Goal: Task Accomplishment & Management: Complete application form

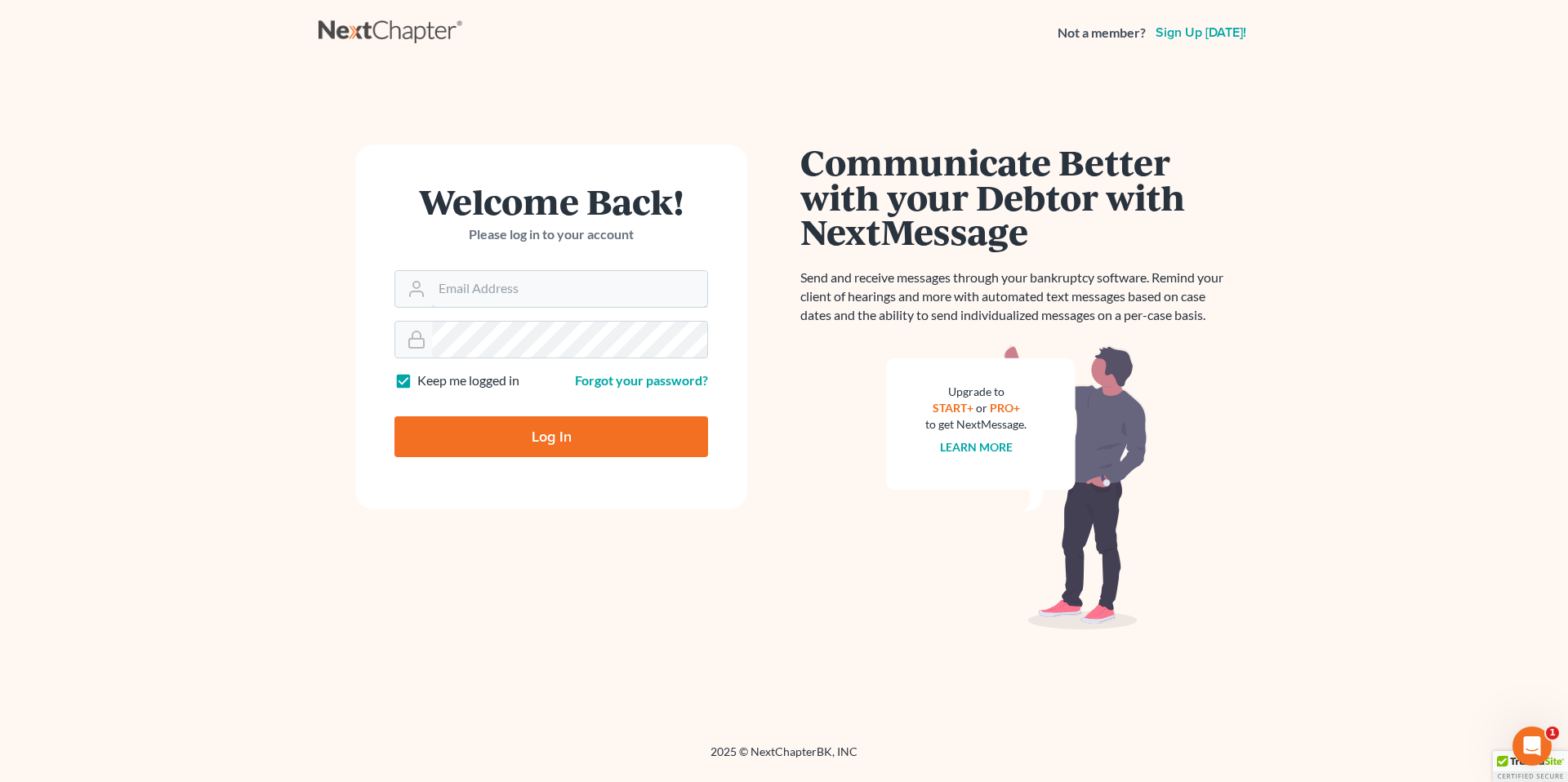
type input "[EMAIL_ADDRESS][PERSON_NAME][DOMAIN_NAME]"
click at [538, 435] on input "Log In" at bounding box center [551, 437] width 314 height 41
type input "Thinking..."
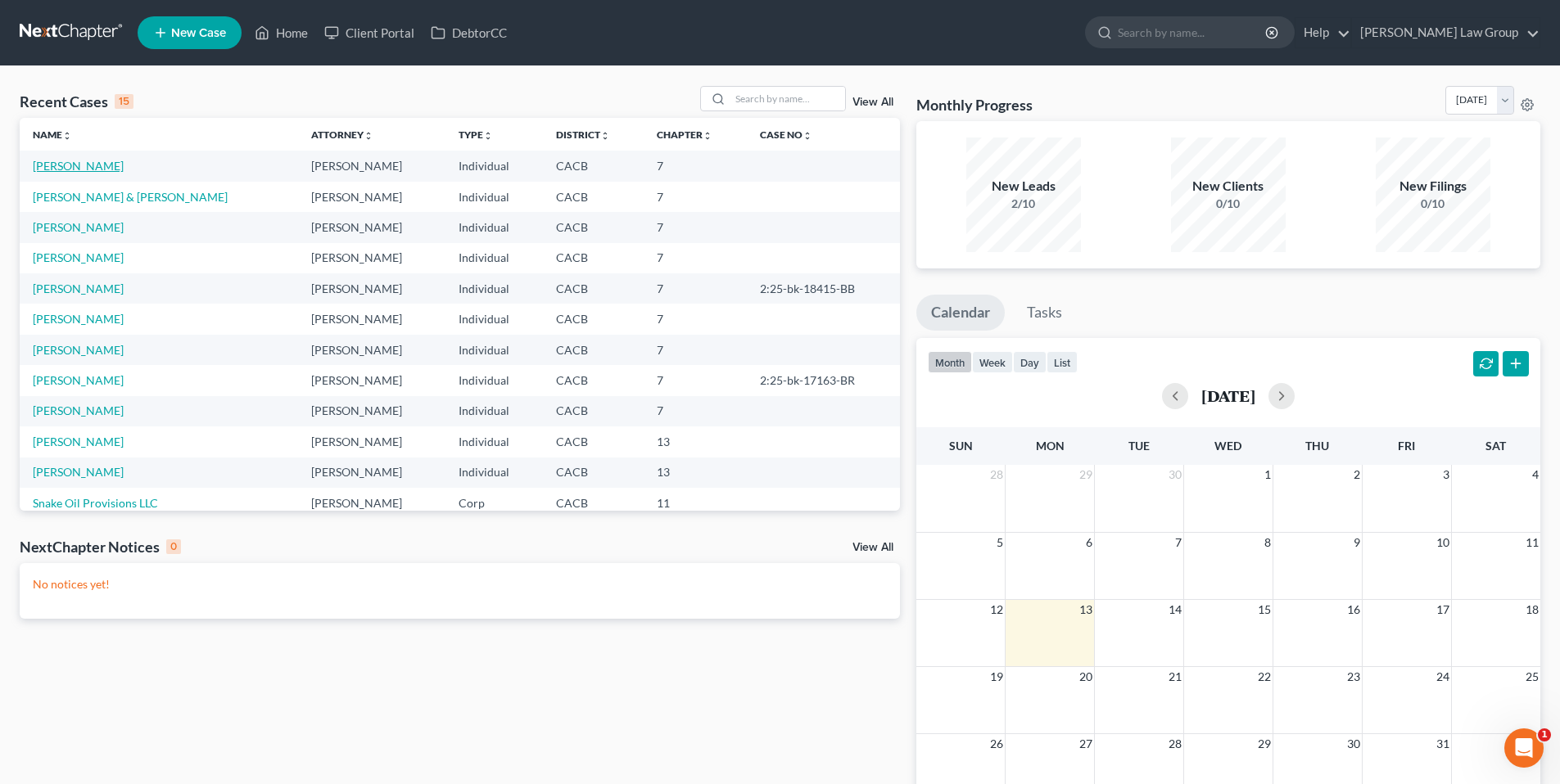
click at [92, 168] on link "Aparicio, Jocelyn" at bounding box center [78, 165] width 91 height 14
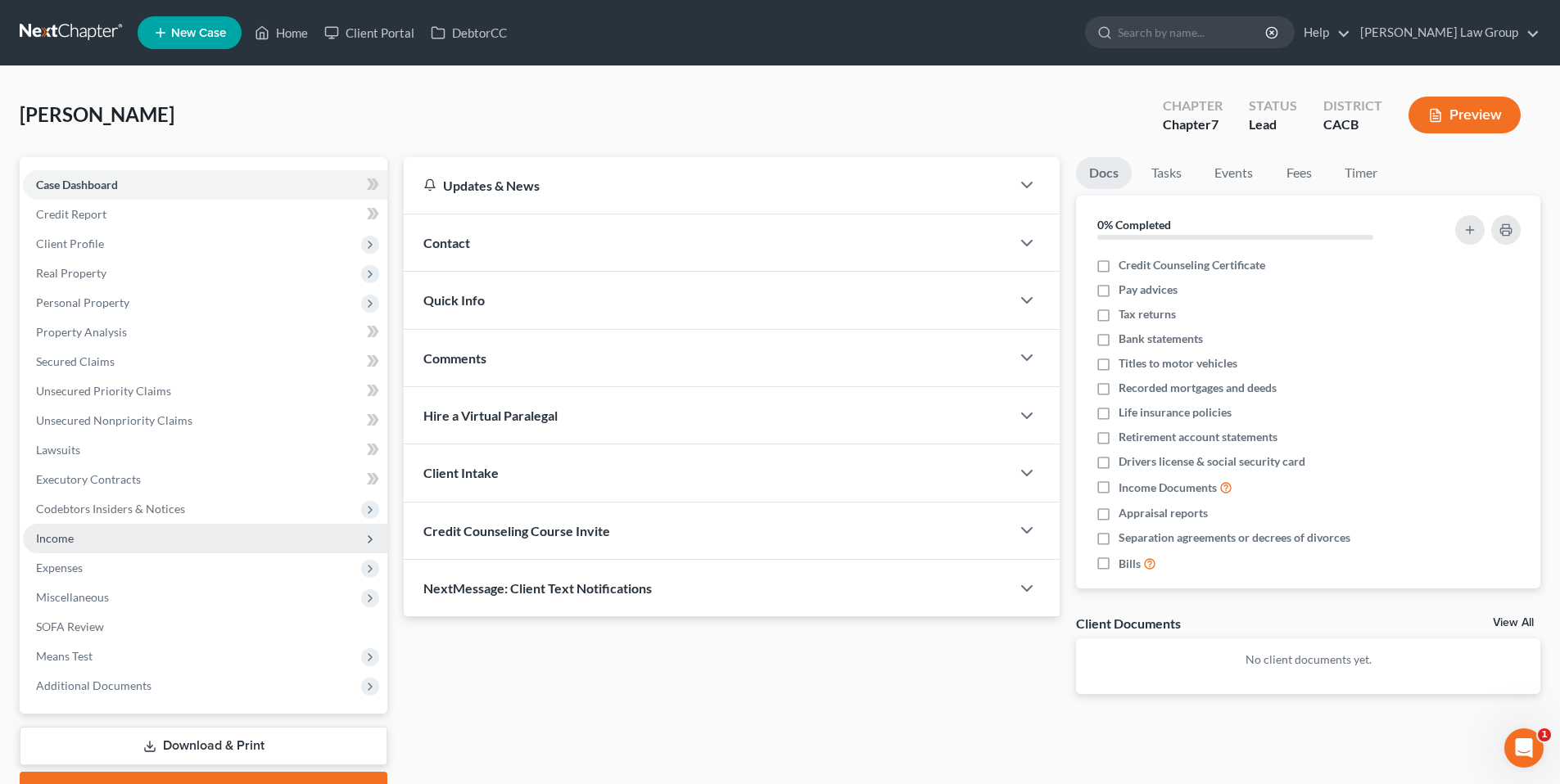
click at [63, 537] on span "Income" at bounding box center [55, 538] width 37 height 14
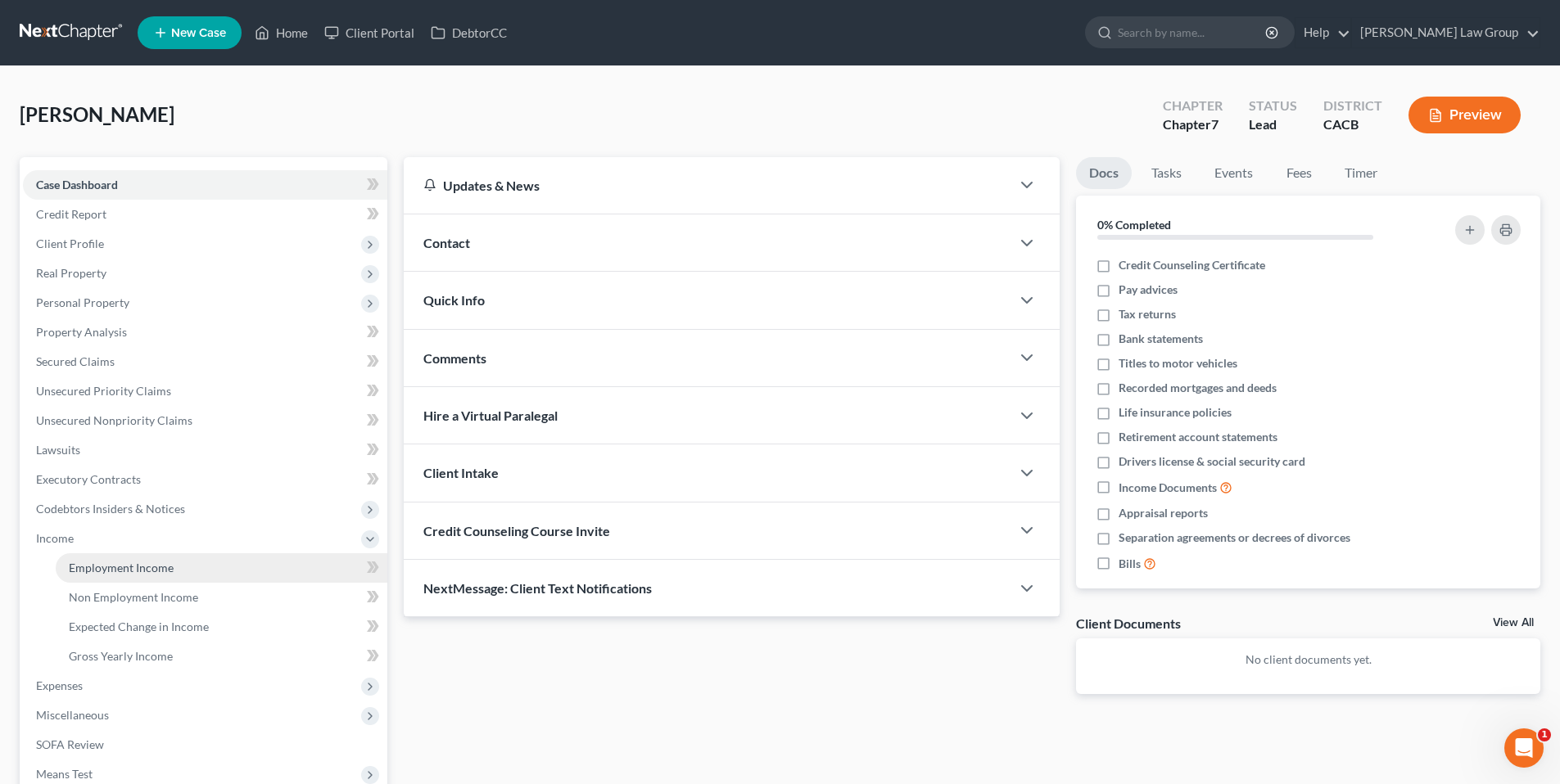
click at [152, 568] on span "Employment Income" at bounding box center [121, 568] width 105 height 14
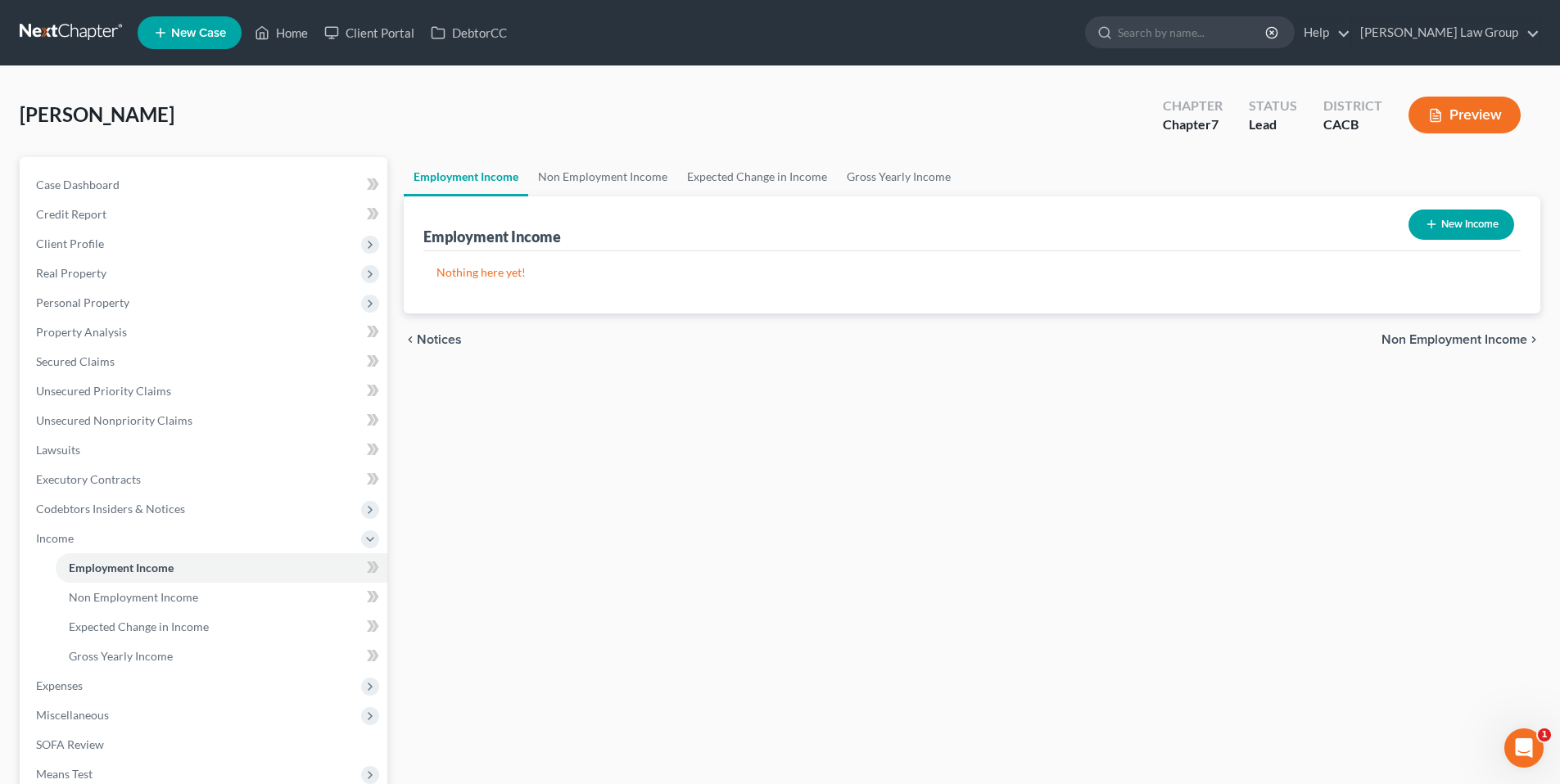
click at [1468, 231] on button "New Income" at bounding box center [1461, 224] width 105 height 30
select select "0"
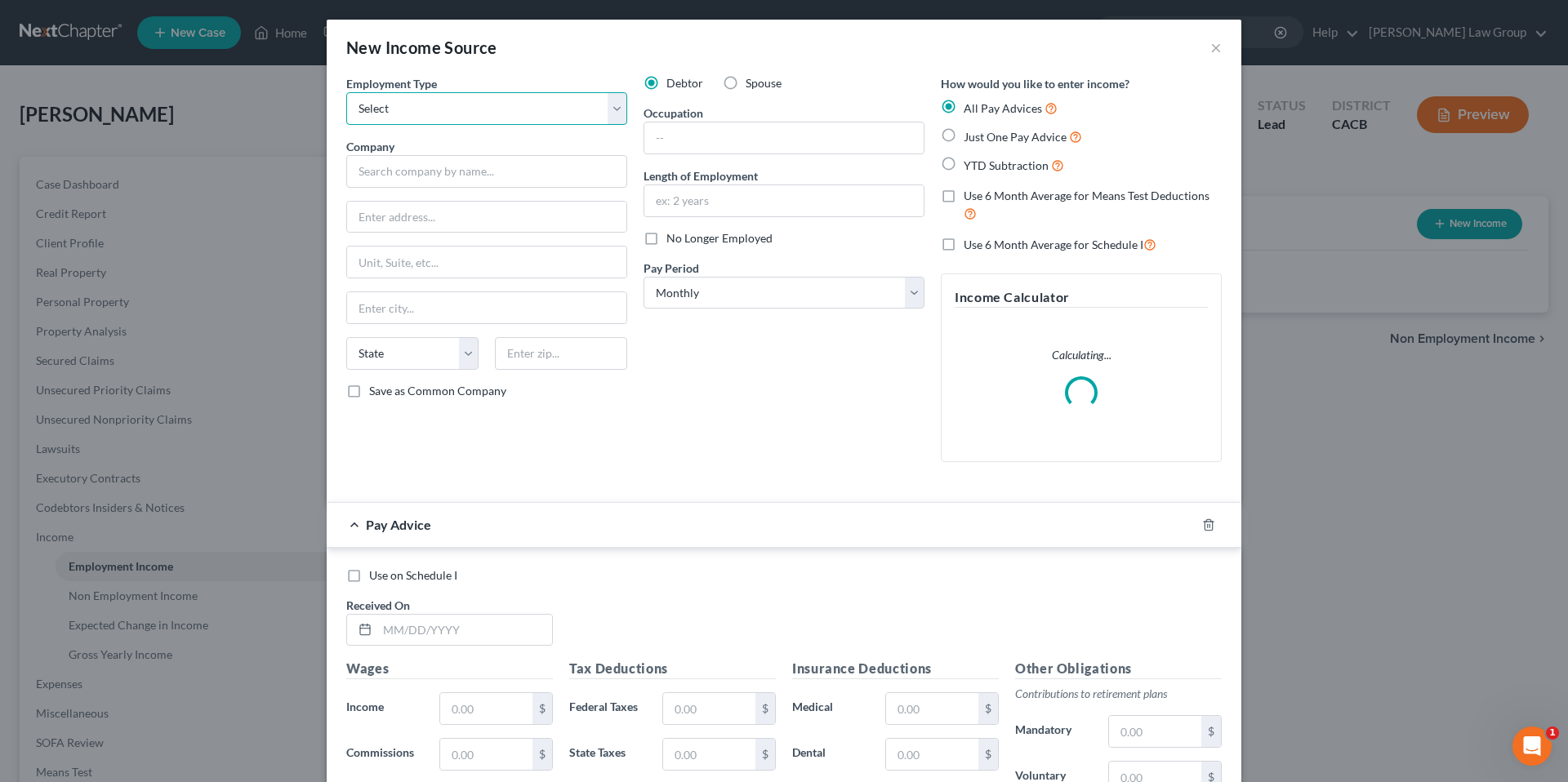
click at [610, 107] on select "Select Full or Part Time Employment Self Employment" at bounding box center [487, 108] width 281 height 32
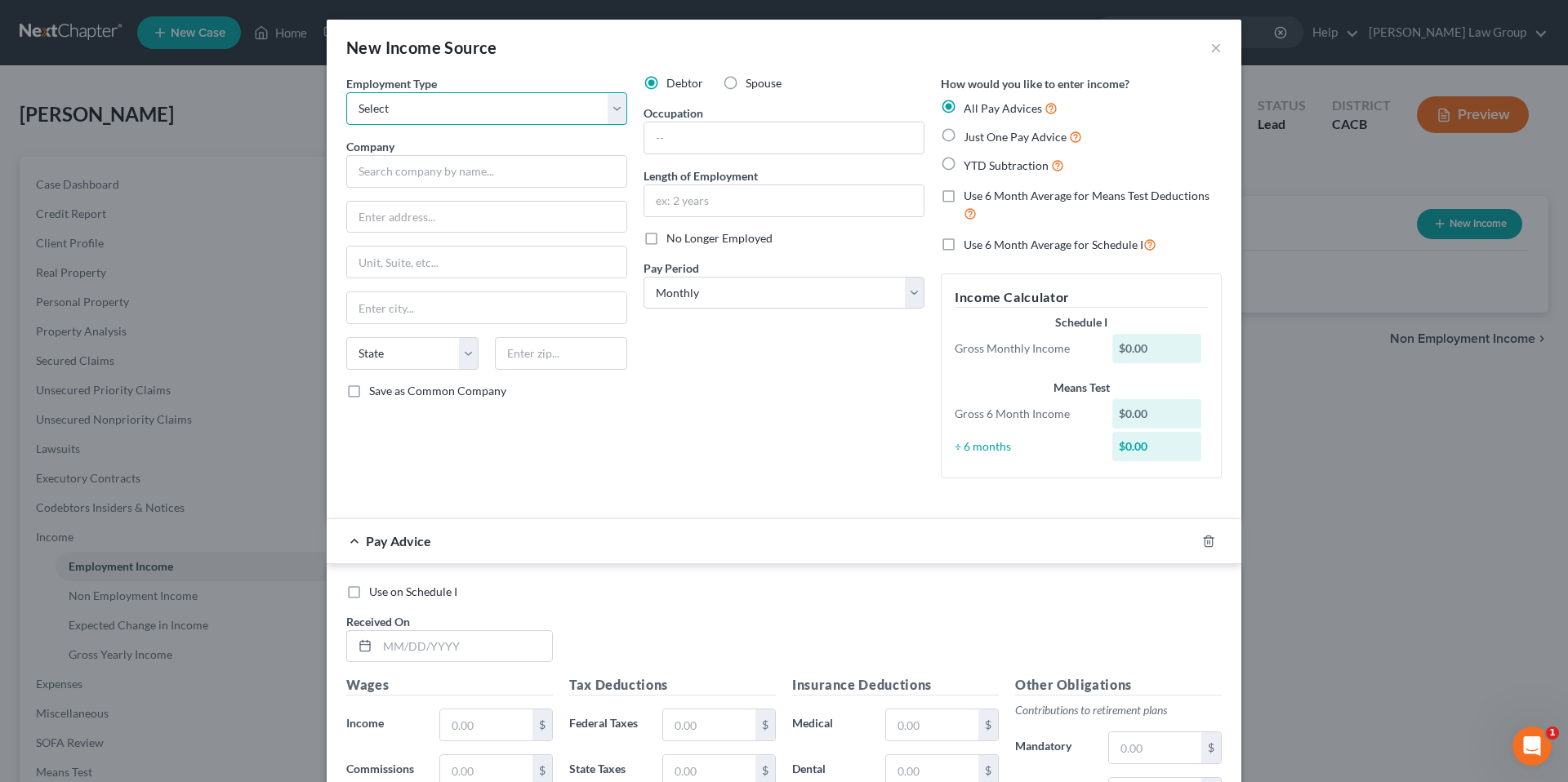
select select "0"
click at [346, 92] on select "Select Full or Part Time Employment Self Employment" at bounding box center [487, 108] width 281 height 32
click at [417, 173] on input "text" at bounding box center [487, 171] width 281 height 32
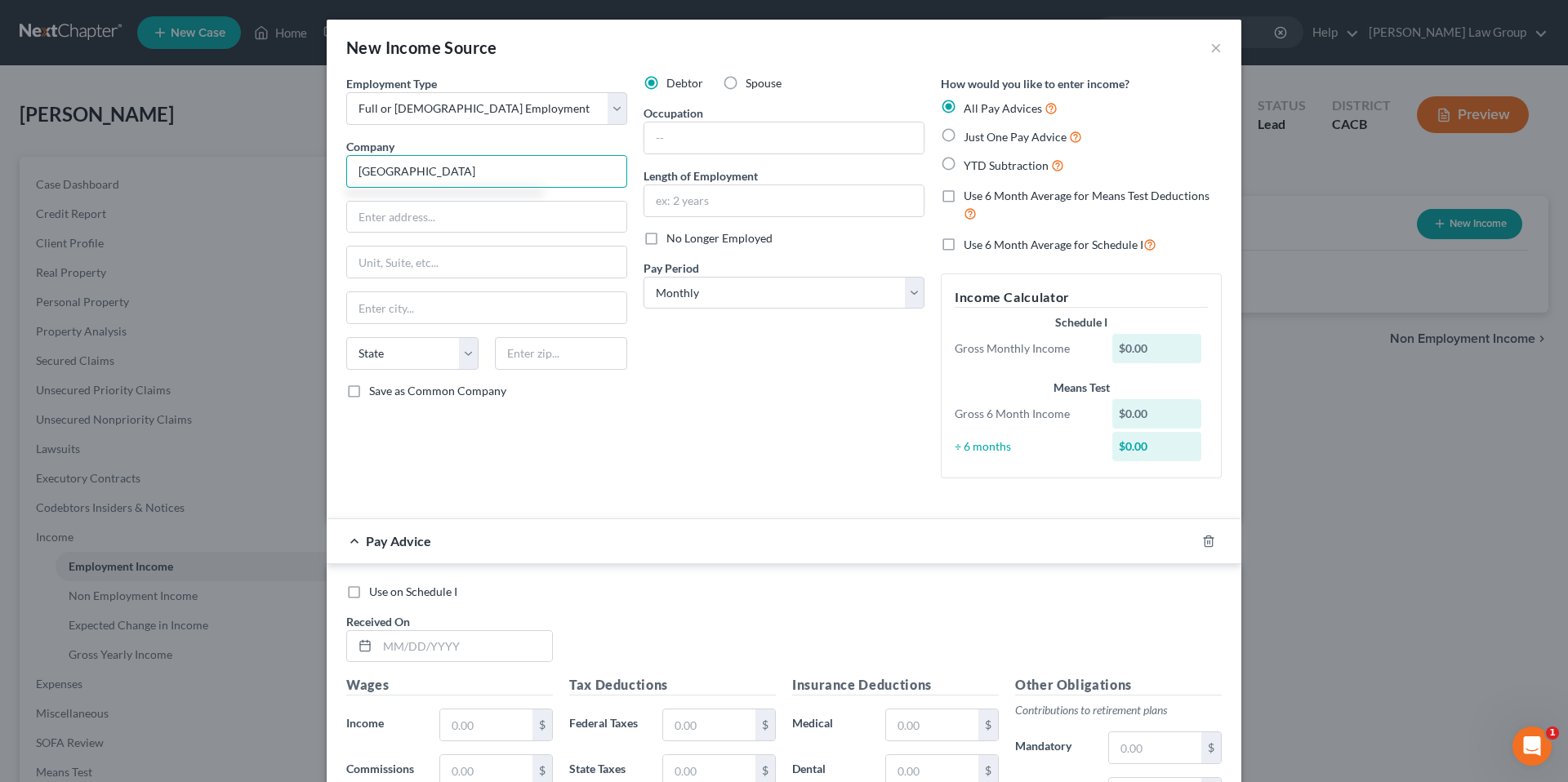
type input "Cedra-Sinai Medical Center"
type input "8700 Beverly Blvd."
type input "Los Angeles"
select select "4"
type input "90048"
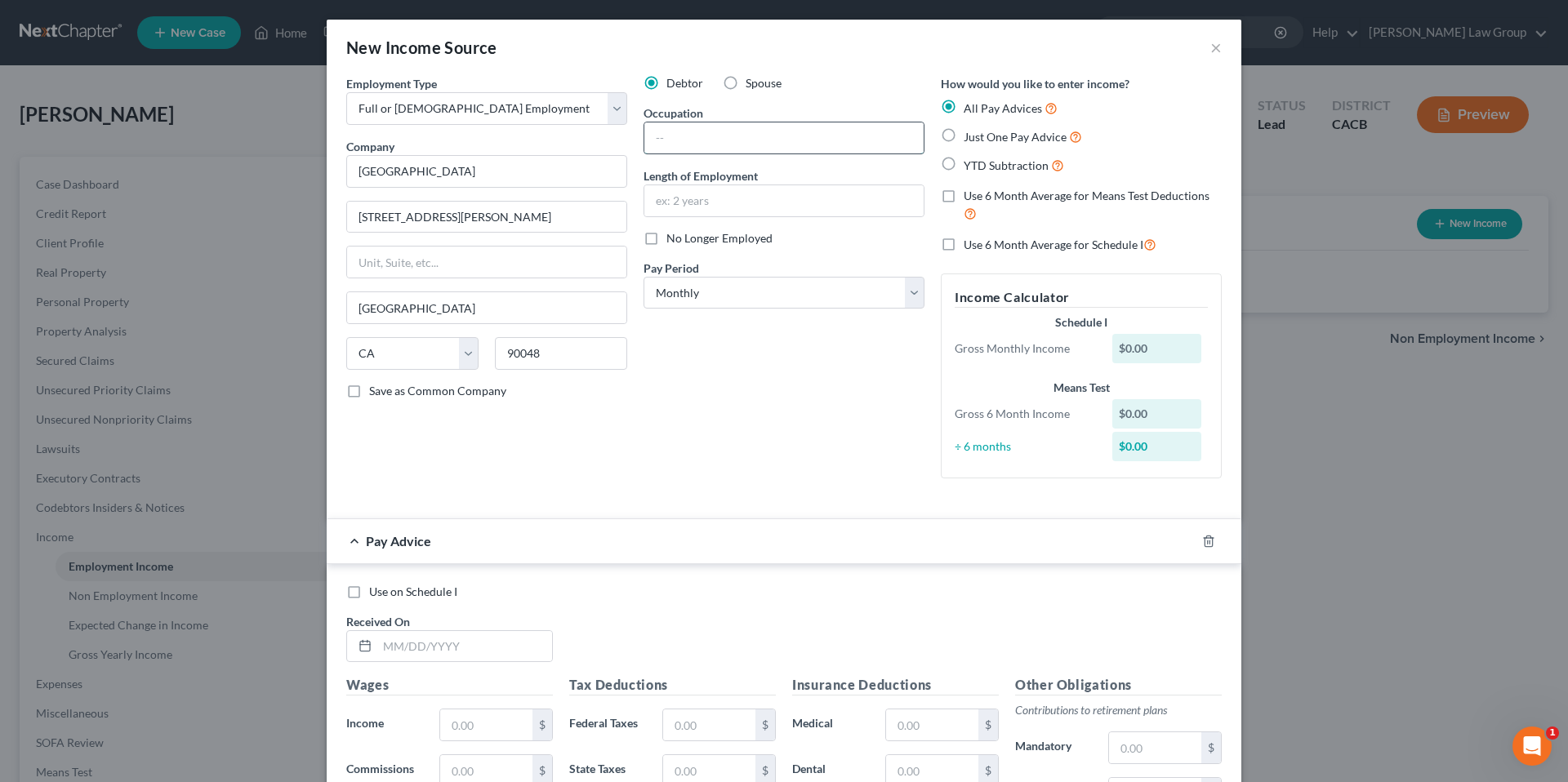
click at [715, 129] on input "text" at bounding box center [783, 138] width 280 height 31
type input "Research OBGYN"
click at [903, 294] on select "Select Monthly Twice Monthly Every Other Week Weekly" at bounding box center [784, 292] width 281 height 32
select select "1"
click at [644, 277] on select "Select Monthly Twice Monthly Every Other Week Weekly" at bounding box center [784, 292] width 281 height 32
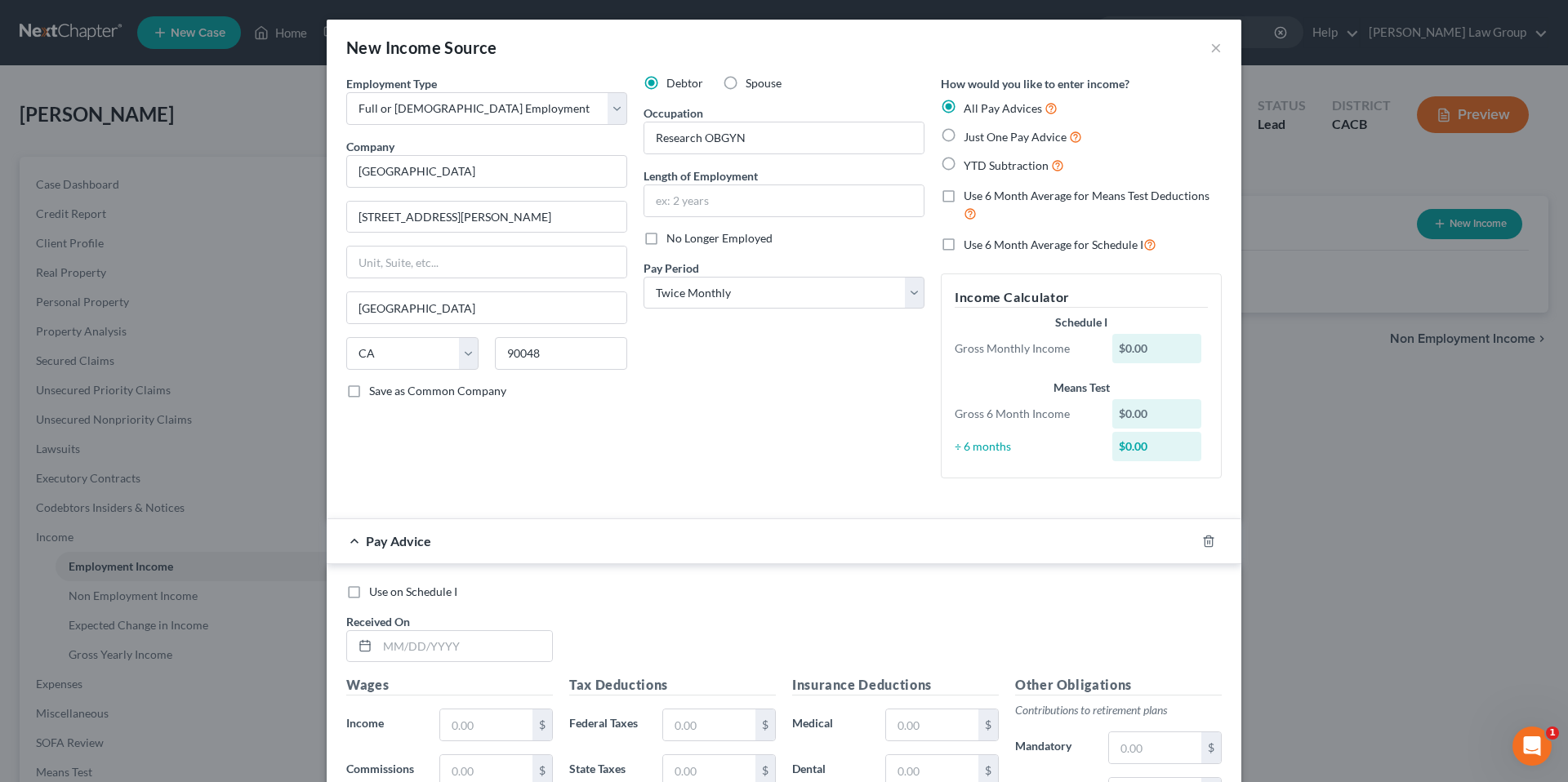
click at [964, 136] on label "Just One Pay Advice" at bounding box center [1022, 136] width 119 height 19
click at [969, 136] on input "Just One Pay Advice" at bounding box center [974, 132] width 11 height 11
radio input "true"
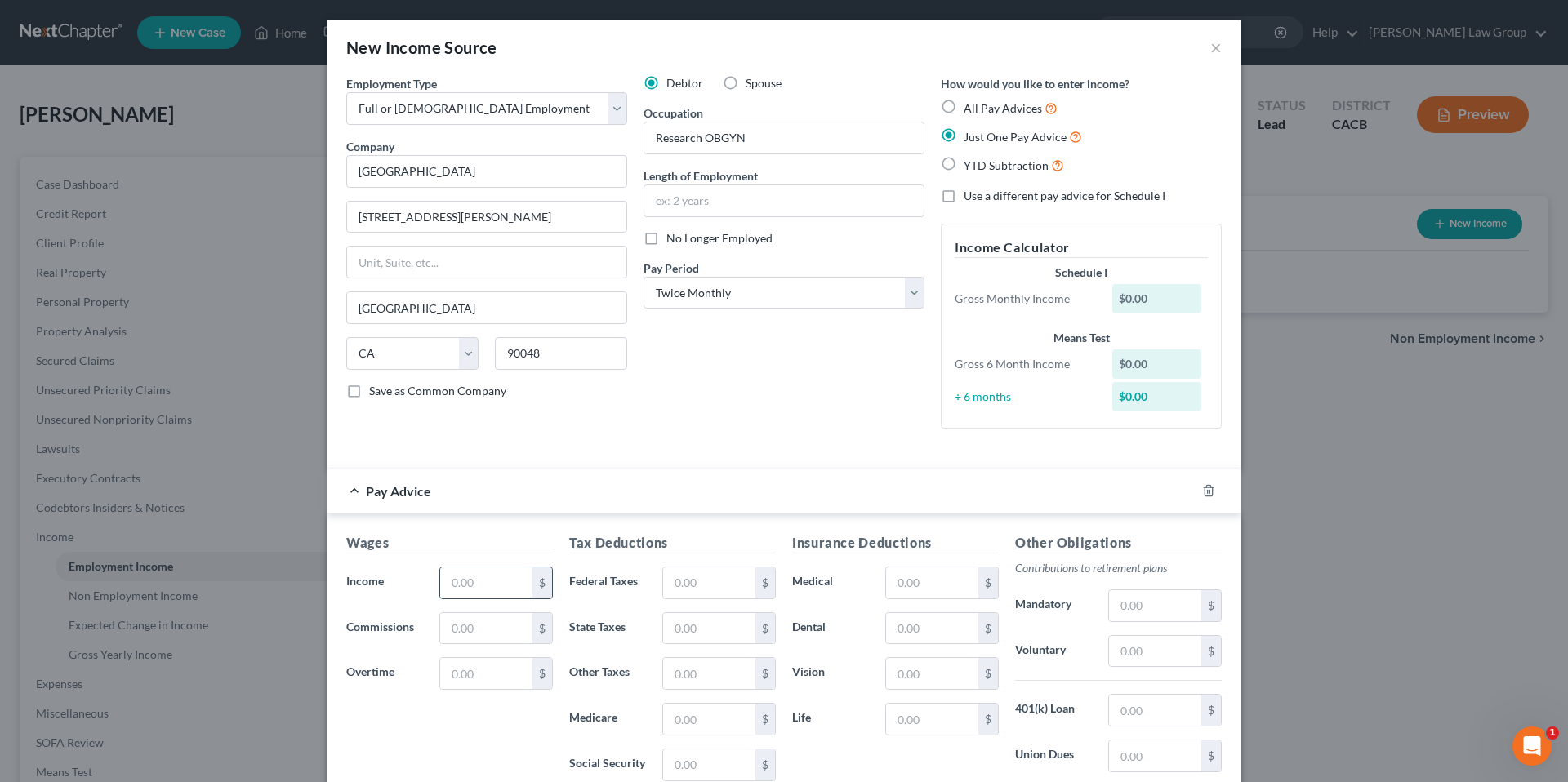
click at [501, 584] on input "text" at bounding box center [486, 583] width 92 height 31
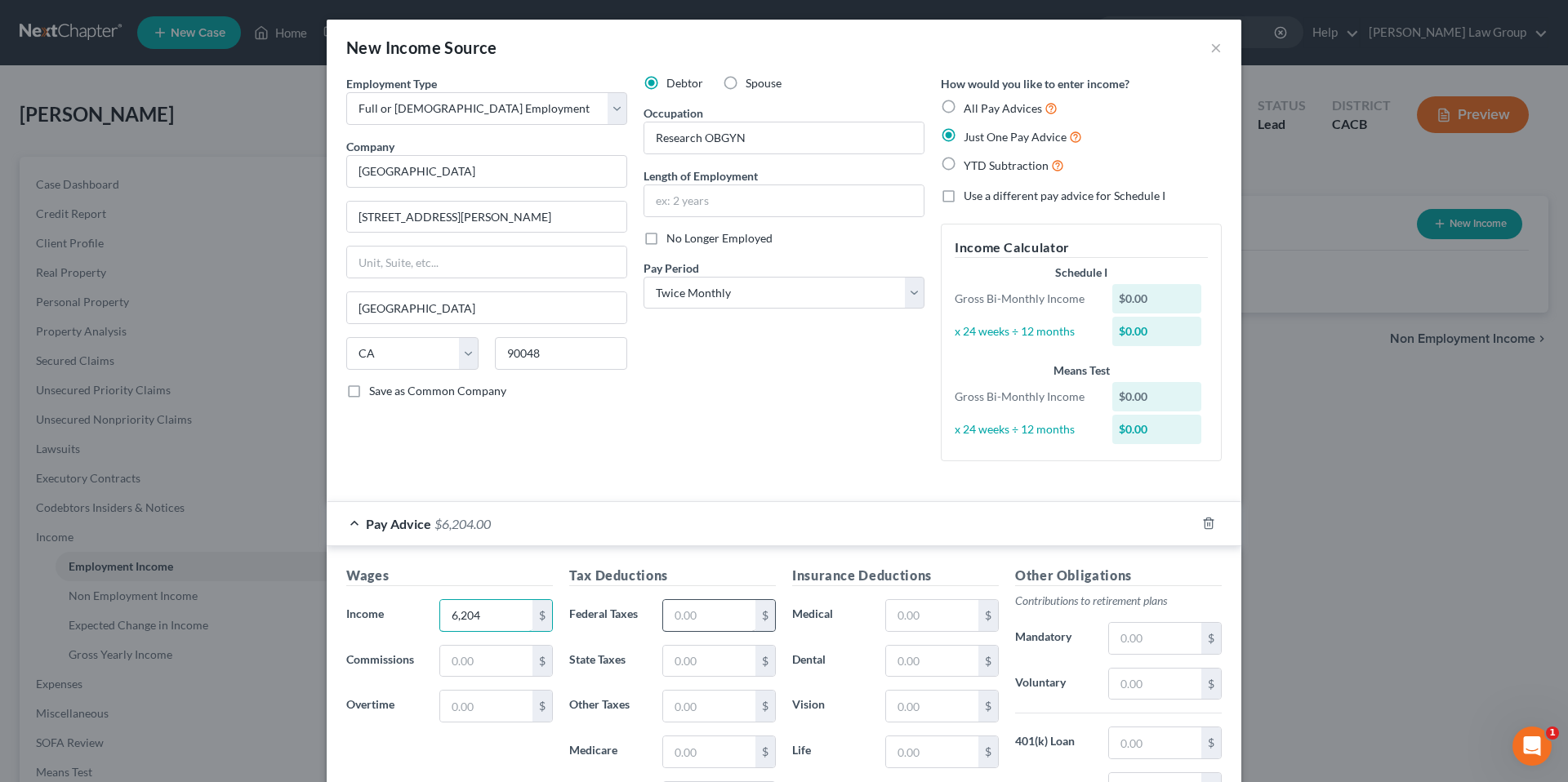
type input "6,204"
click at [677, 621] on input "text" at bounding box center [709, 616] width 92 height 31
type input "924"
click at [691, 663] on input "text" at bounding box center [709, 661] width 92 height 31
type input "225"
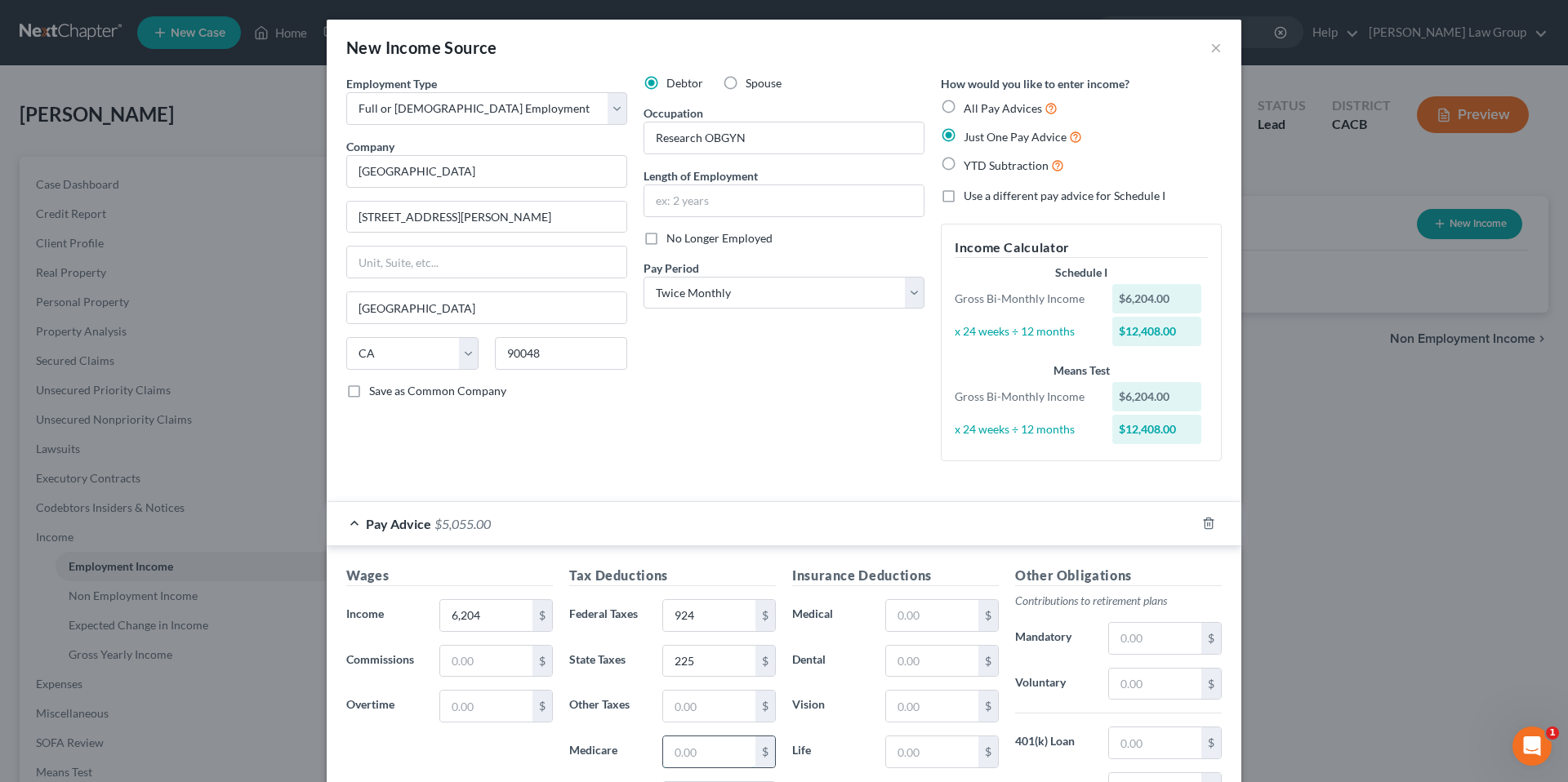
click at [682, 757] on input "text" at bounding box center [709, 752] width 92 height 31
type input "89"
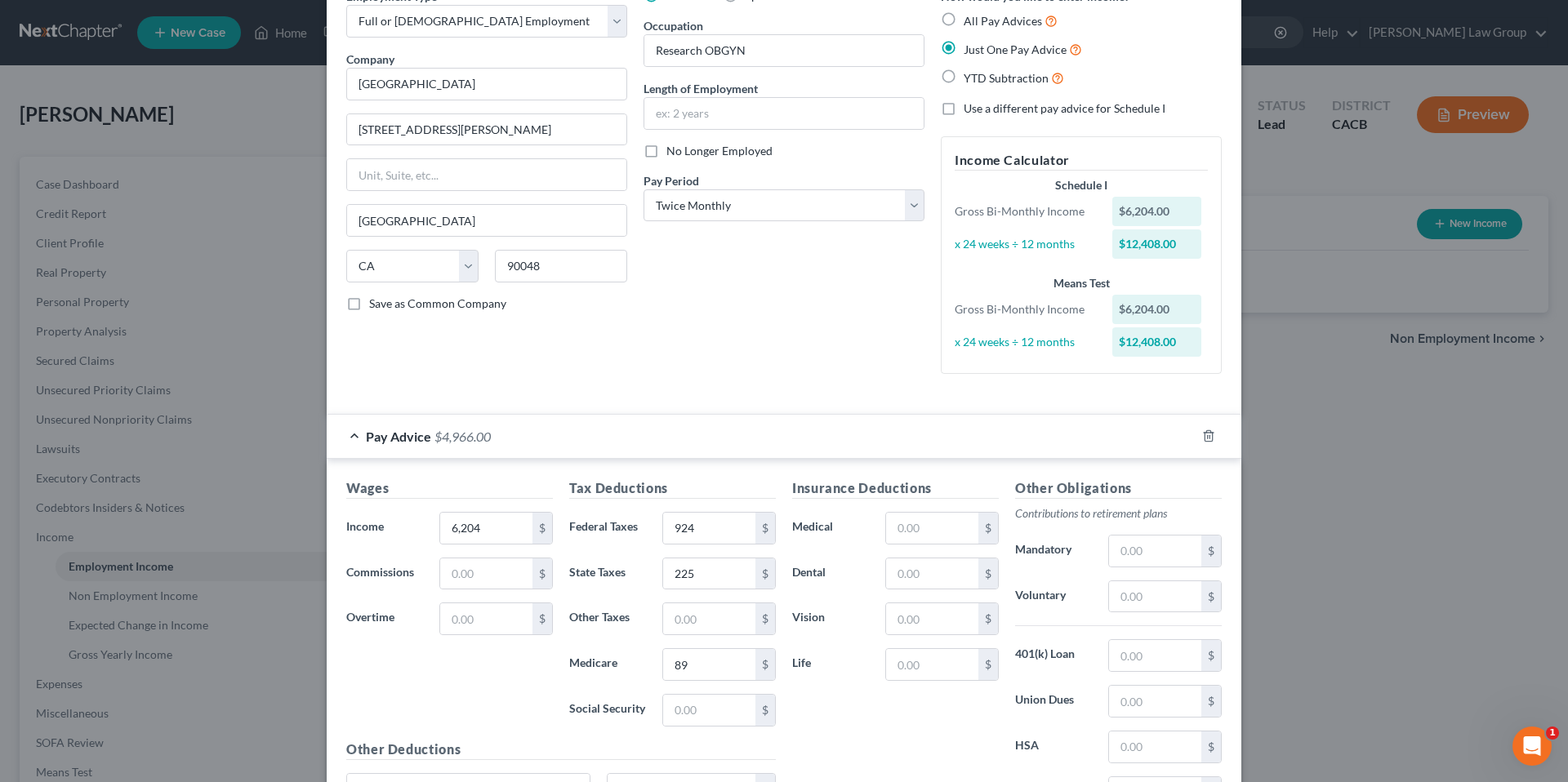
scroll to position [96, 0]
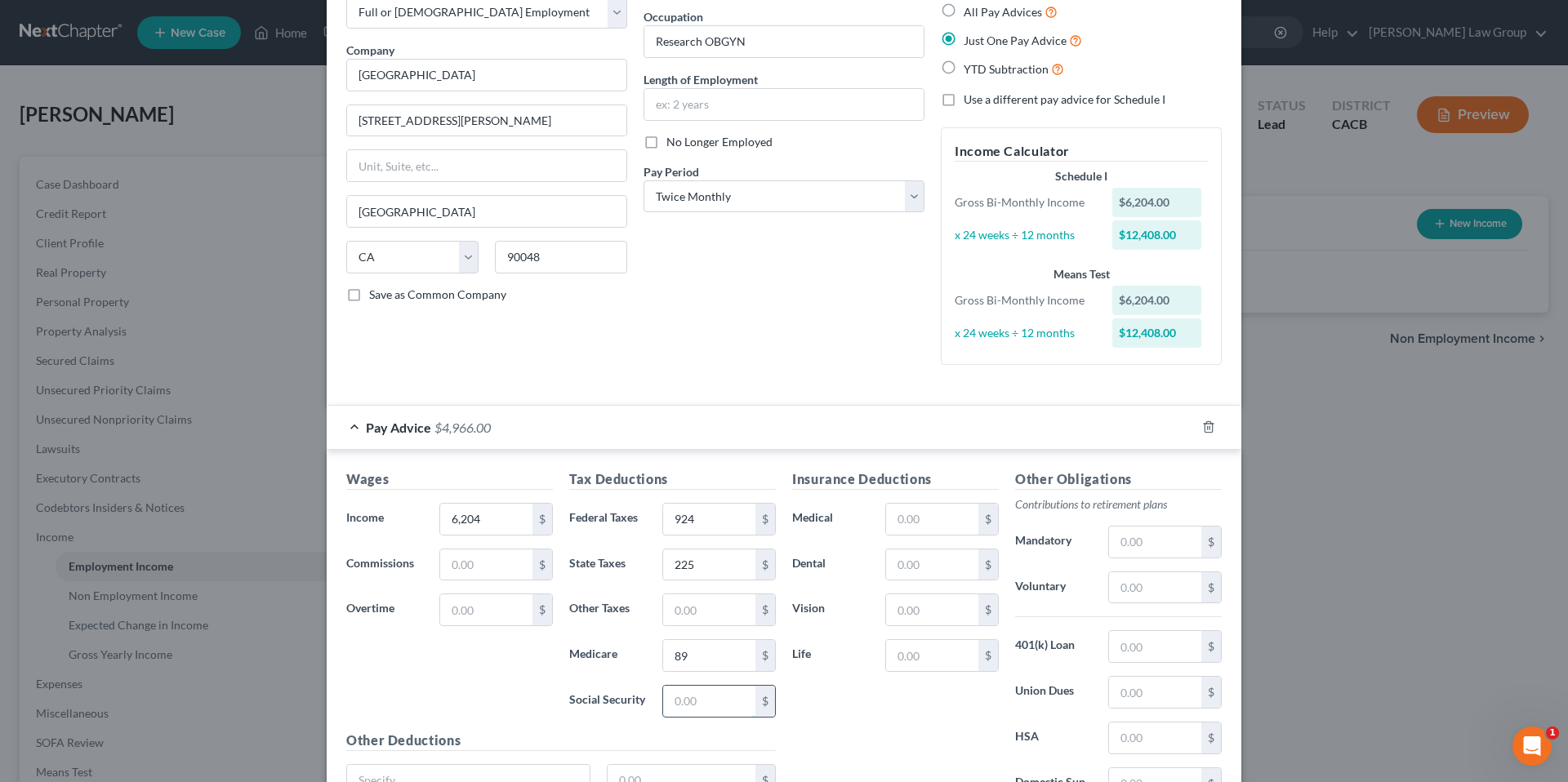
click at [663, 698] on input "text" at bounding box center [709, 702] width 92 height 31
type input "380"
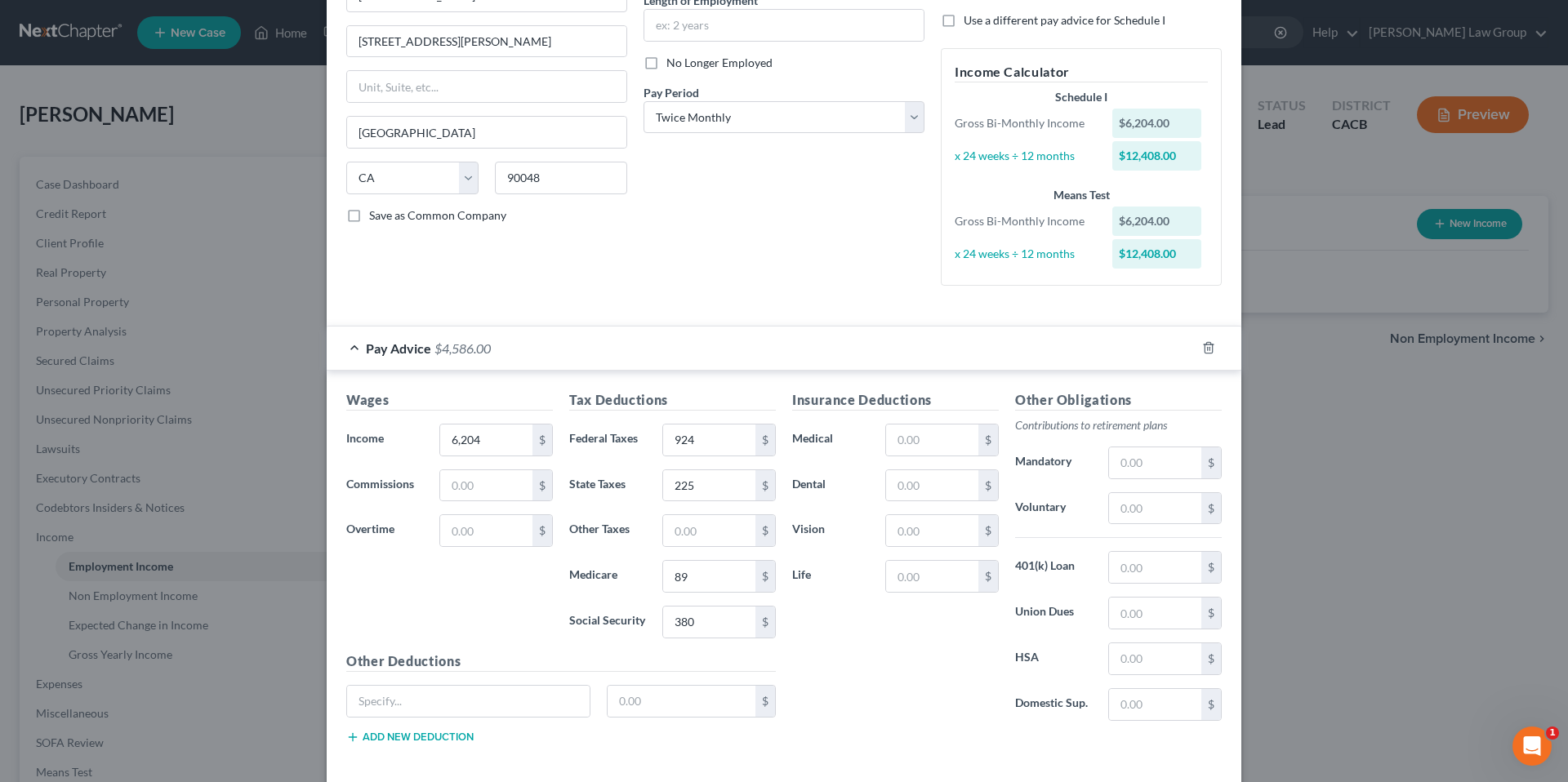
scroll to position [180, 0]
click at [432, 693] on input "text" at bounding box center [468, 698] width 242 height 31
type input "SDI Employee"
click at [660, 693] on input "text" at bounding box center [681, 698] width 148 height 31
type input "73"
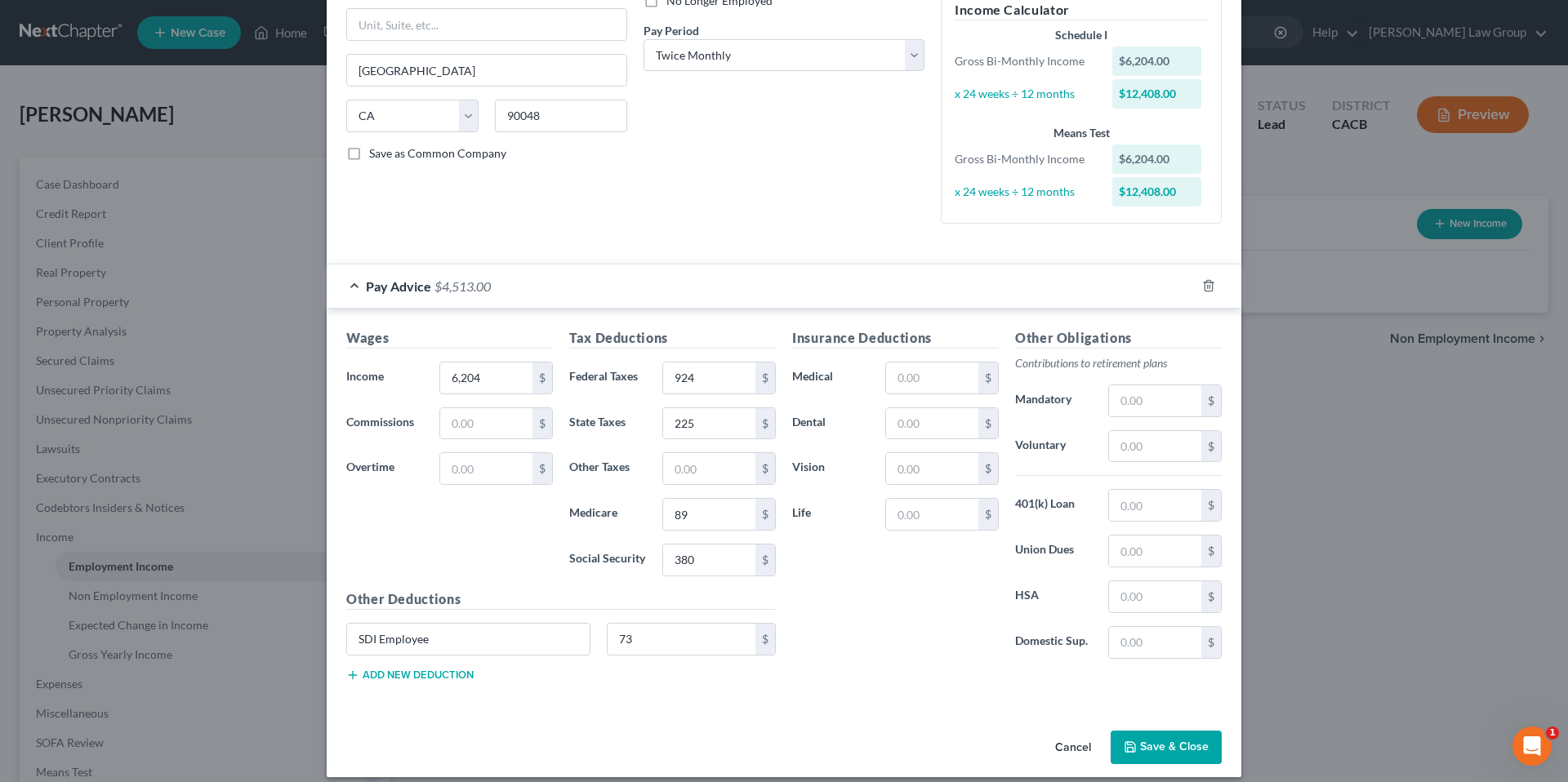
scroll to position [252, 0]
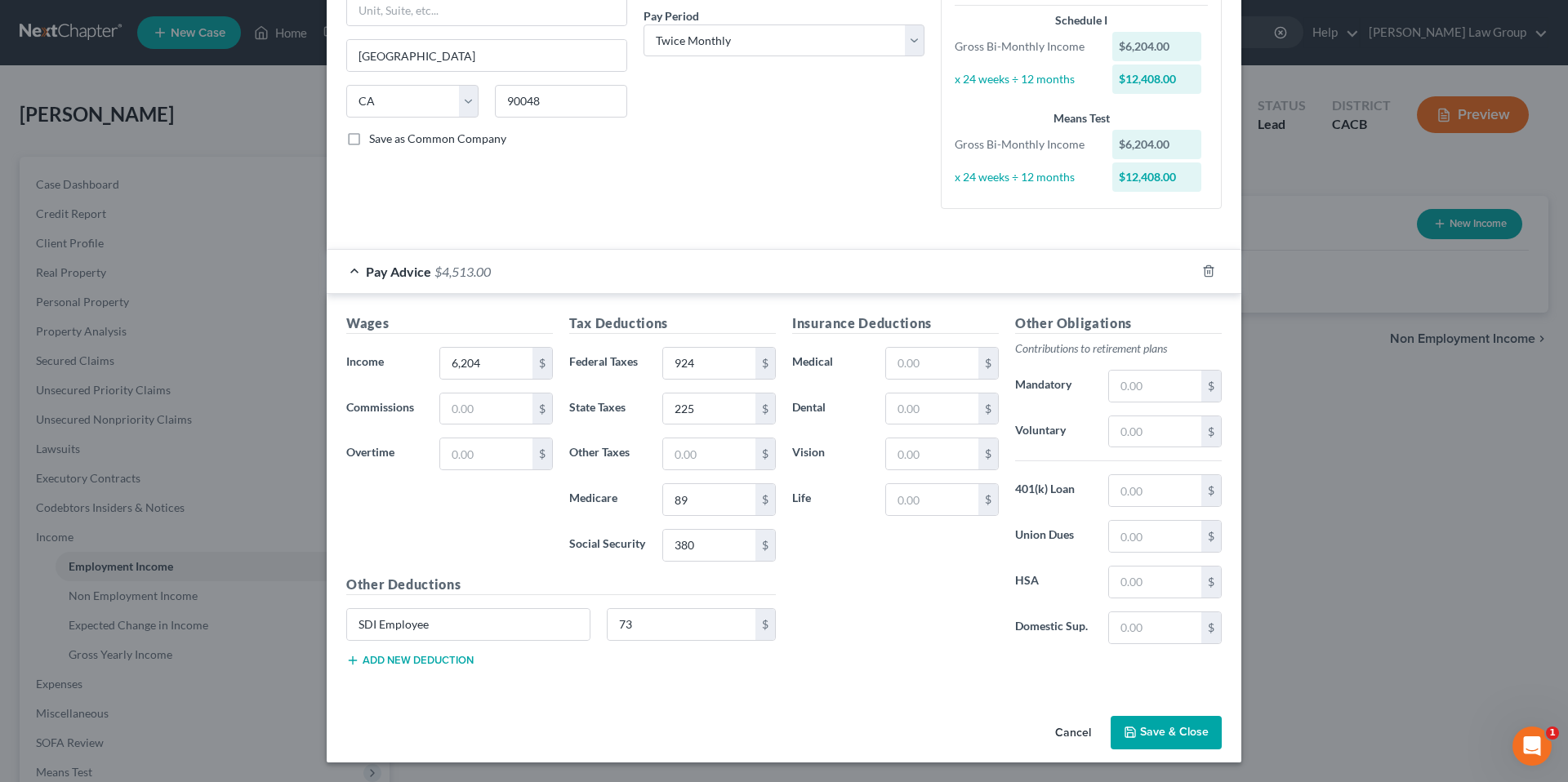
click at [1169, 728] on button "Save & Close" at bounding box center [1166, 733] width 111 height 34
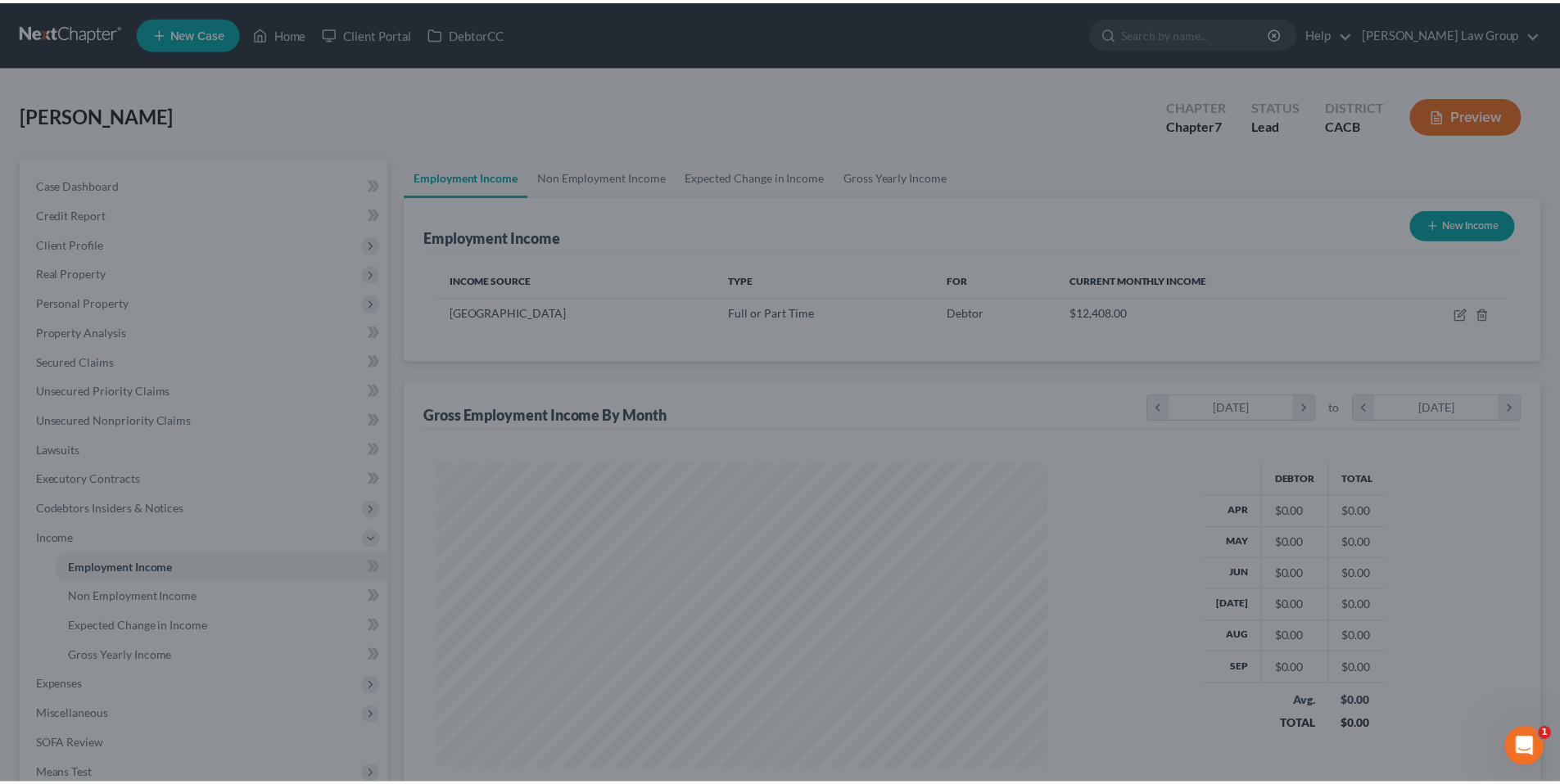
scroll to position [305, 644]
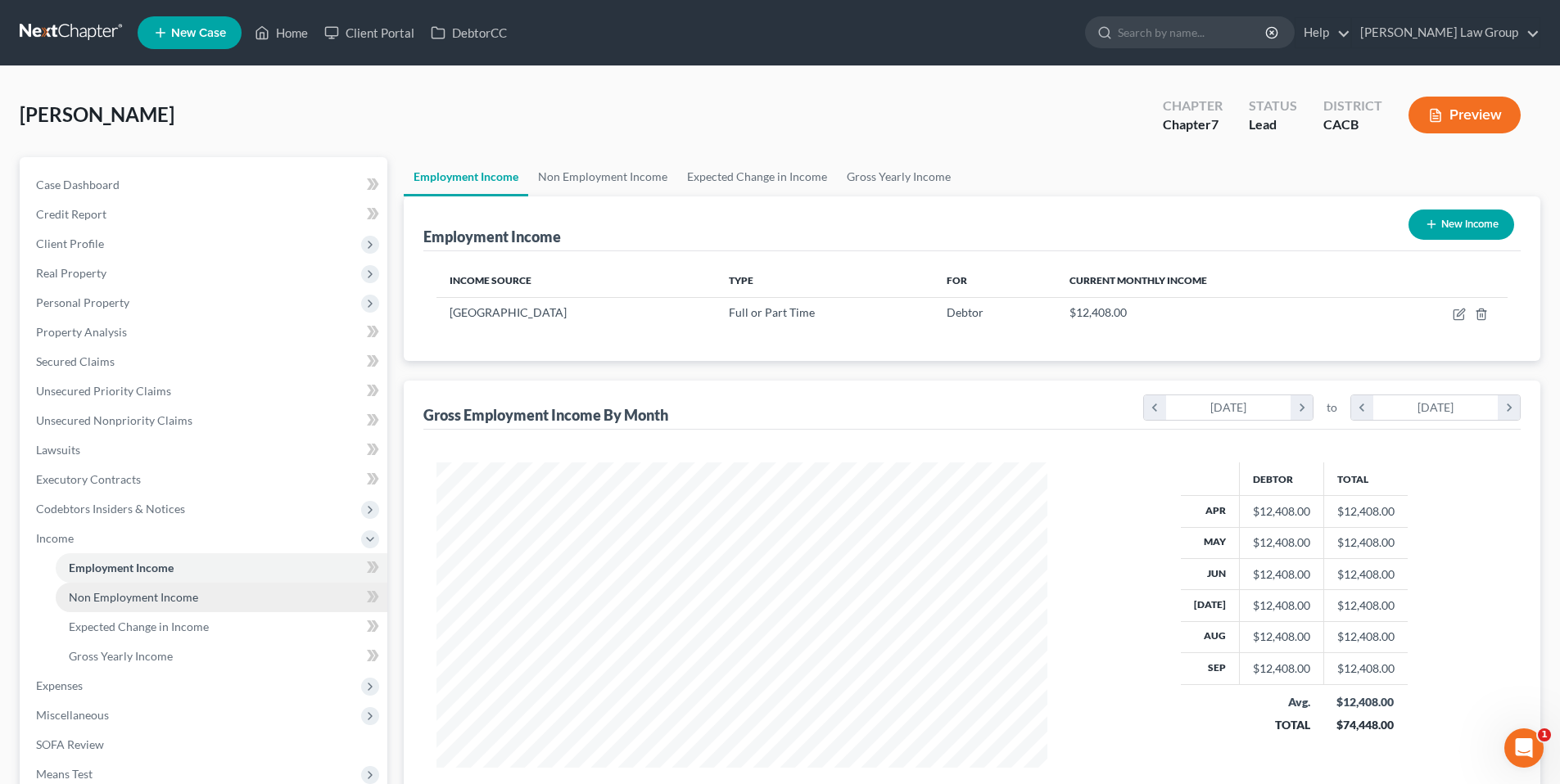
click at [173, 597] on span "Non Employment Income" at bounding box center [133, 597] width 129 height 14
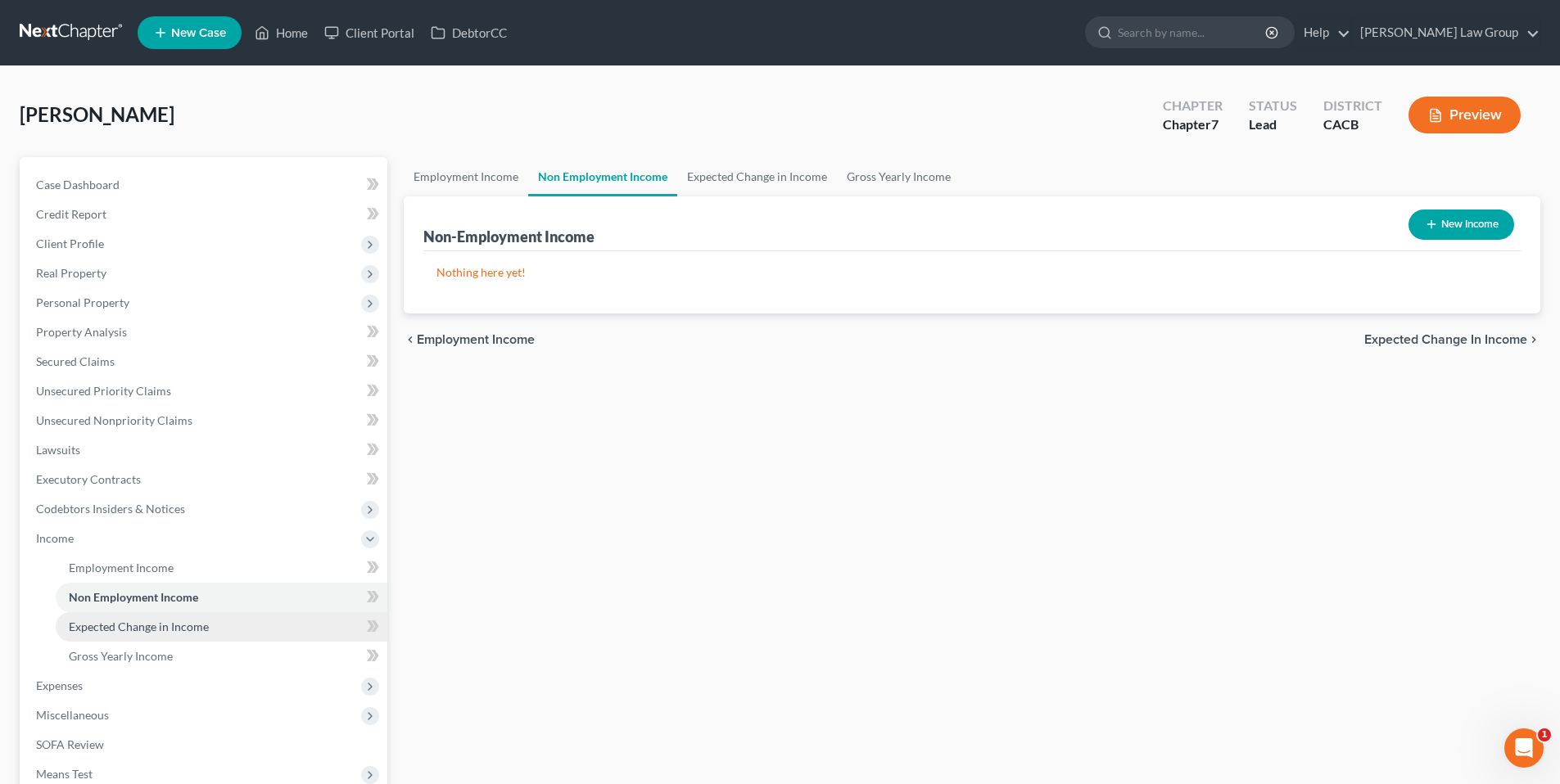
click at [175, 622] on span "Expected Change in Income" at bounding box center [139, 627] width 140 height 14
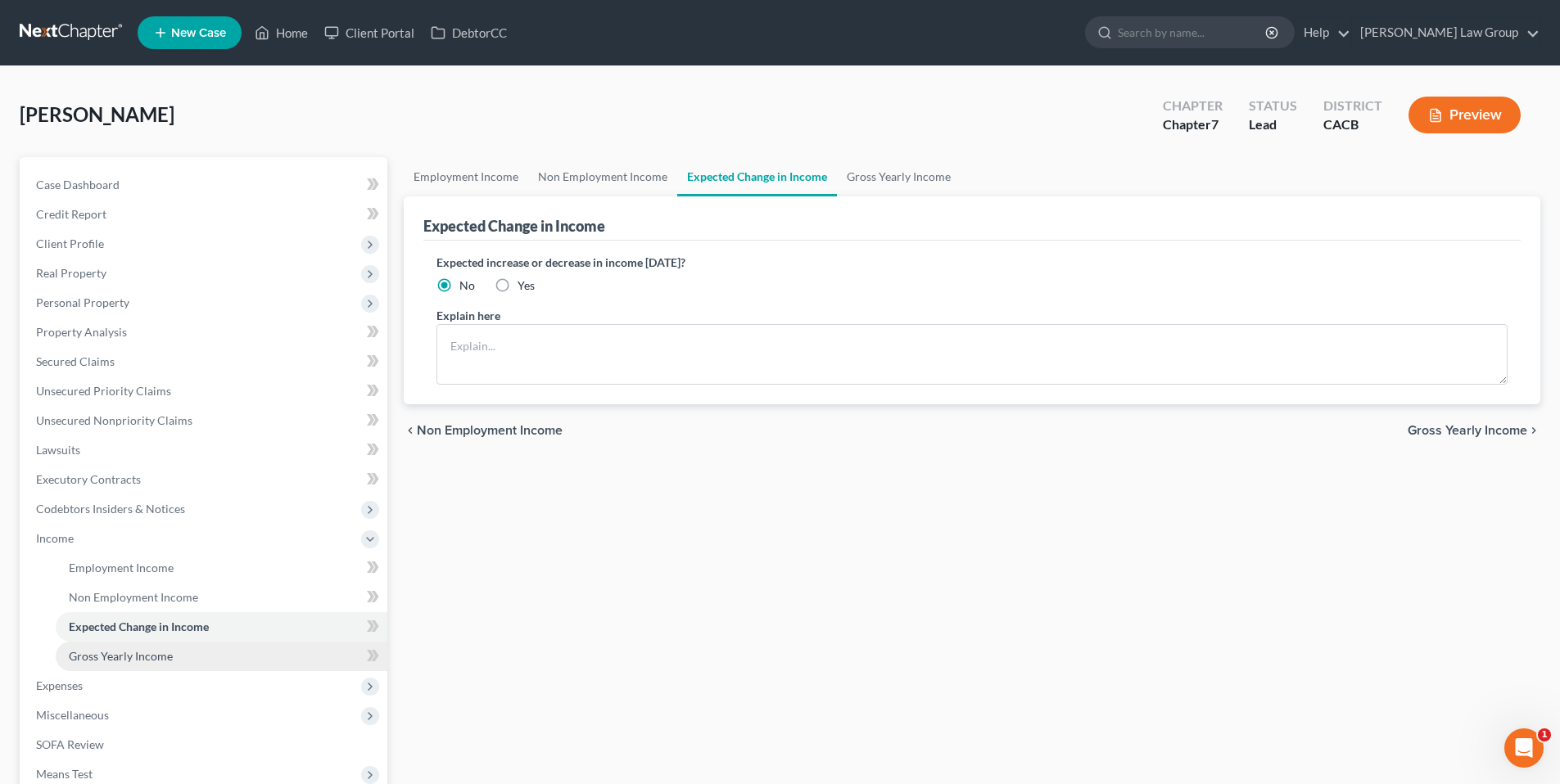
click at [169, 657] on span "Gross Yearly Income" at bounding box center [121, 656] width 104 height 14
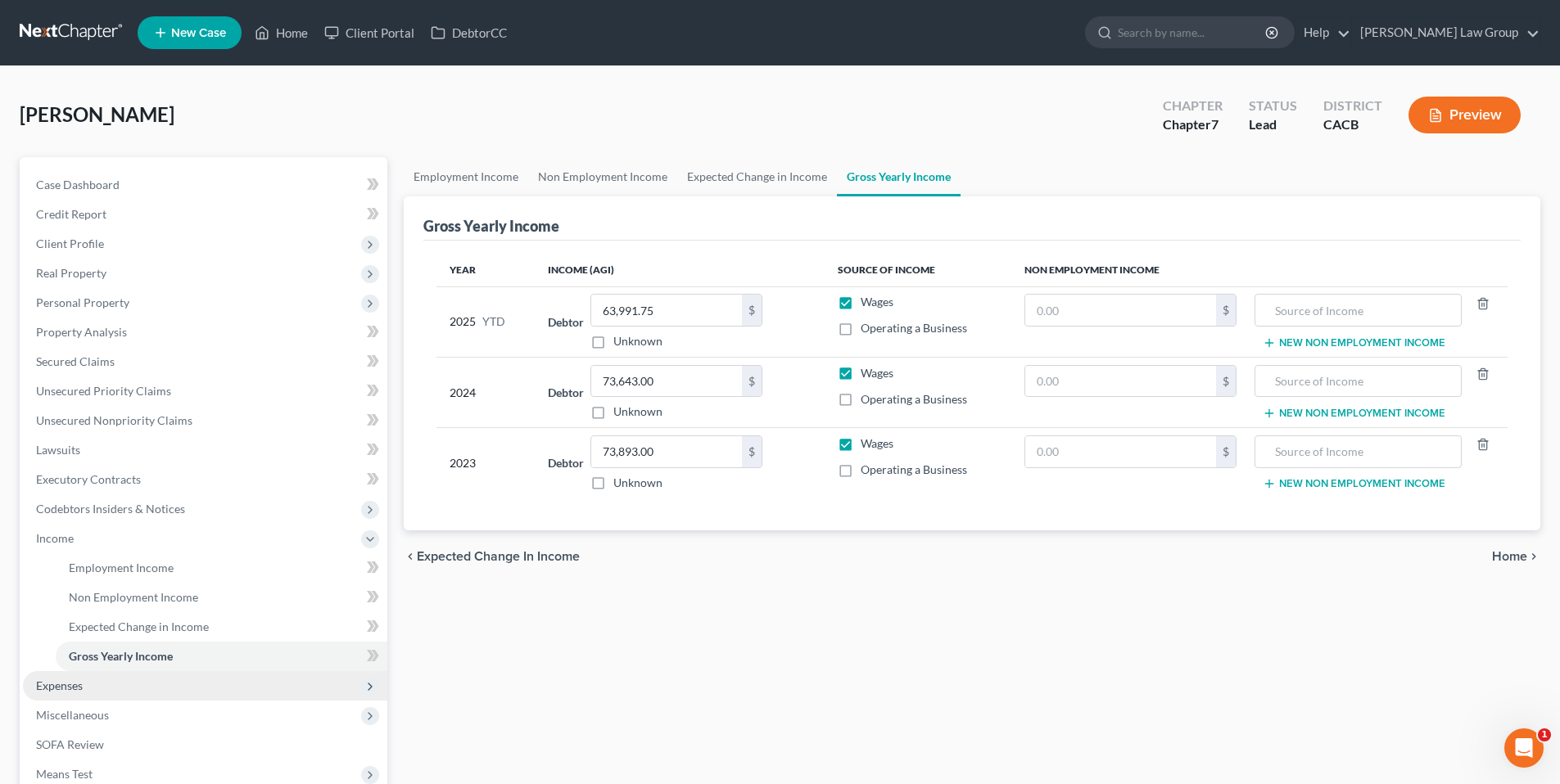
click at [107, 680] on span "Expenses" at bounding box center [205, 686] width 364 height 30
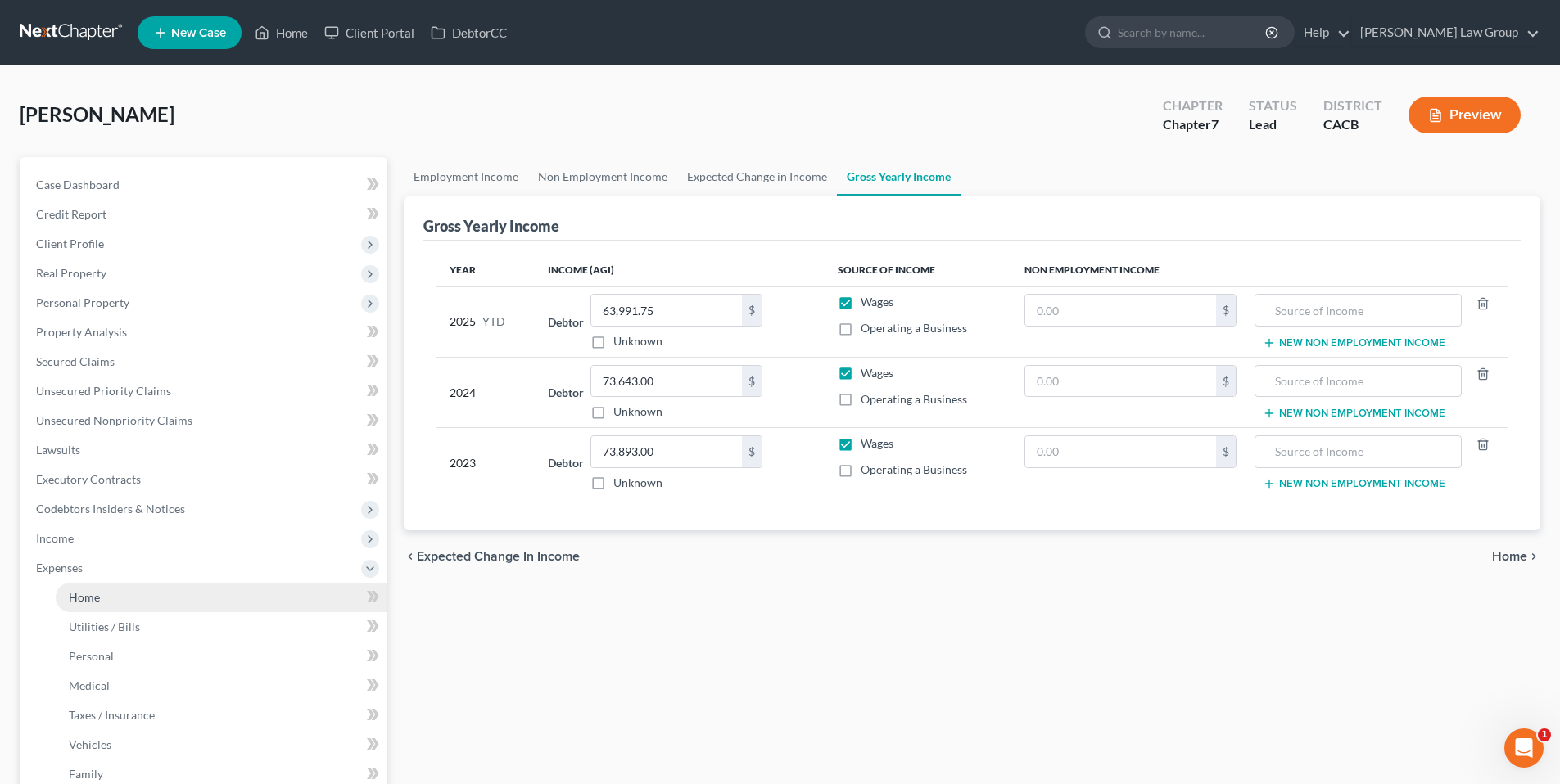
click at [115, 587] on link "Home" at bounding box center [221, 597] width 332 height 30
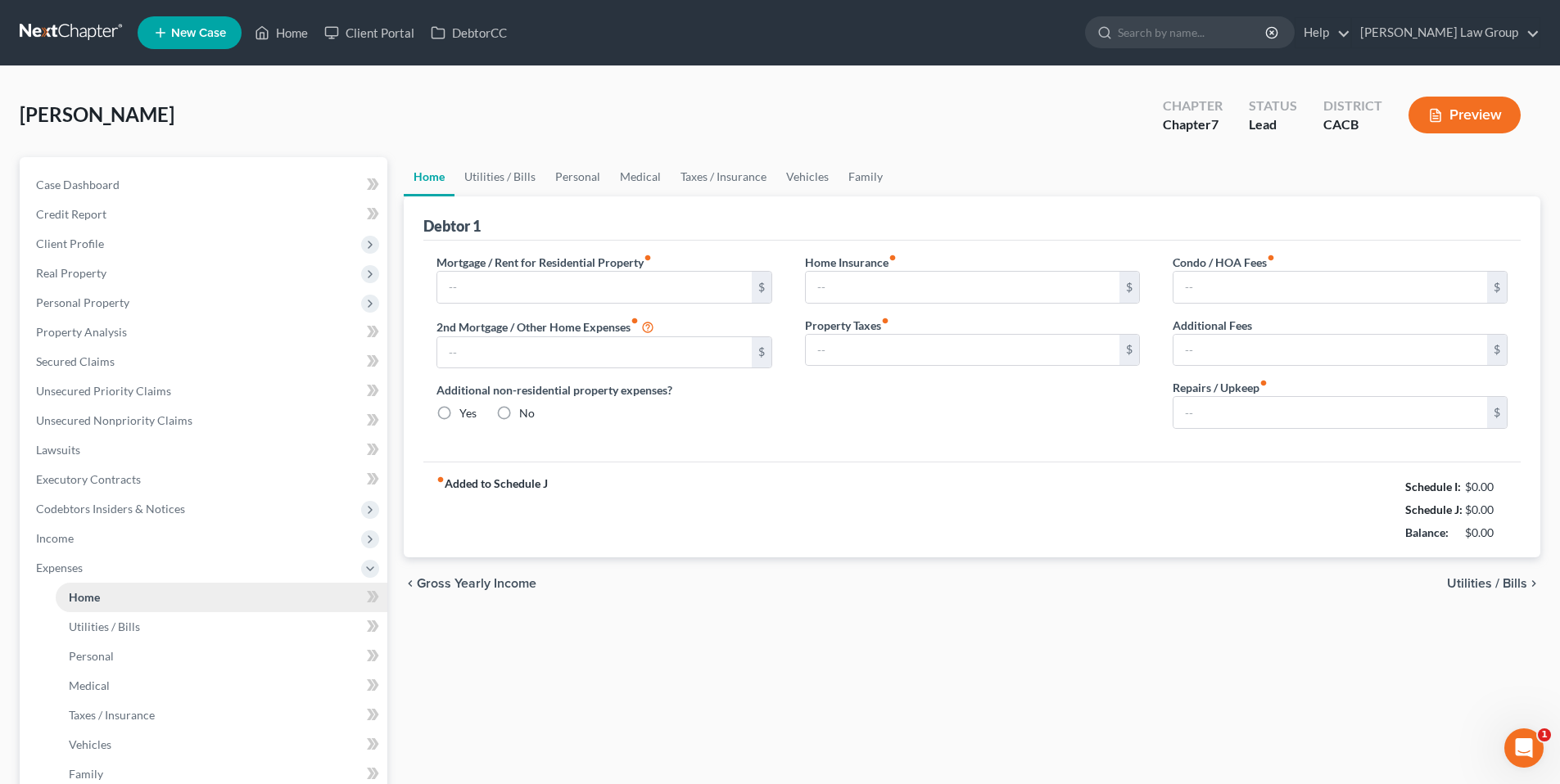
type input "1,500.00"
type input "0.00"
radio input "true"
type input "0.00"
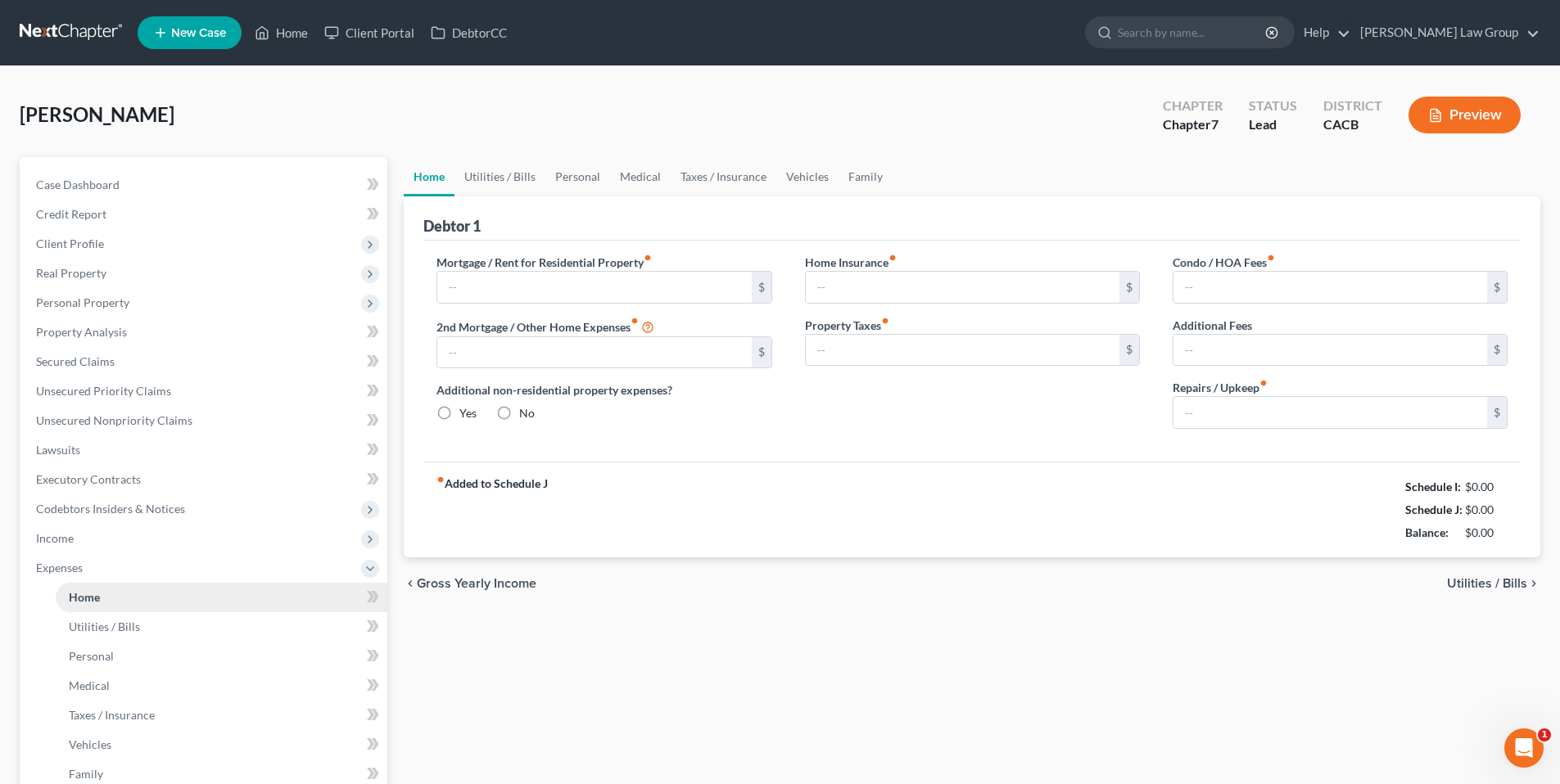
type input "0.00"
type input "80.00"
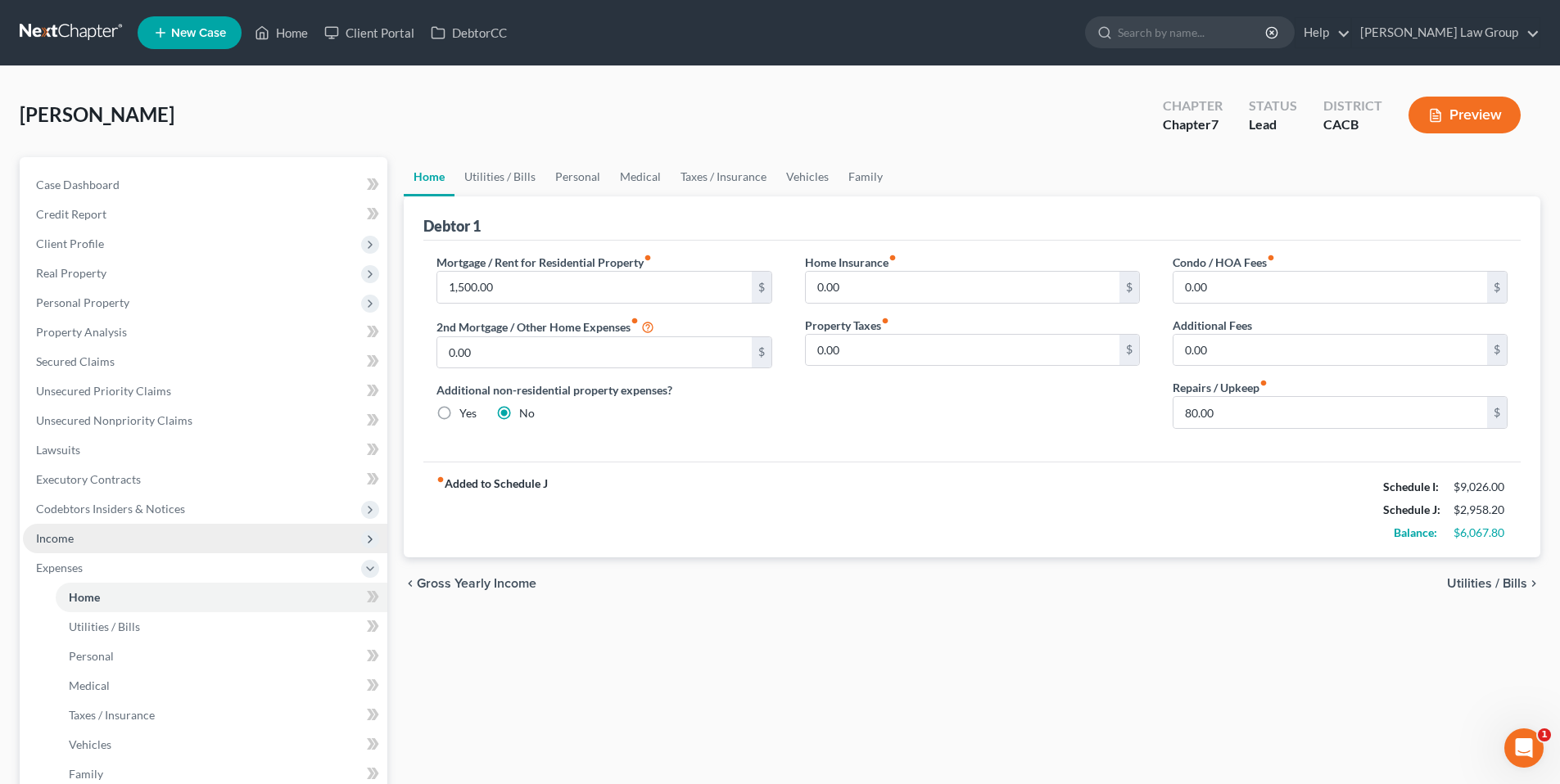
click at [67, 537] on span "Income" at bounding box center [55, 538] width 37 height 14
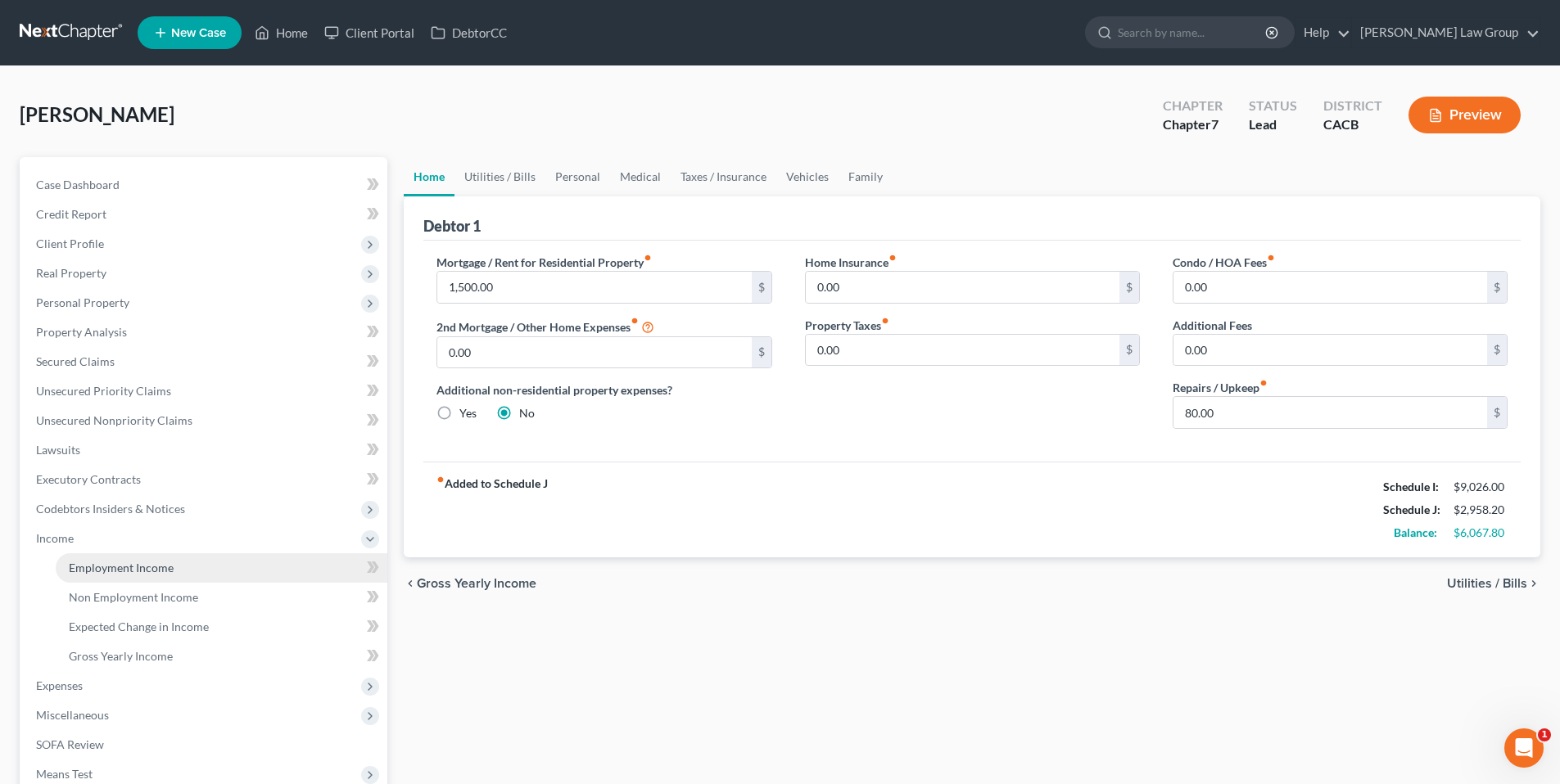
click at [91, 562] on span "Employment Income" at bounding box center [121, 568] width 105 height 14
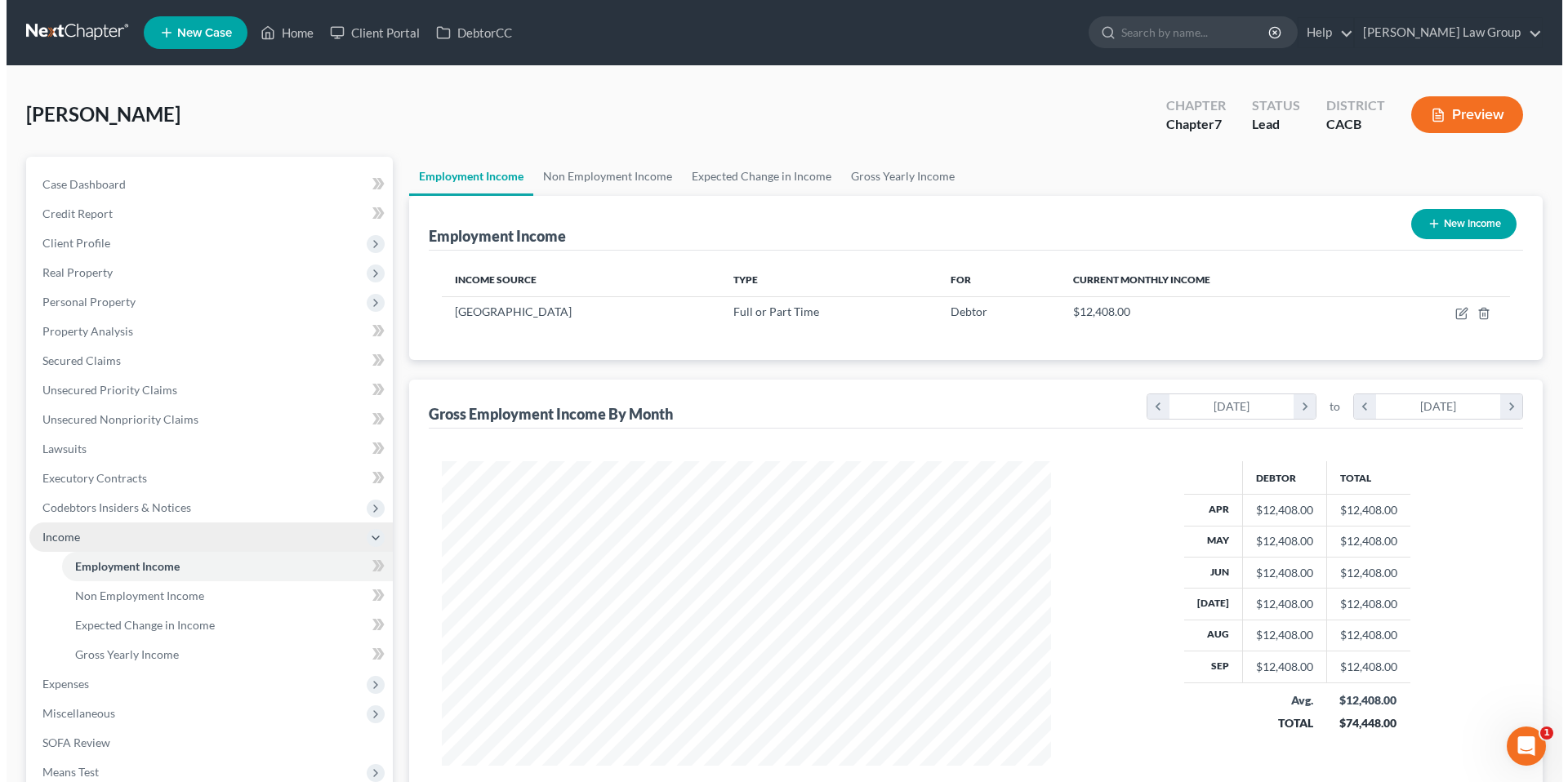
scroll to position [304, 642]
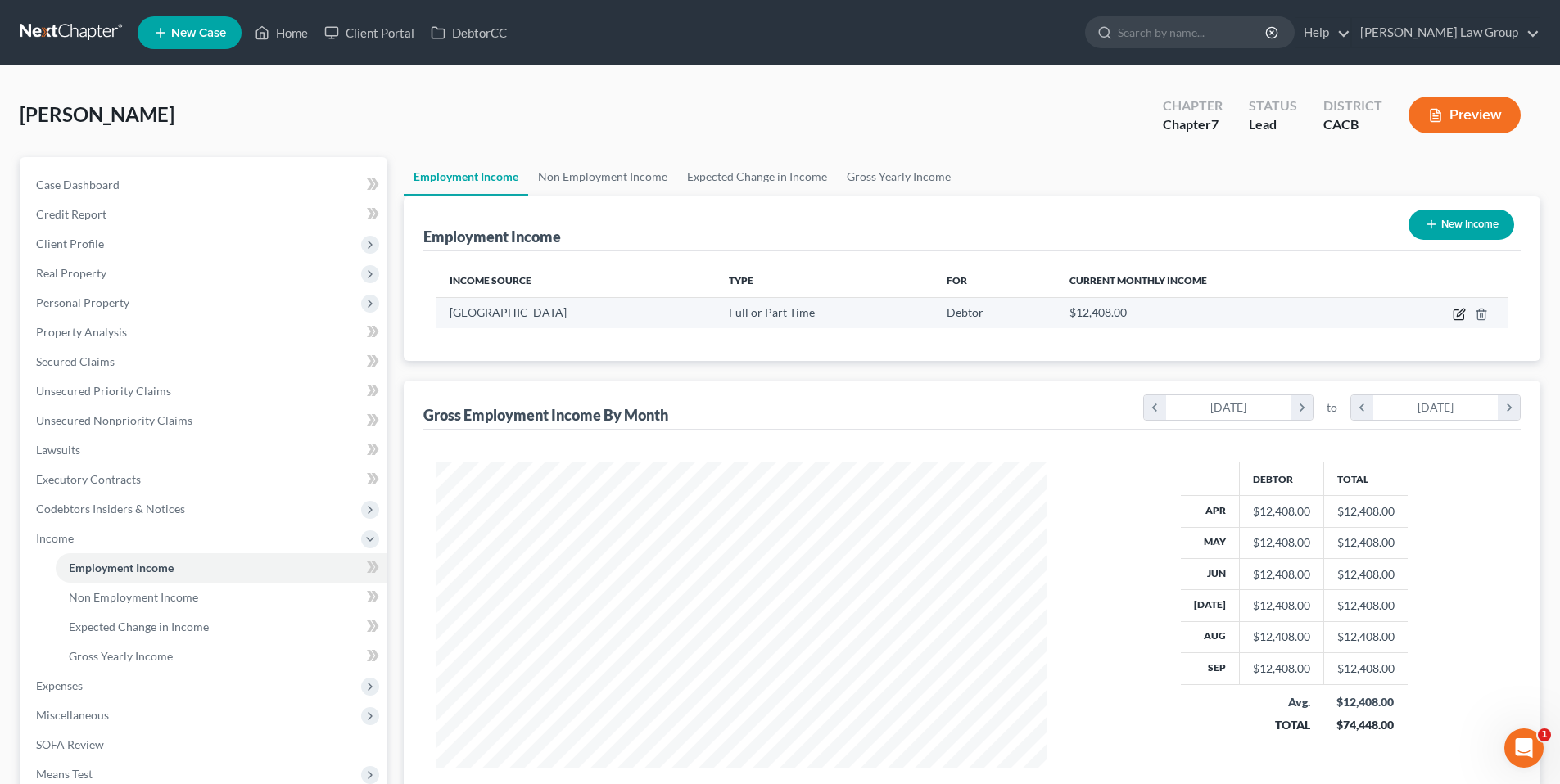
click at [1456, 315] on icon "button" at bounding box center [1459, 314] width 13 height 13
select select "0"
select select "4"
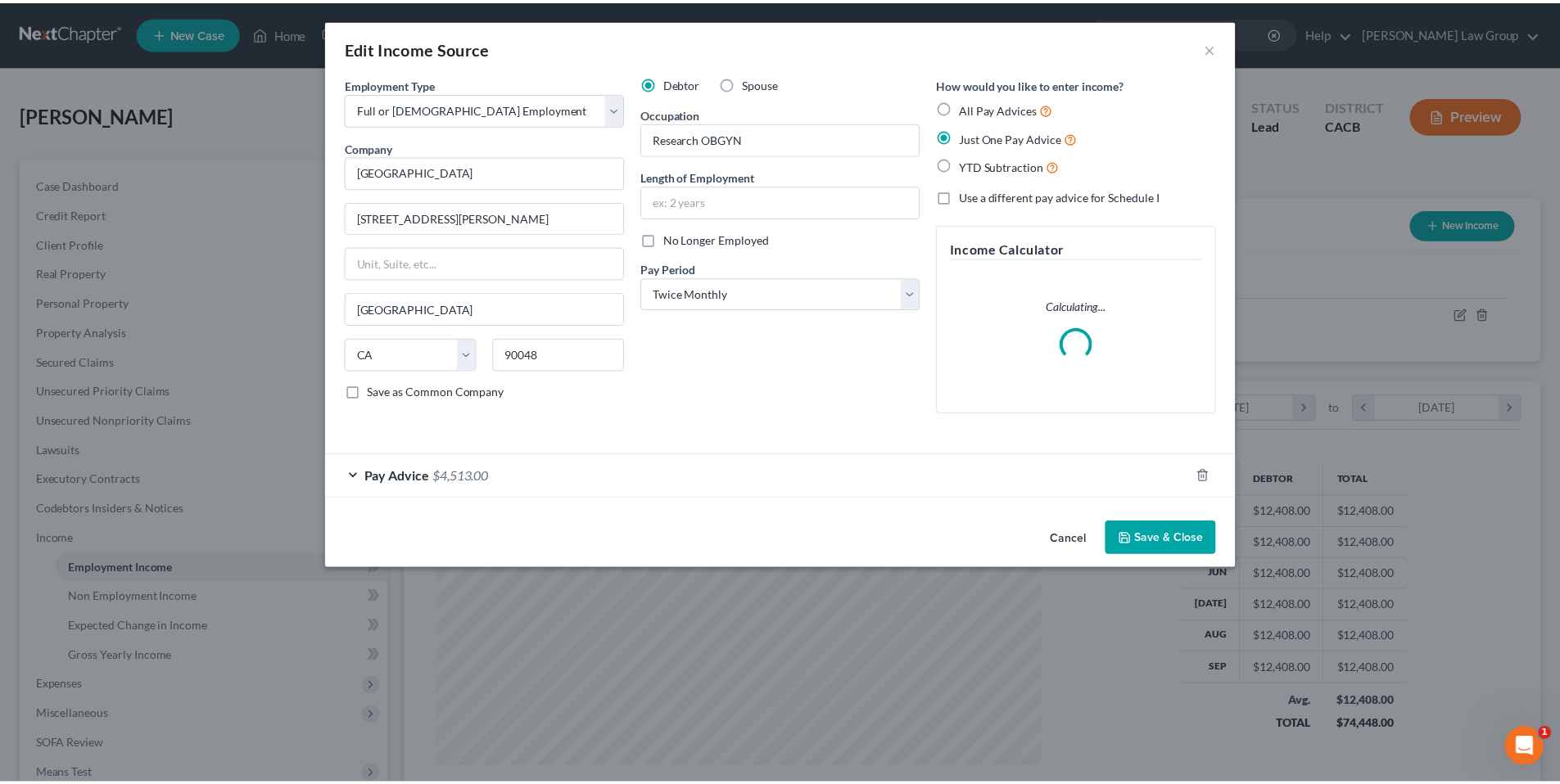
scroll to position [308, 649]
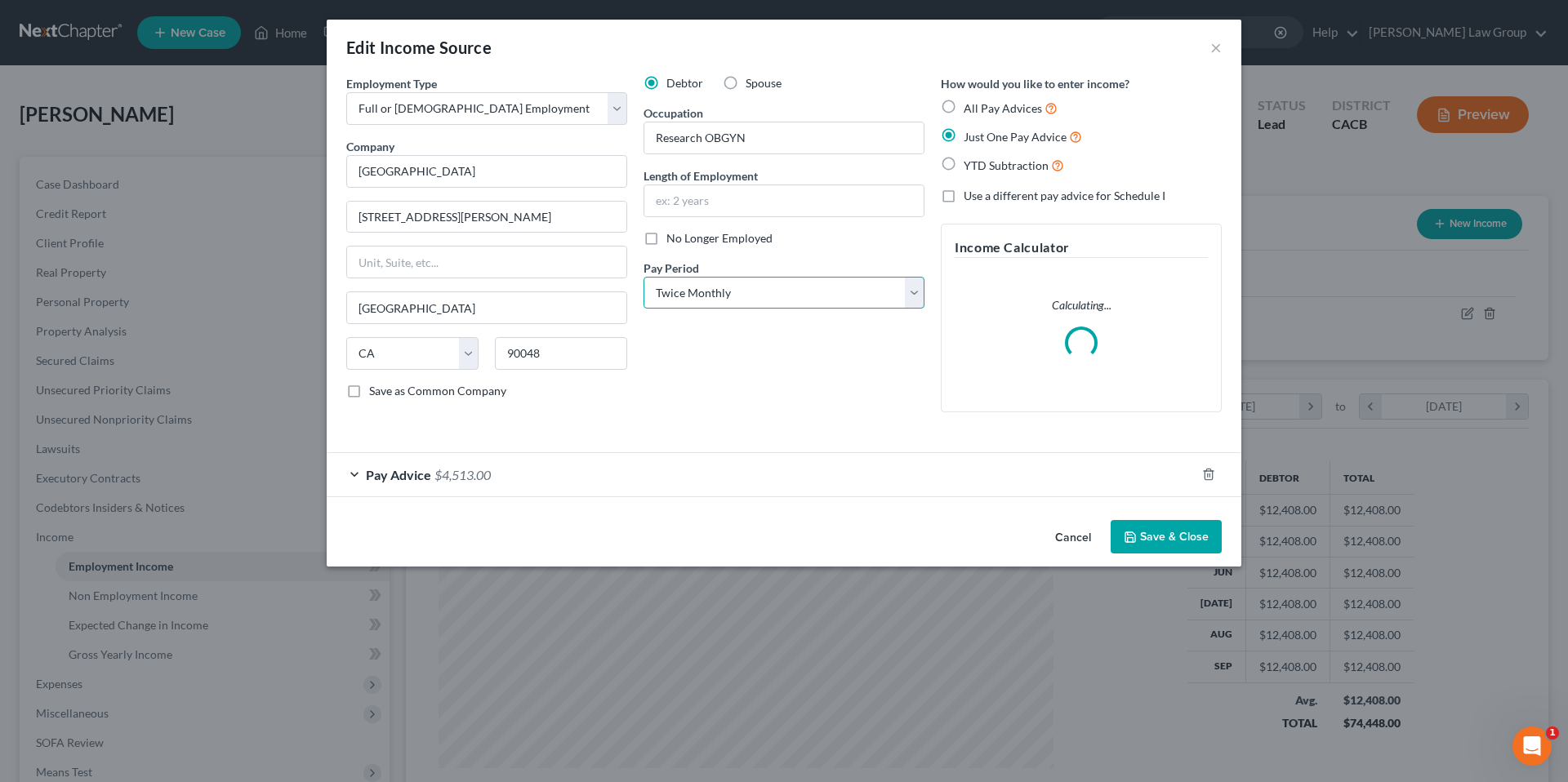
click at [913, 291] on select "Select Monthly Twice Monthly Every Other Week Weekly" at bounding box center [784, 292] width 281 height 32
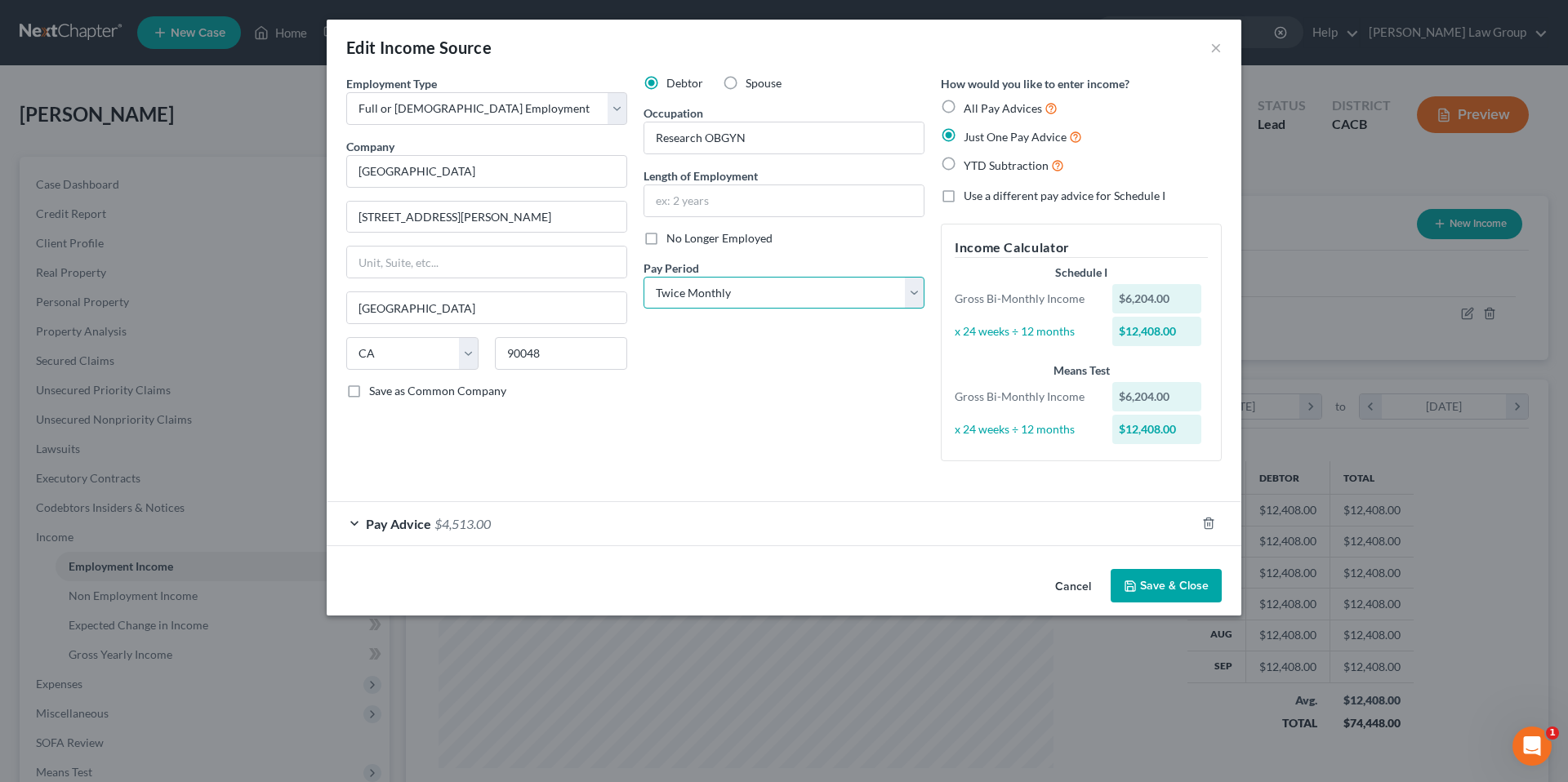
select select "0"
click at [644, 277] on select "Select Monthly Twice Monthly Every Other Week Weekly" at bounding box center [784, 292] width 281 height 32
click at [730, 411] on div "Debtor Spouse Occupation Research OBGYN Length of Employment No Longer Employed…" at bounding box center [783, 275] width 297 height 399
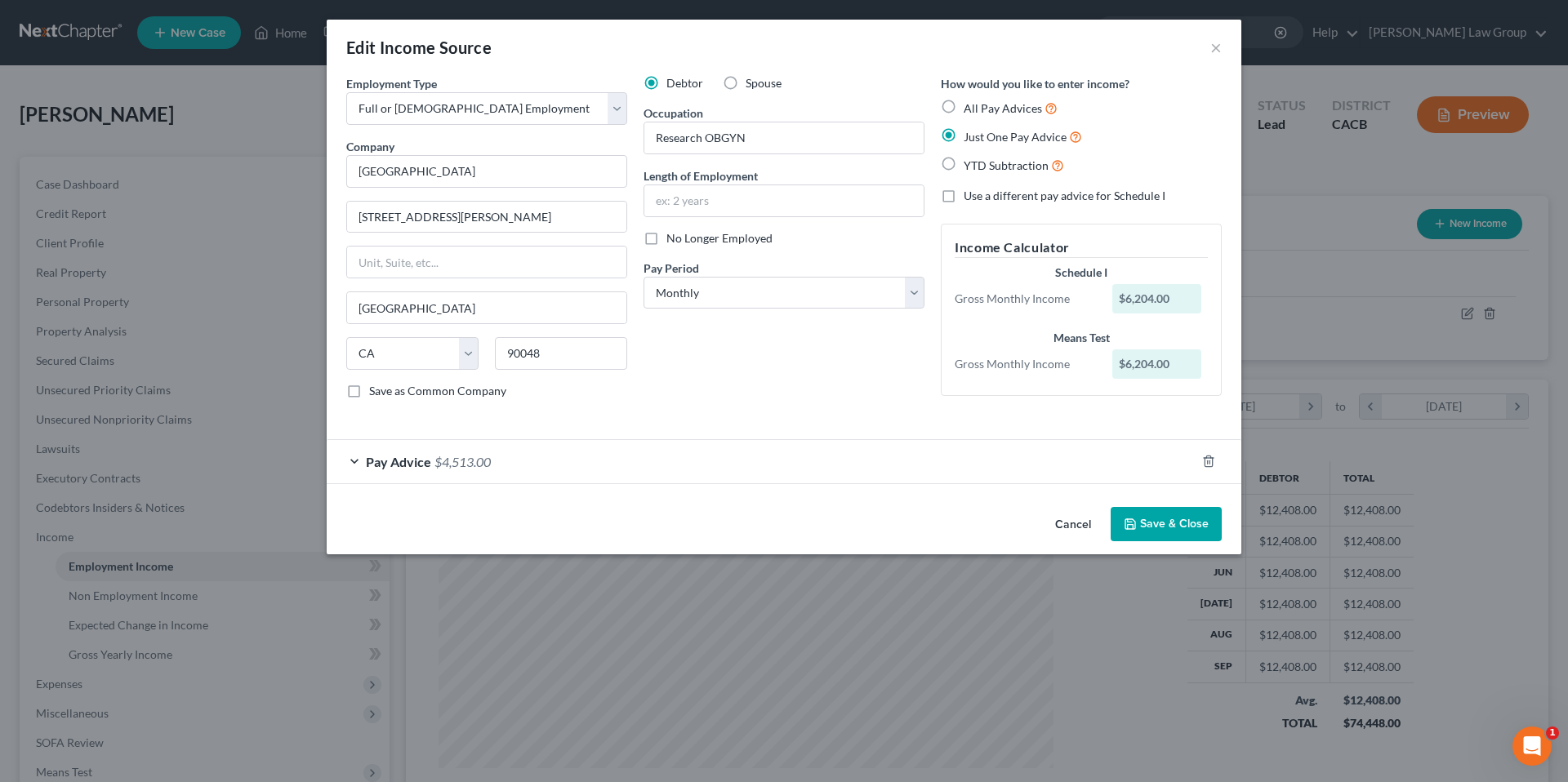
click at [1160, 524] on button "Save & Close" at bounding box center [1166, 524] width 111 height 34
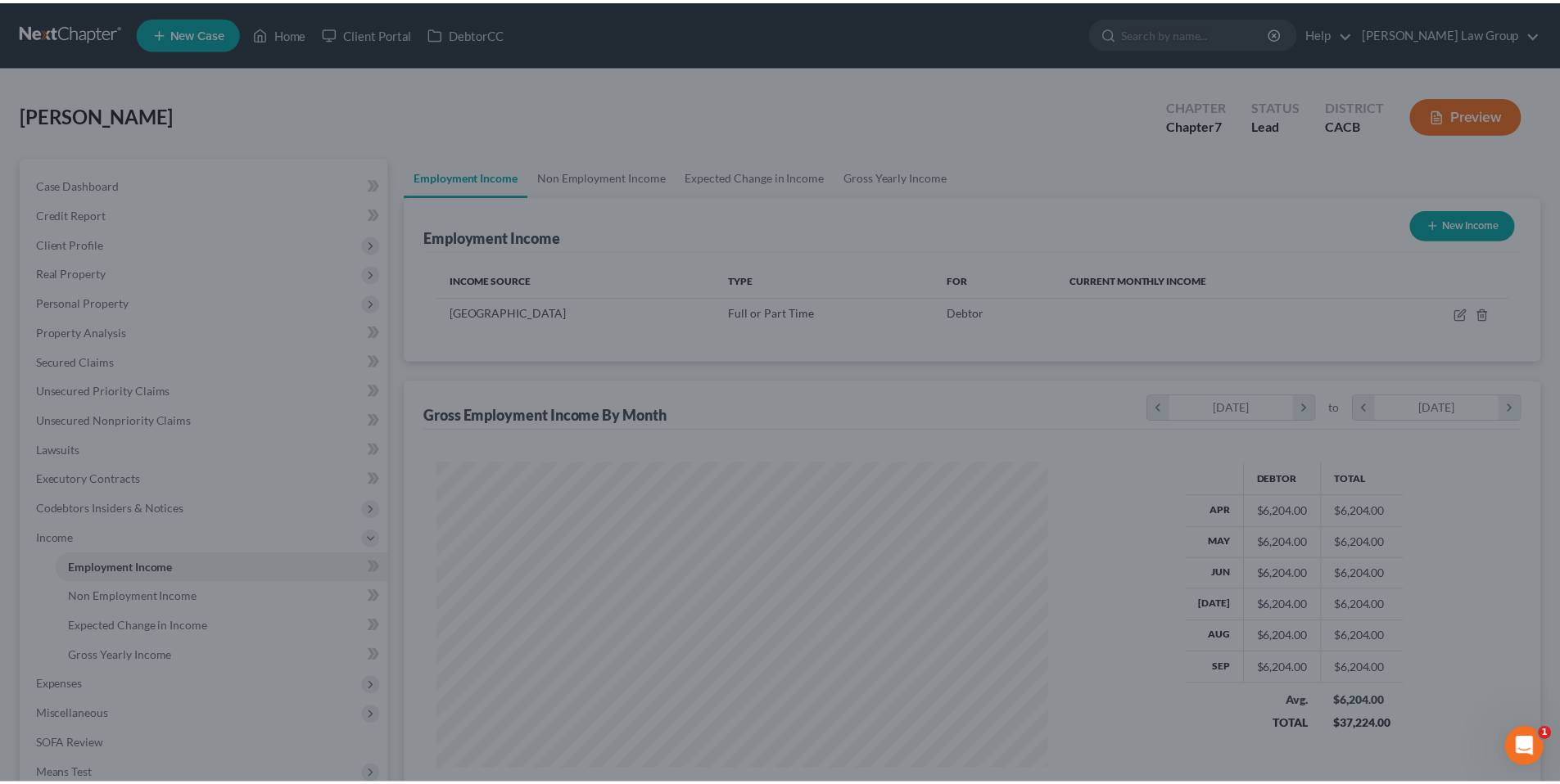
scroll to position [818160, 818270]
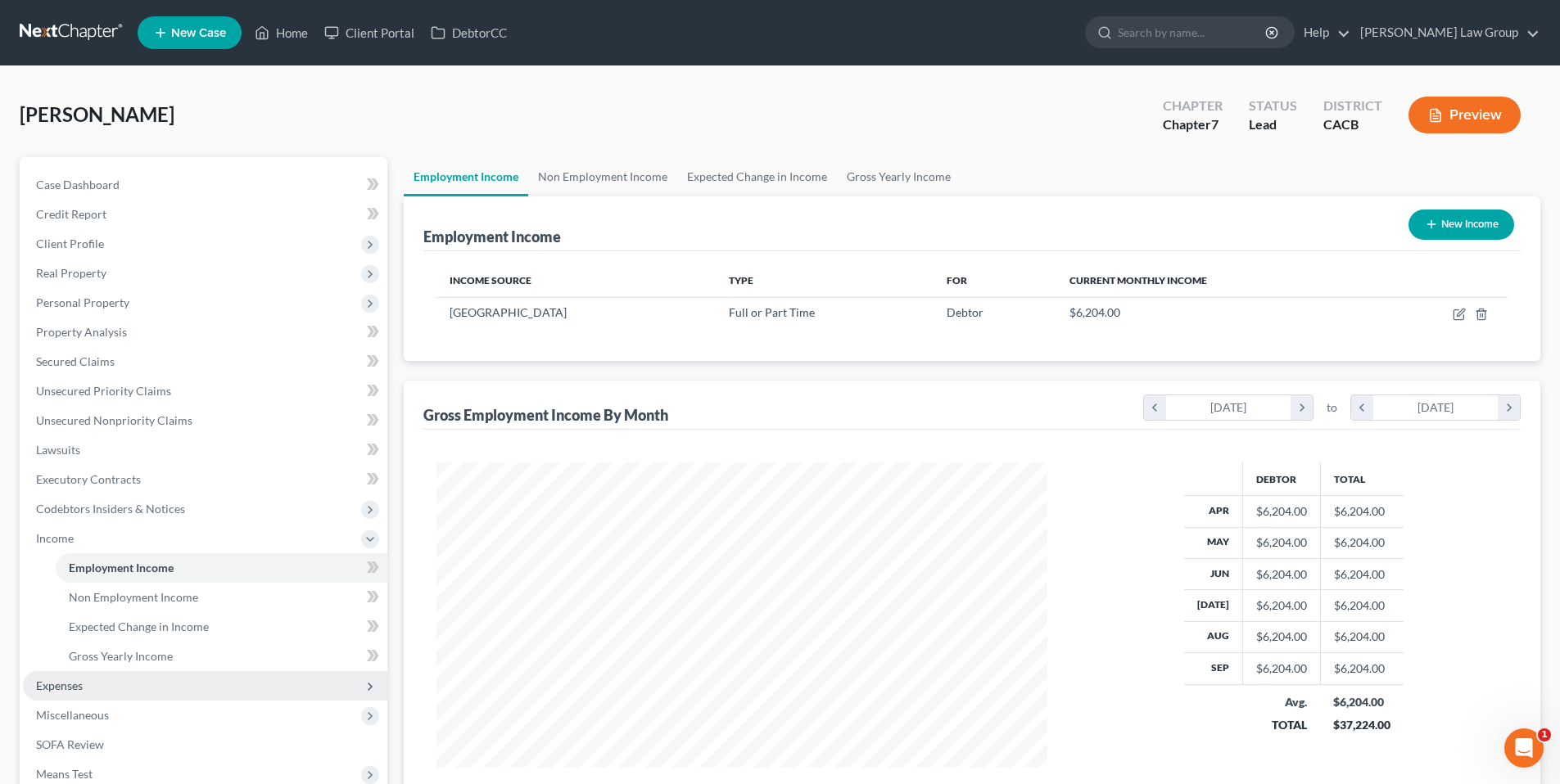
click at [123, 680] on span "Expenses" at bounding box center [205, 686] width 364 height 30
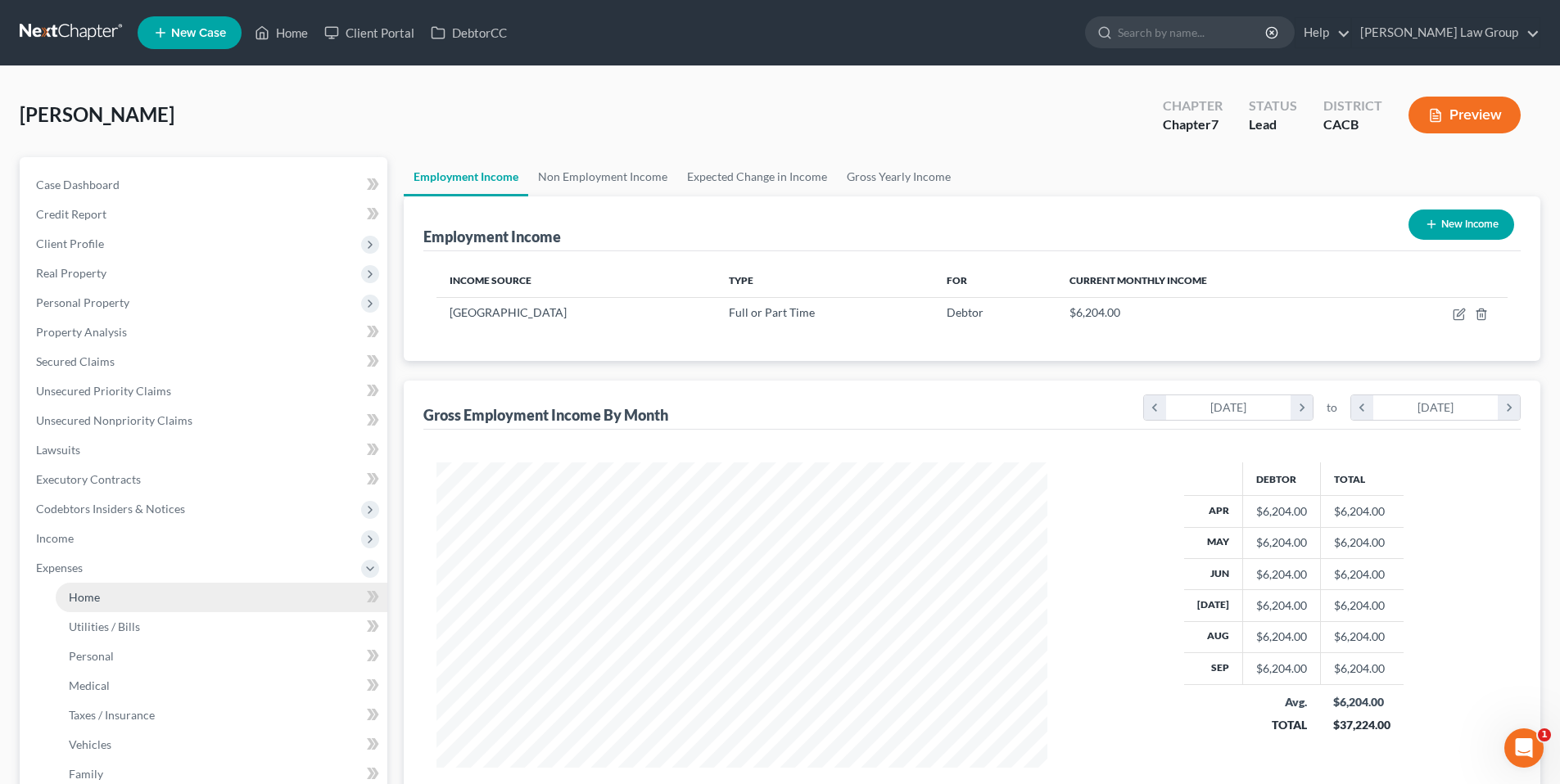
click at [92, 592] on span "Home" at bounding box center [85, 597] width 31 height 14
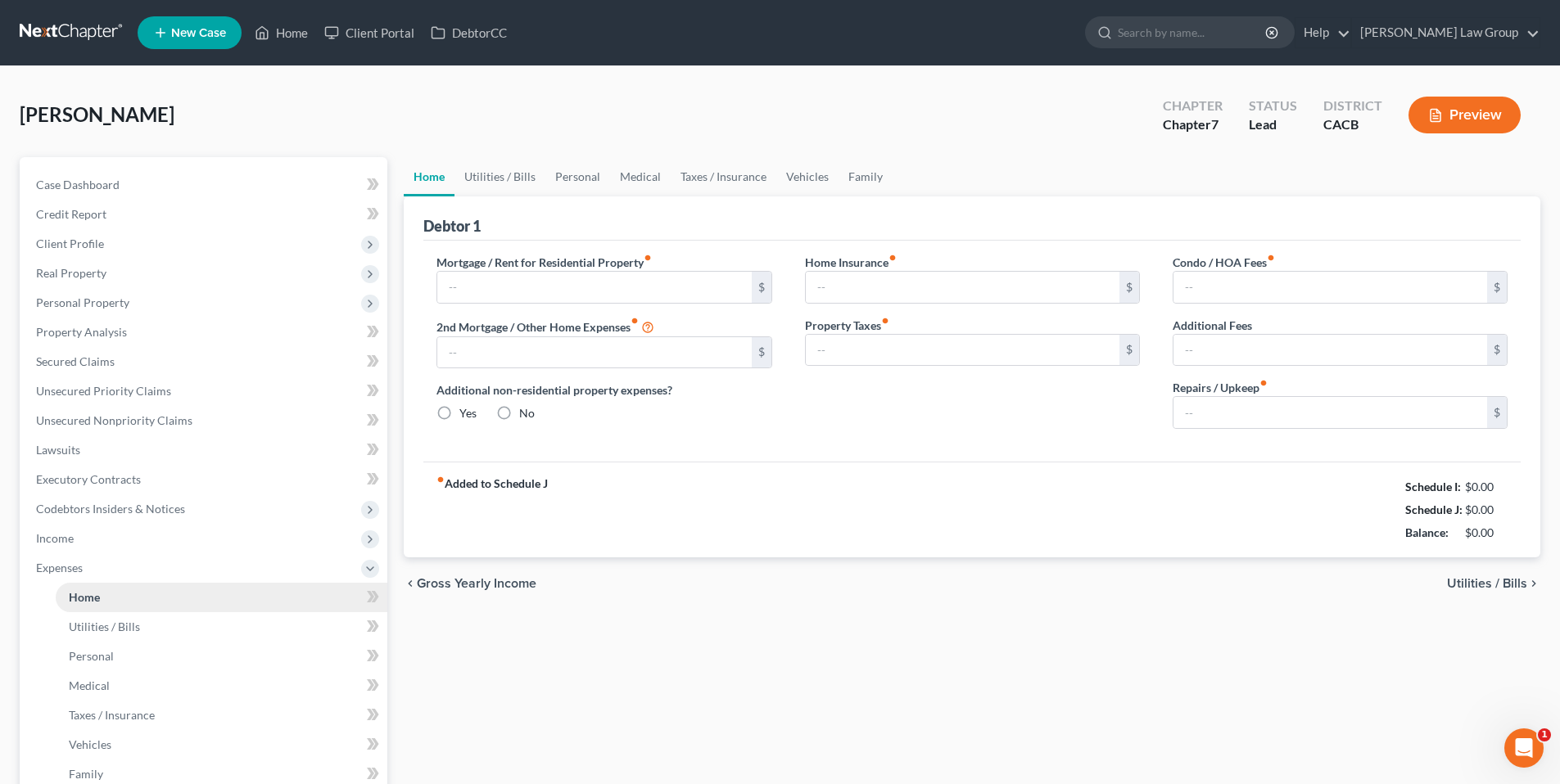
type input "1,500.00"
type input "0.00"
radio input "true"
type input "0.00"
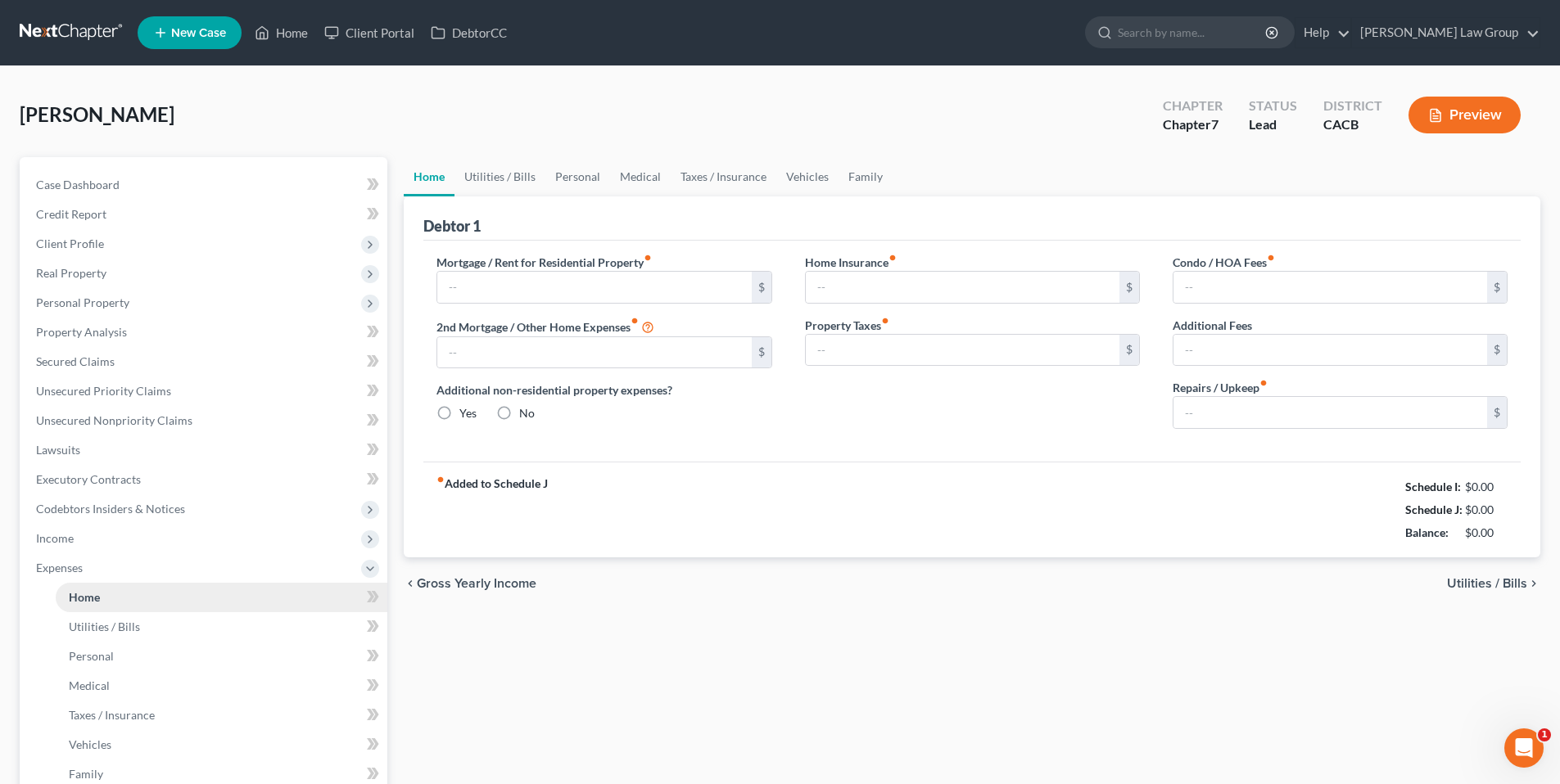
type input "0.00"
type input "80.00"
click at [496, 287] on input "1,500.00" at bounding box center [593, 287] width 314 height 31
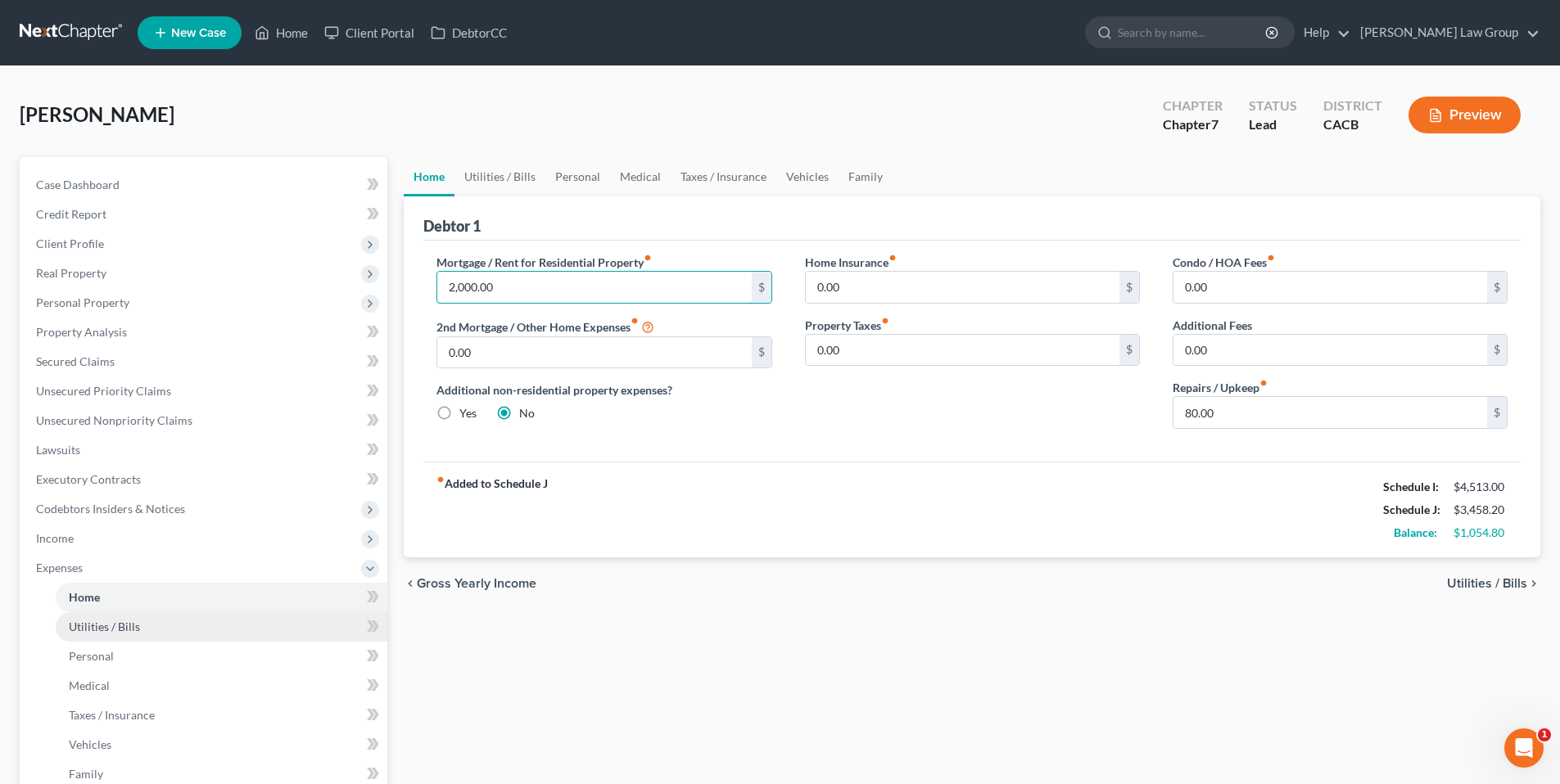
type input "2,000.00"
click at [111, 626] on span "Utilities / Bills" at bounding box center [104, 627] width 71 height 14
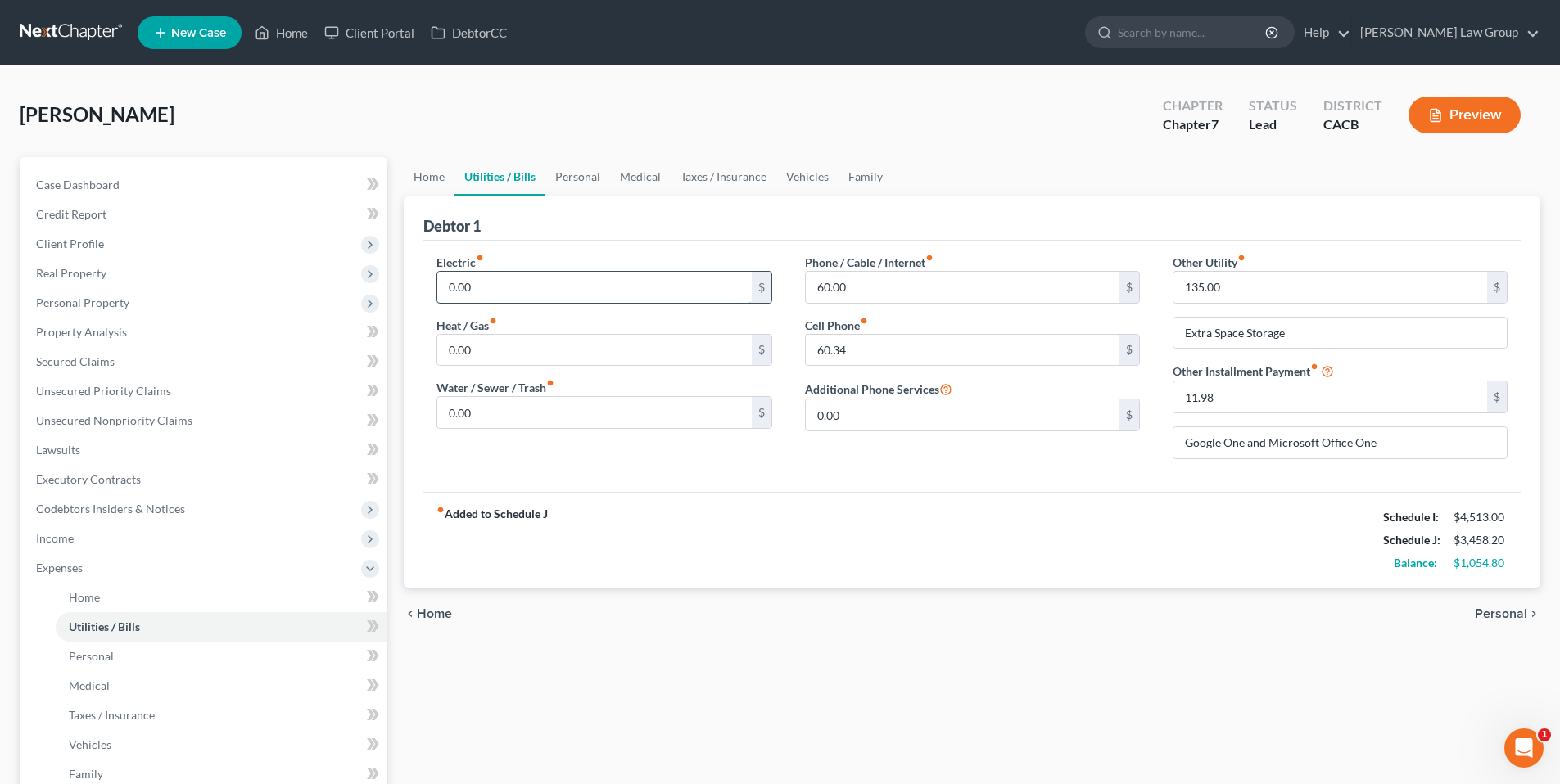
click at [485, 285] on input "0.00" at bounding box center [593, 287] width 314 height 31
type input "175.00"
click at [480, 344] on input "0.00" at bounding box center [593, 350] width 314 height 31
type input "75.00"
click at [479, 408] on input "0.00" at bounding box center [593, 413] width 314 height 31
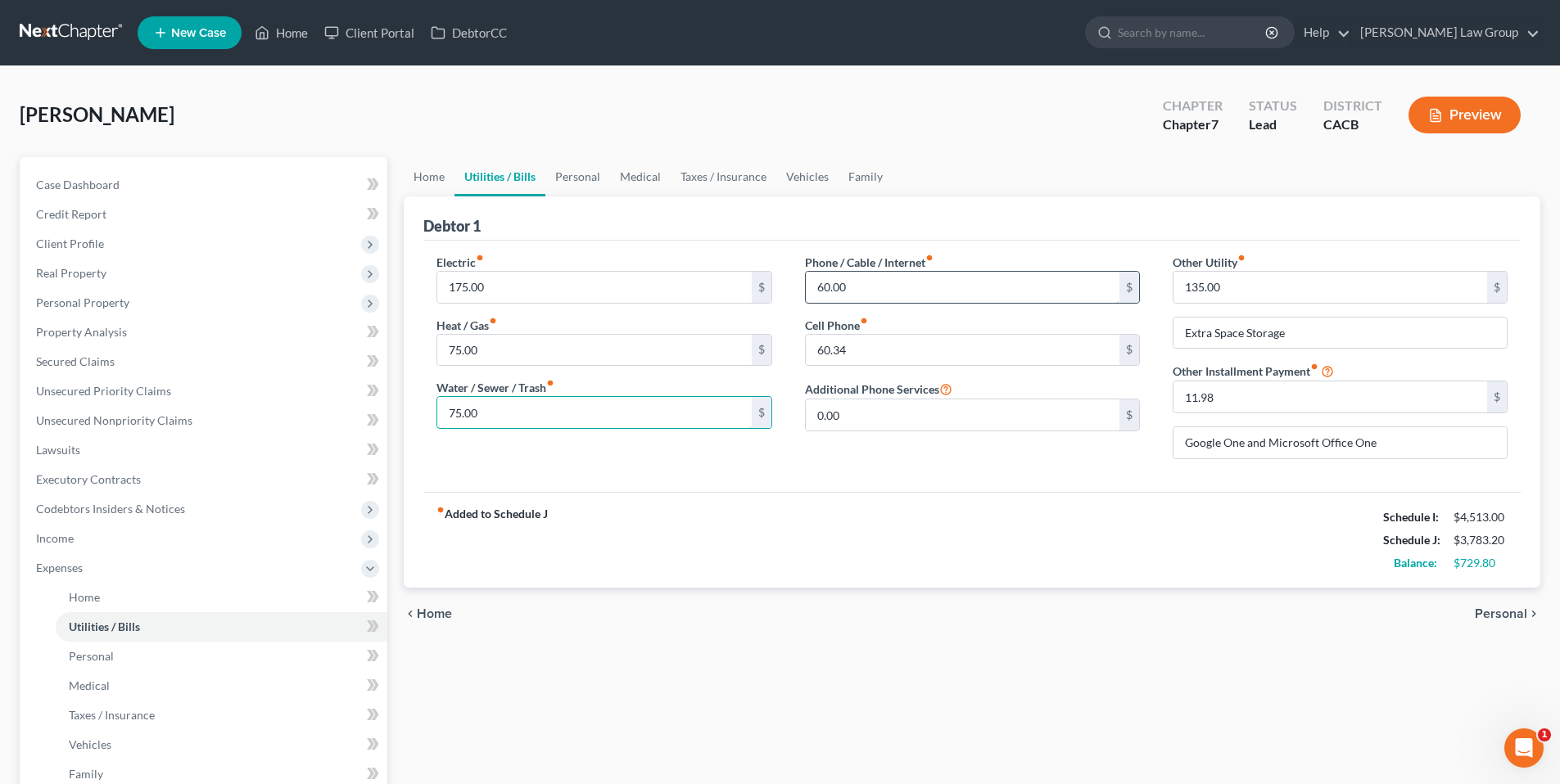
type input "75.00"
click at [843, 282] on input "60.00" at bounding box center [963, 287] width 314 height 31
type input "190.00"
click at [858, 348] on input "60.34" at bounding box center [963, 350] width 314 height 31
type input "125.00"
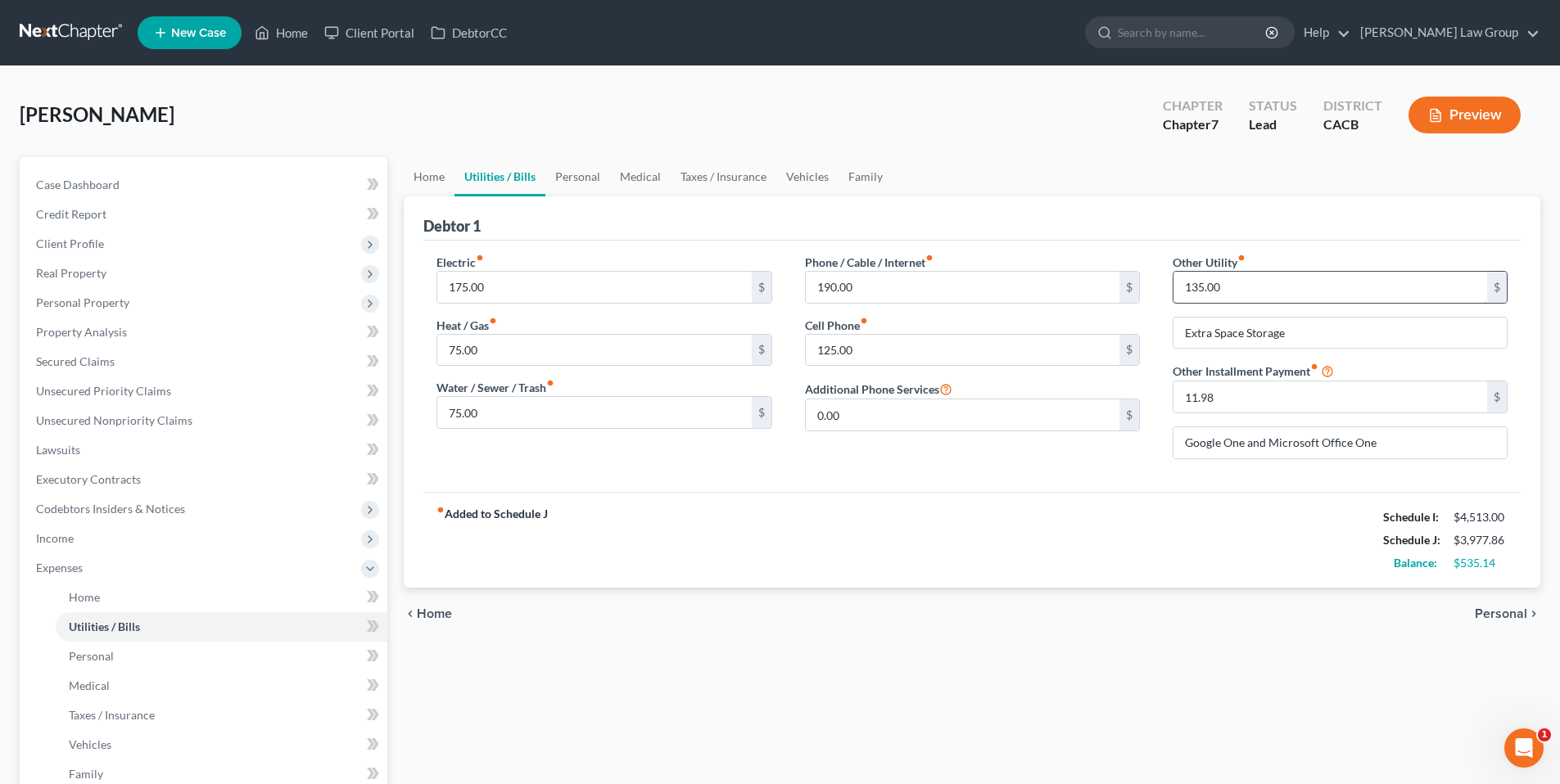
click at [1248, 288] on input "135.00" at bounding box center [1330, 287] width 314 height 31
type input "235.00"
click at [100, 652] on span "Personal" at bounding box center [92, 656] width 45 height 14
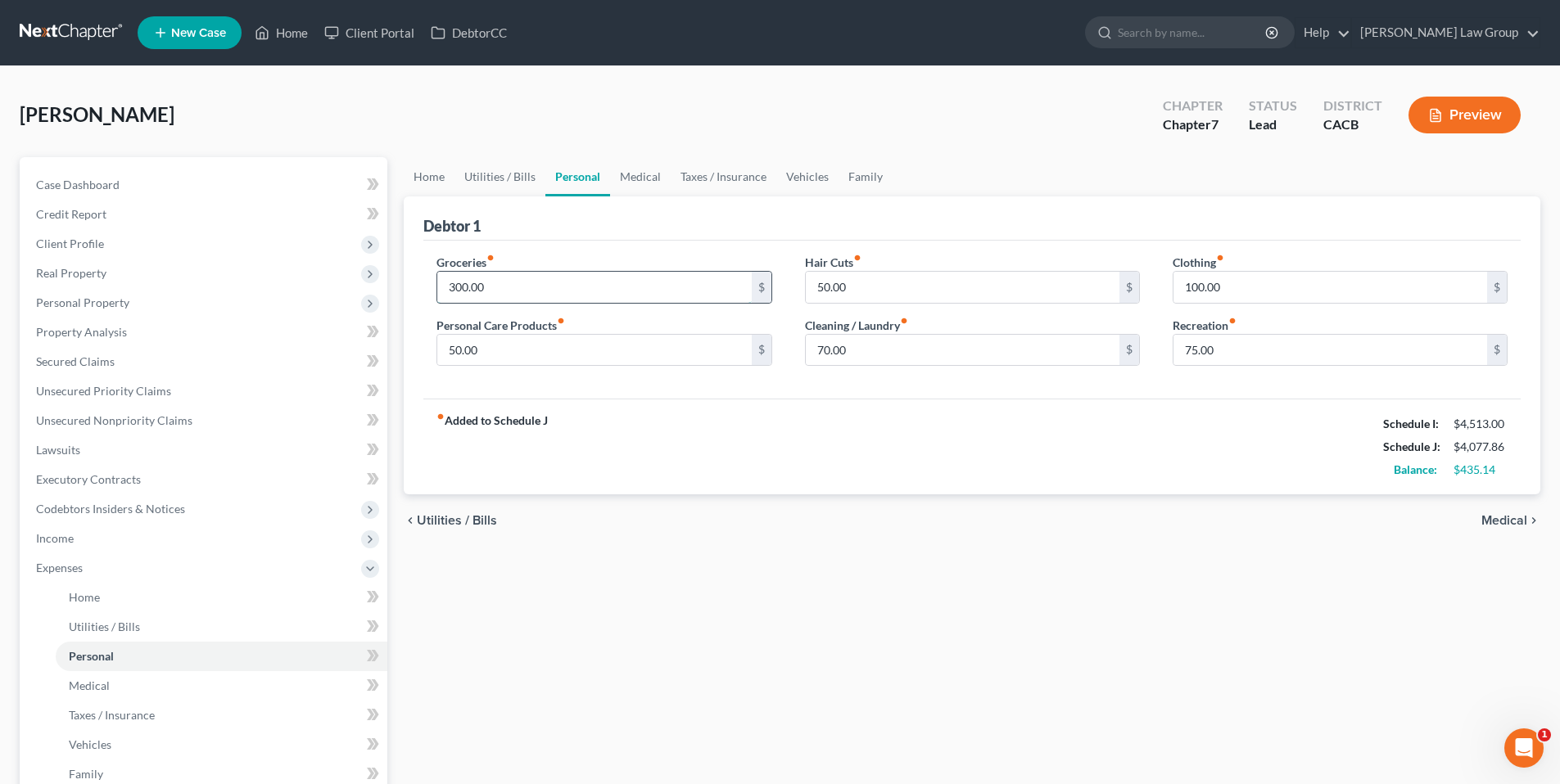
click at [494, 278] on input "300.00" at bounding box center [593, 287] width 314 height 31
type input "500.00"
click at [113, 683] on link "Medical" at bounding box center [221, 686] width 332 height 30
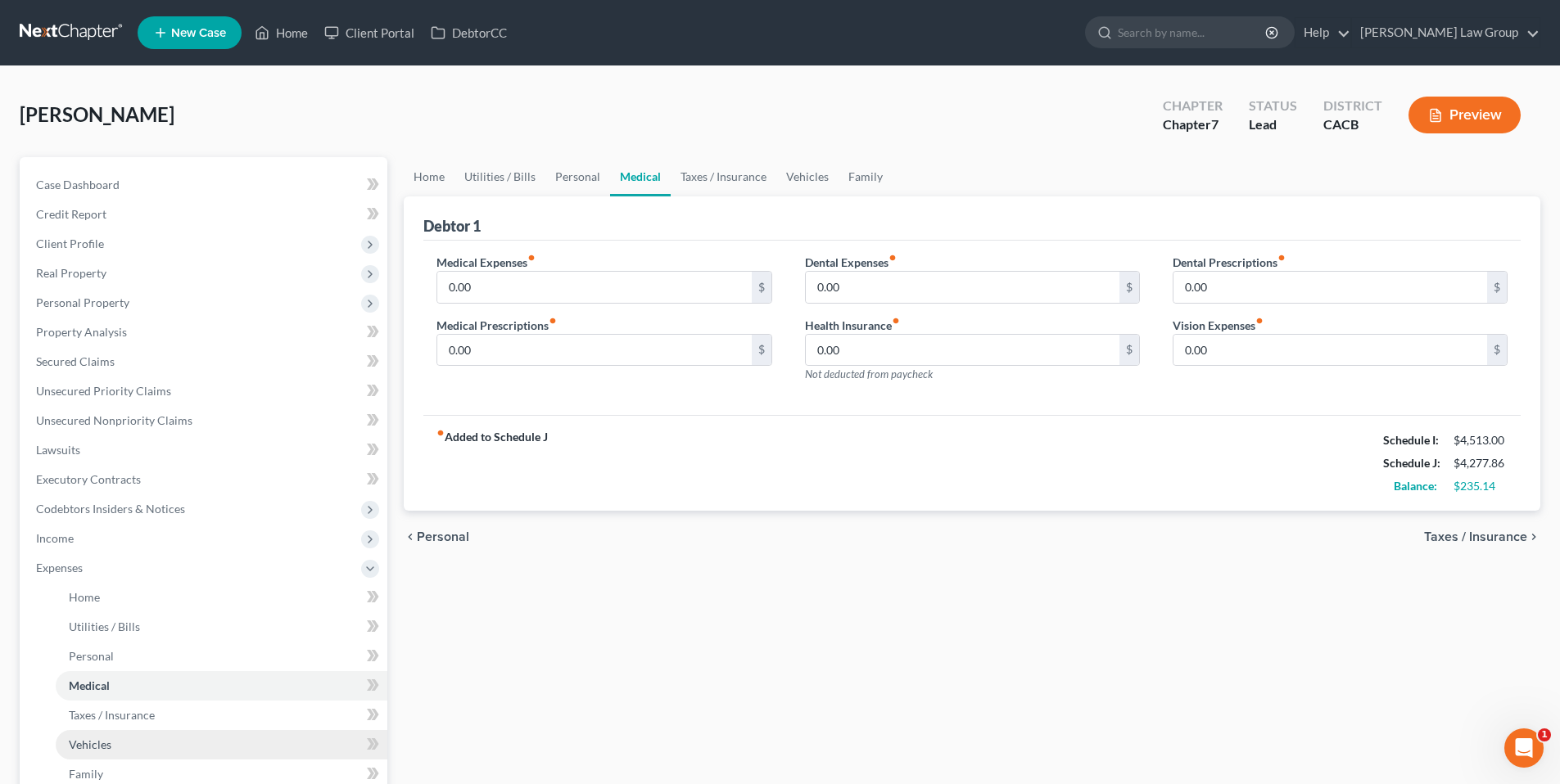
click at [136, 746] on link "Vehicles" at bounding box center [221, 745] width 332 height 30
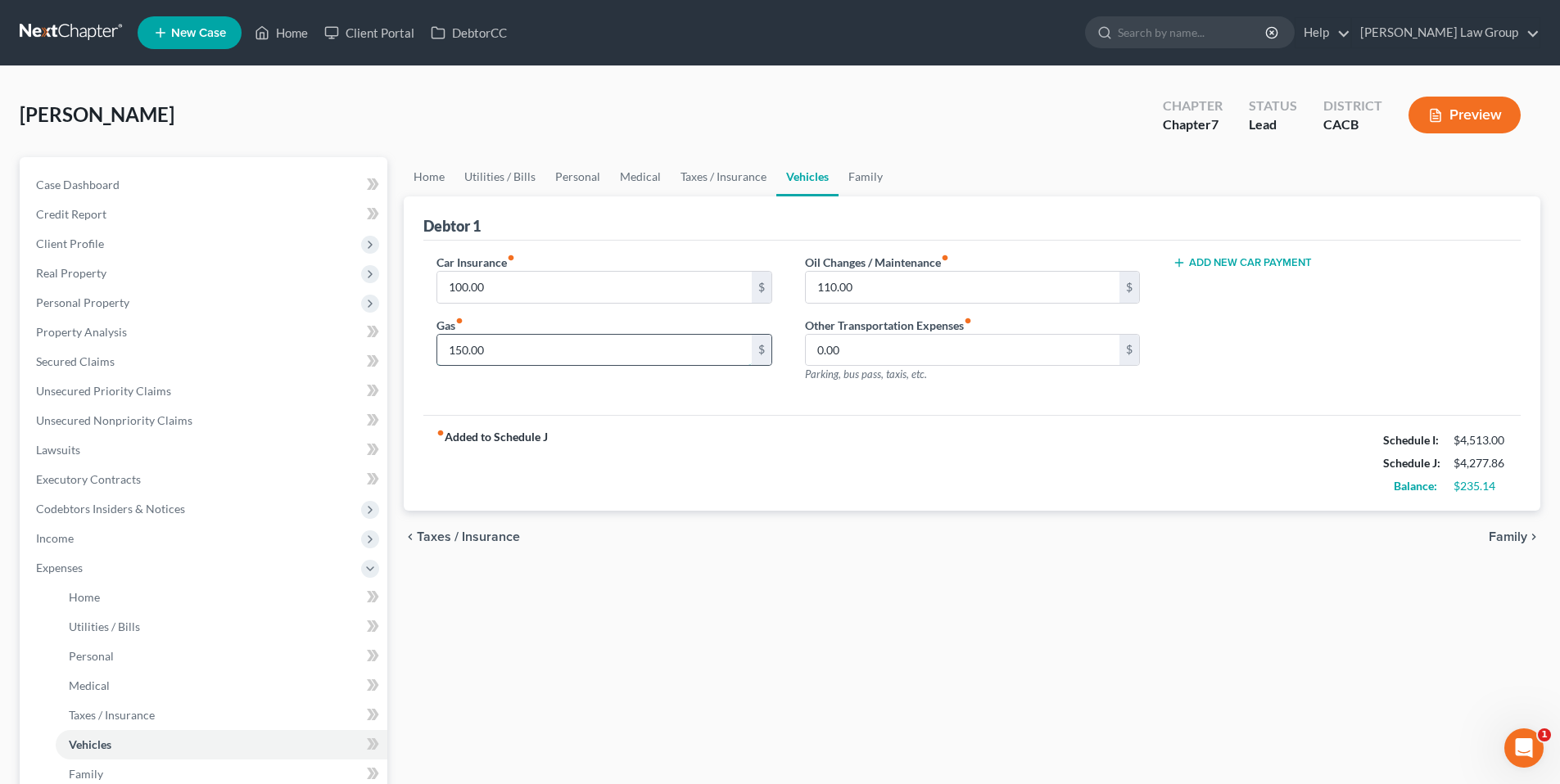
click at [484, 348] on input "150.00" at bounding box center [593, 350] width 314 height 31
type input "195.00"
click at [90, 770] on span "Family" at bounding box center [86, 774] width 34 height 14
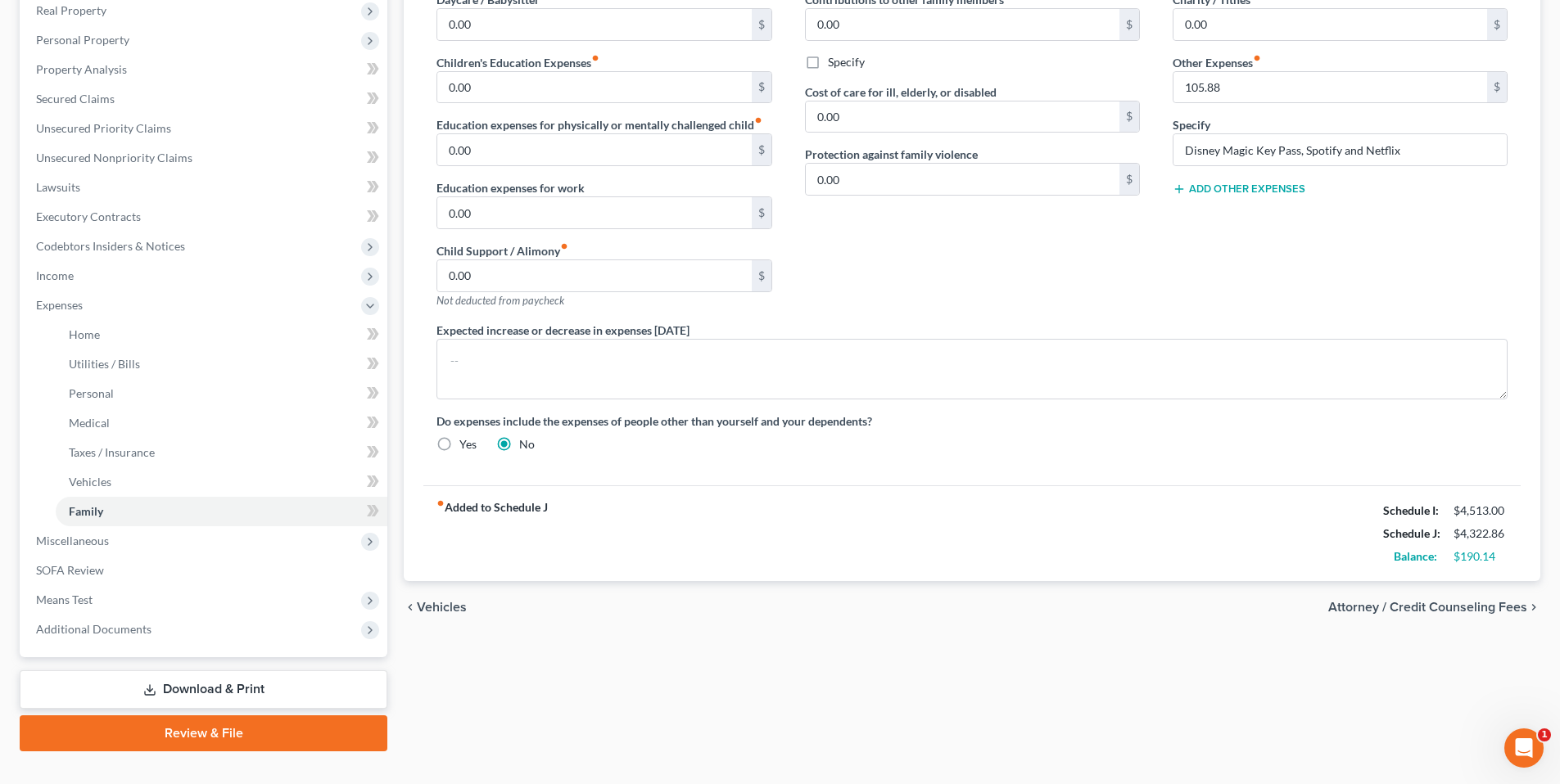
scroll to position [290, 0]
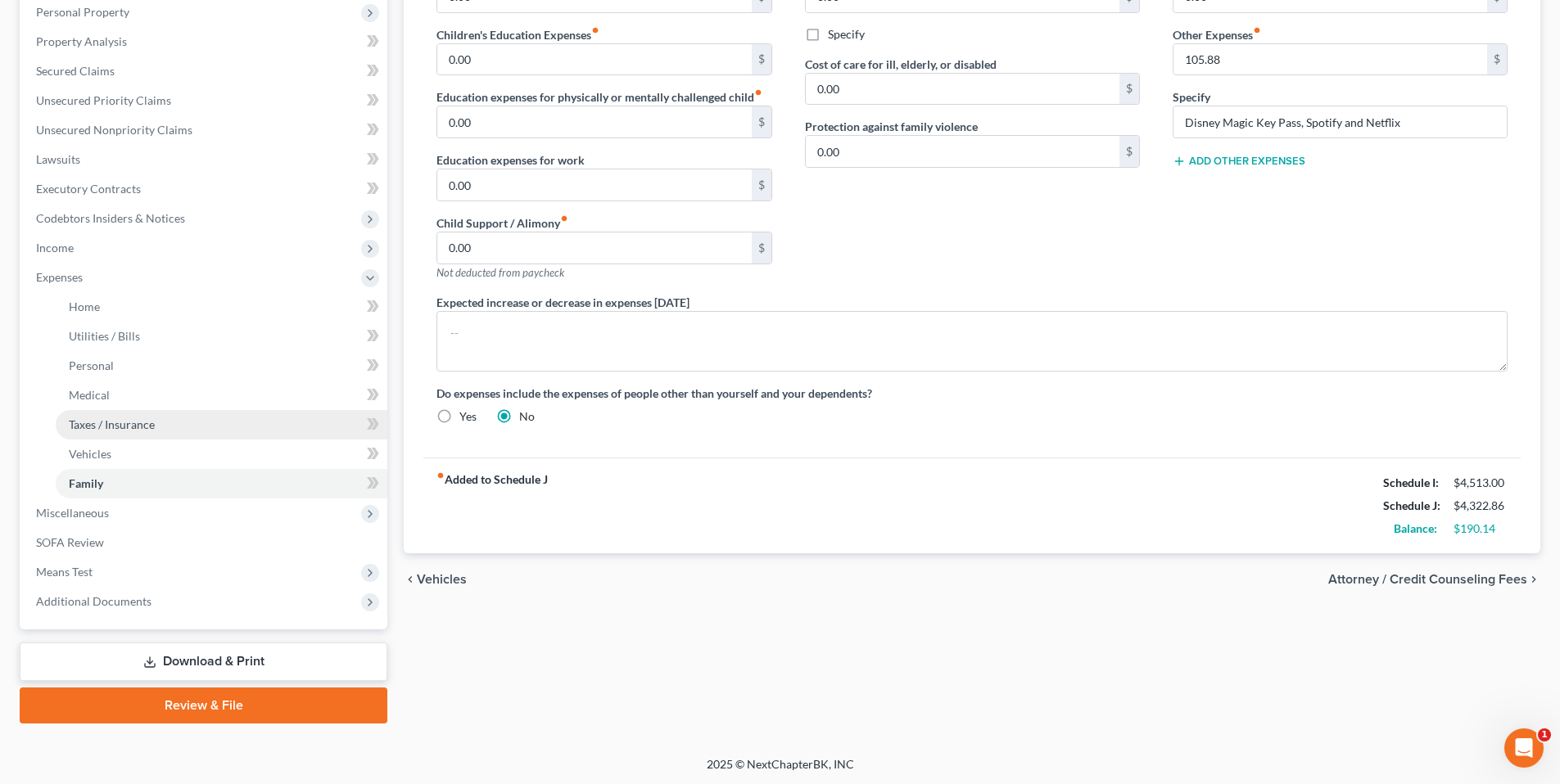
click at [113, 417] on span "Taxes / Insurance" at bounding box center [111, 424] width 86 height 14
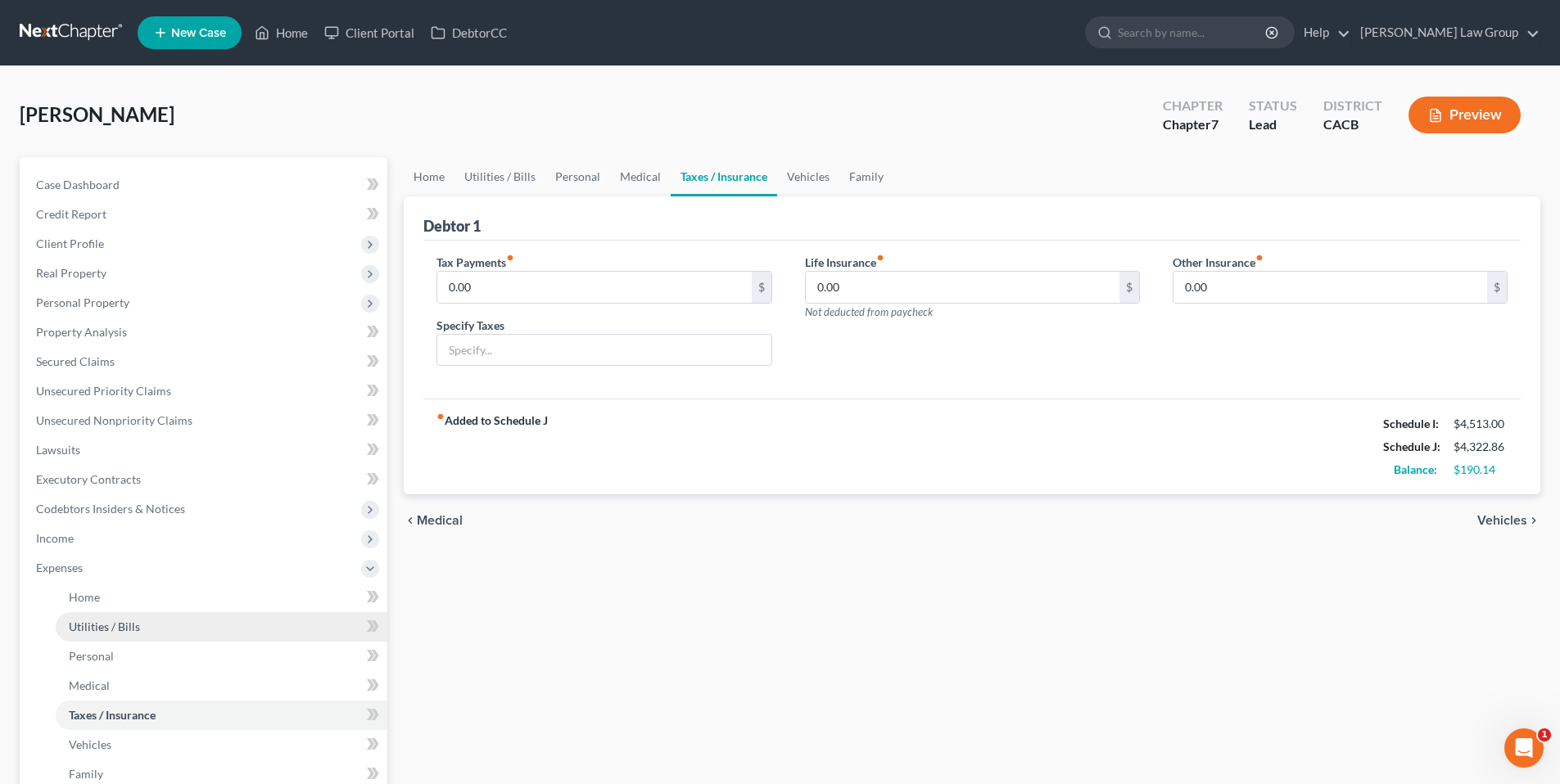
click at [114, 620] on span "Utilities / Bills" at bounding box center [104, 627] width 71 height 14
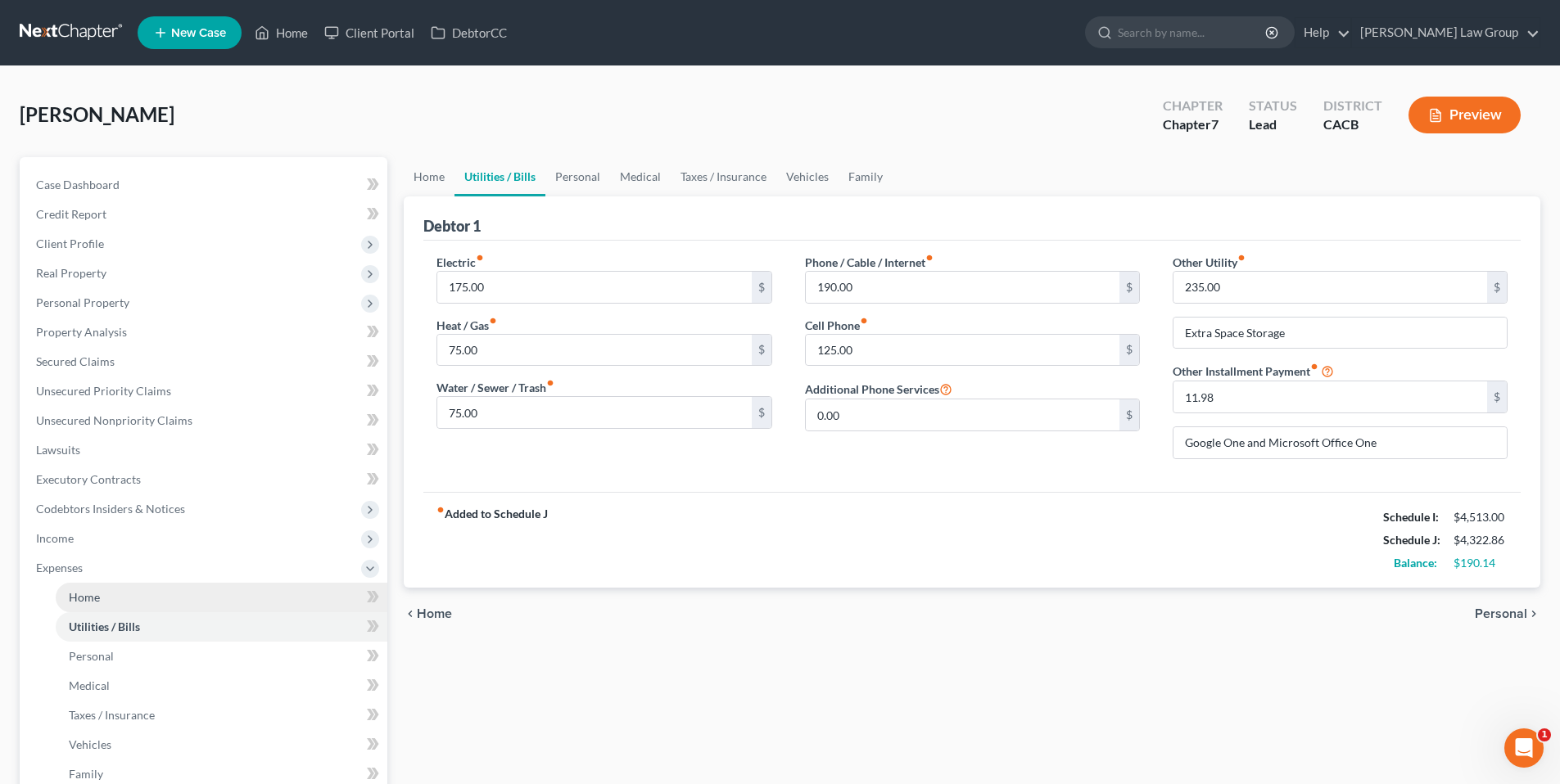
click at [107, 598] on link "Home" at bounding box center [221, 597] width 332 height 30
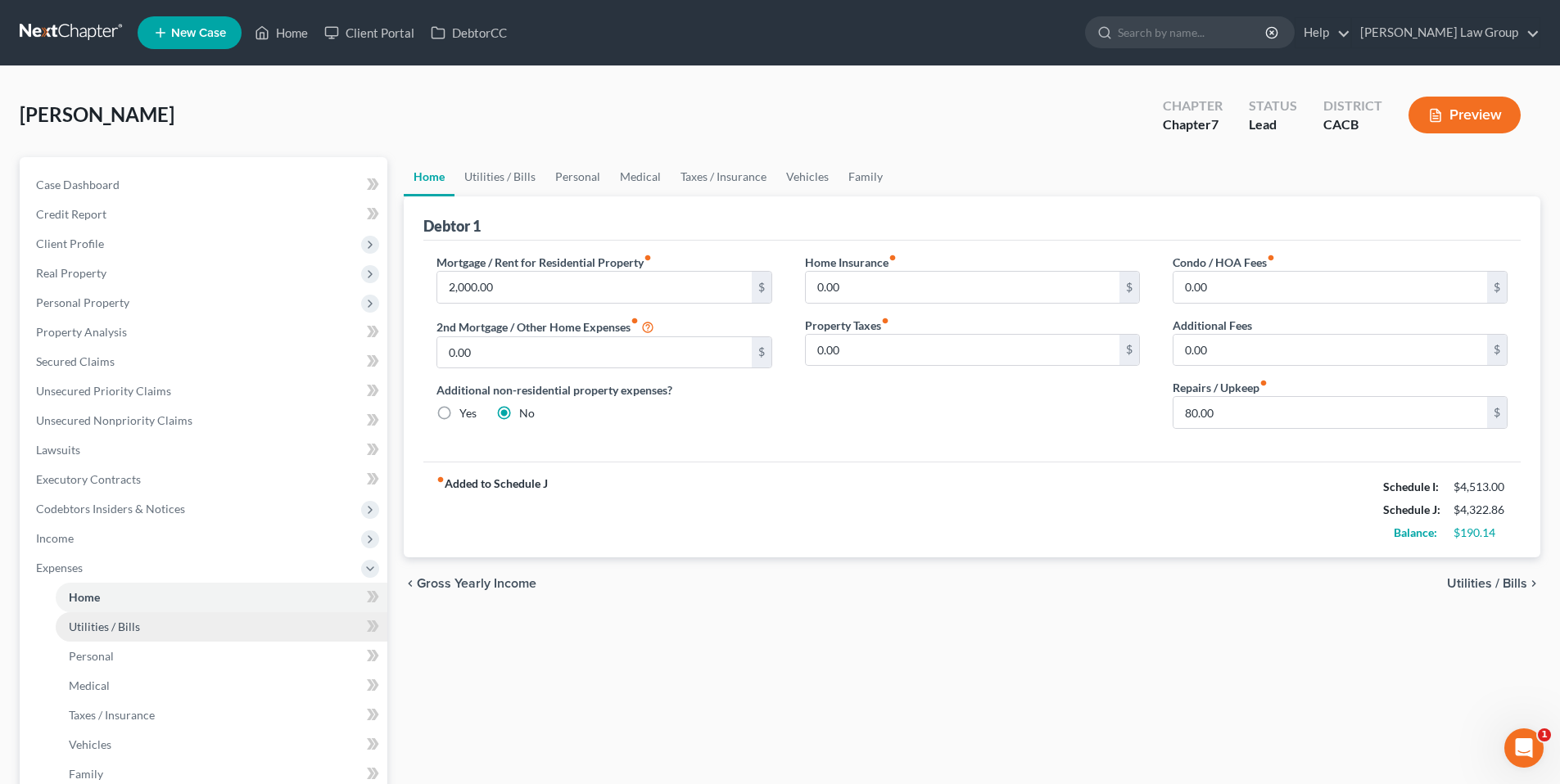
click at [105, 623] on span "Utilities / Bills" at bounding box center [104, 627] width 71 height 14
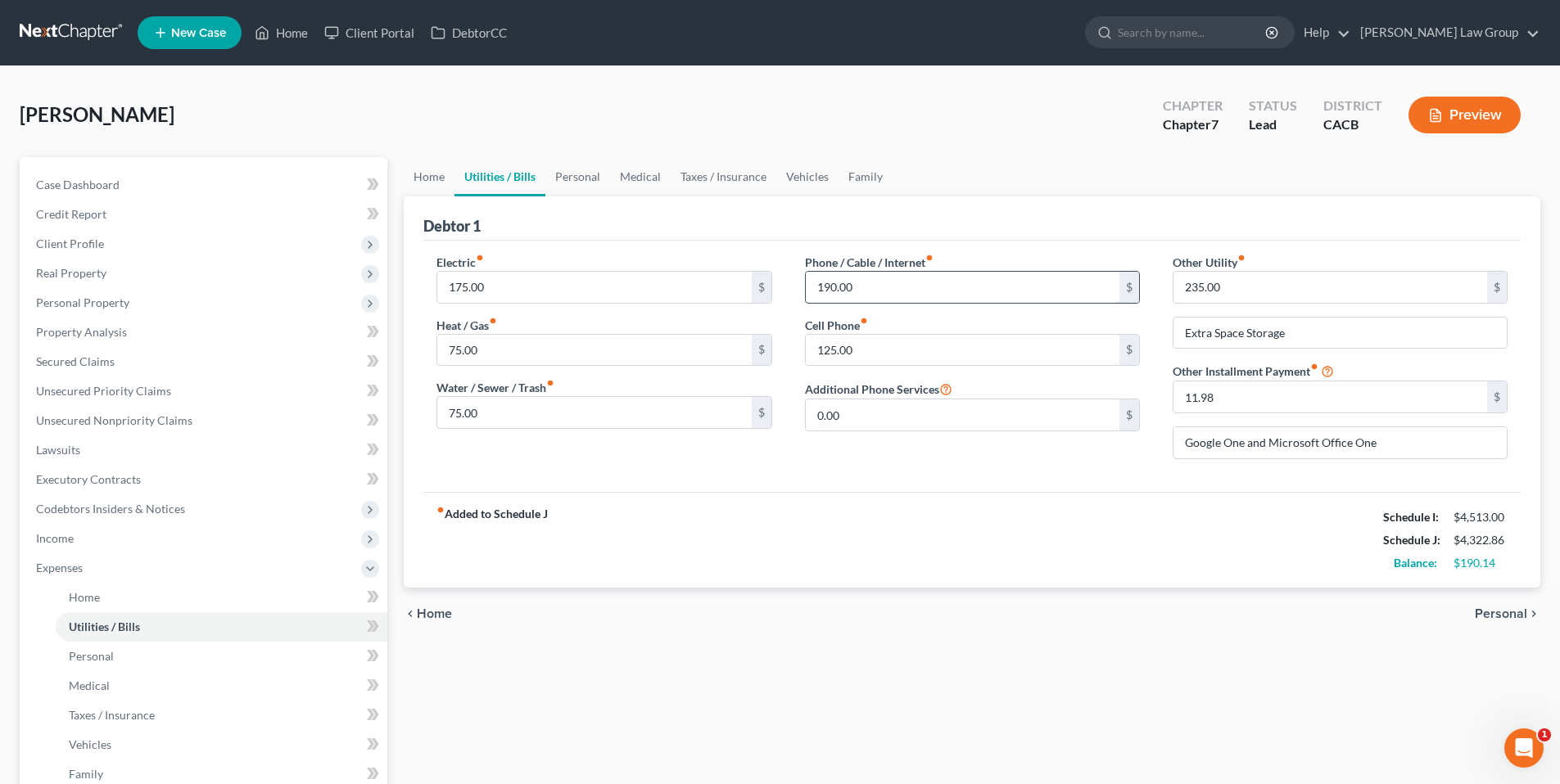
click at [863, 287] on input "190.00" at bounding box center [963, 287] width 314 height 31
type input "225.00"
click at [99, 652] on span "Personal" at bounding box center [92, 656] width 45 height 14
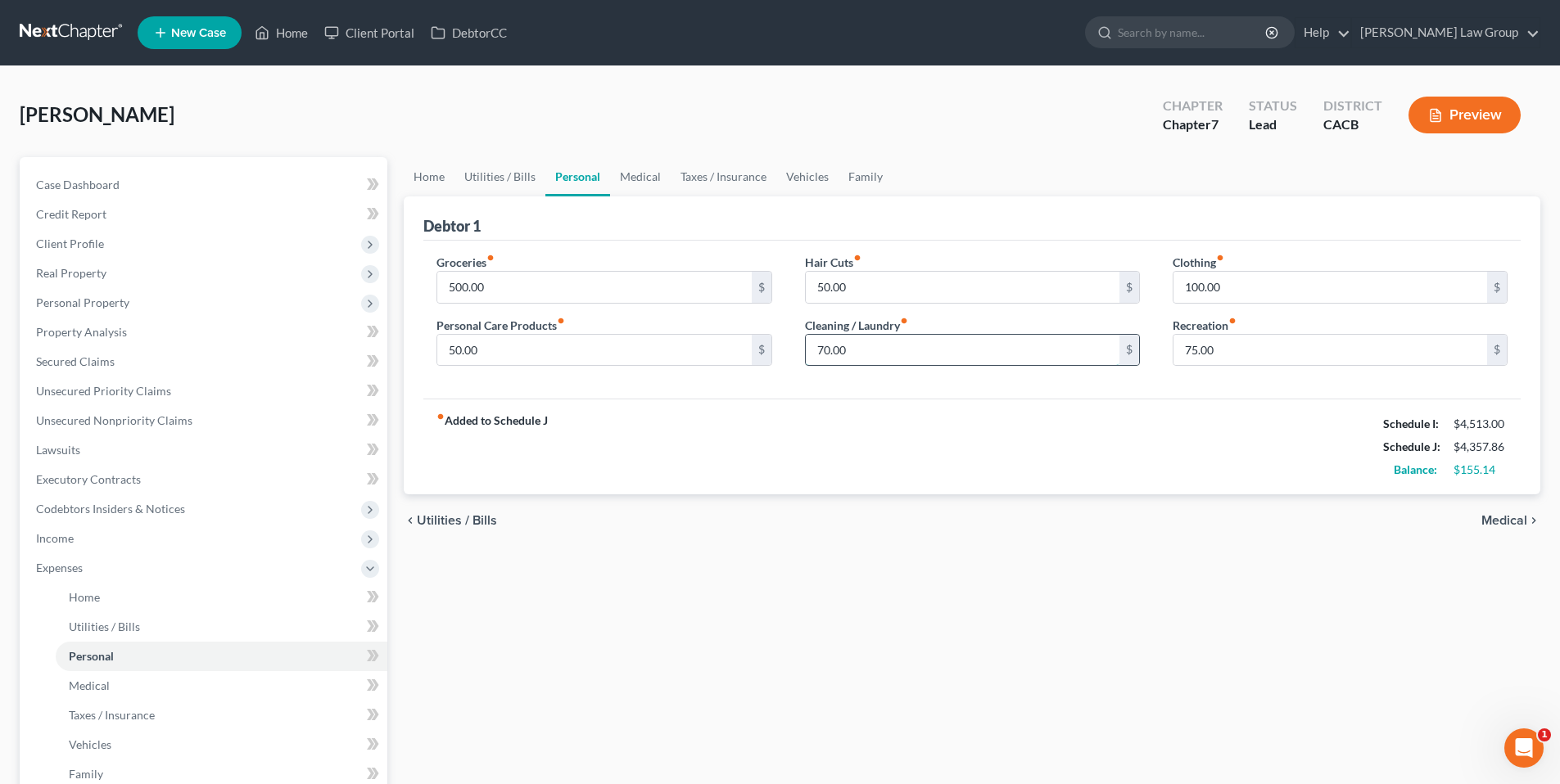
click at [846, 349] on input "70.00" at bounding box center [963, 350] width 314 height 31
type input "95.00"
click at [1241, 283] on input "100.00" at bounding box center [1330, 287] width 314 height 31
type input "145.00"
click at [1212, 352] on input "75.00" at bounding box center [1330, 350] width 314 height 31
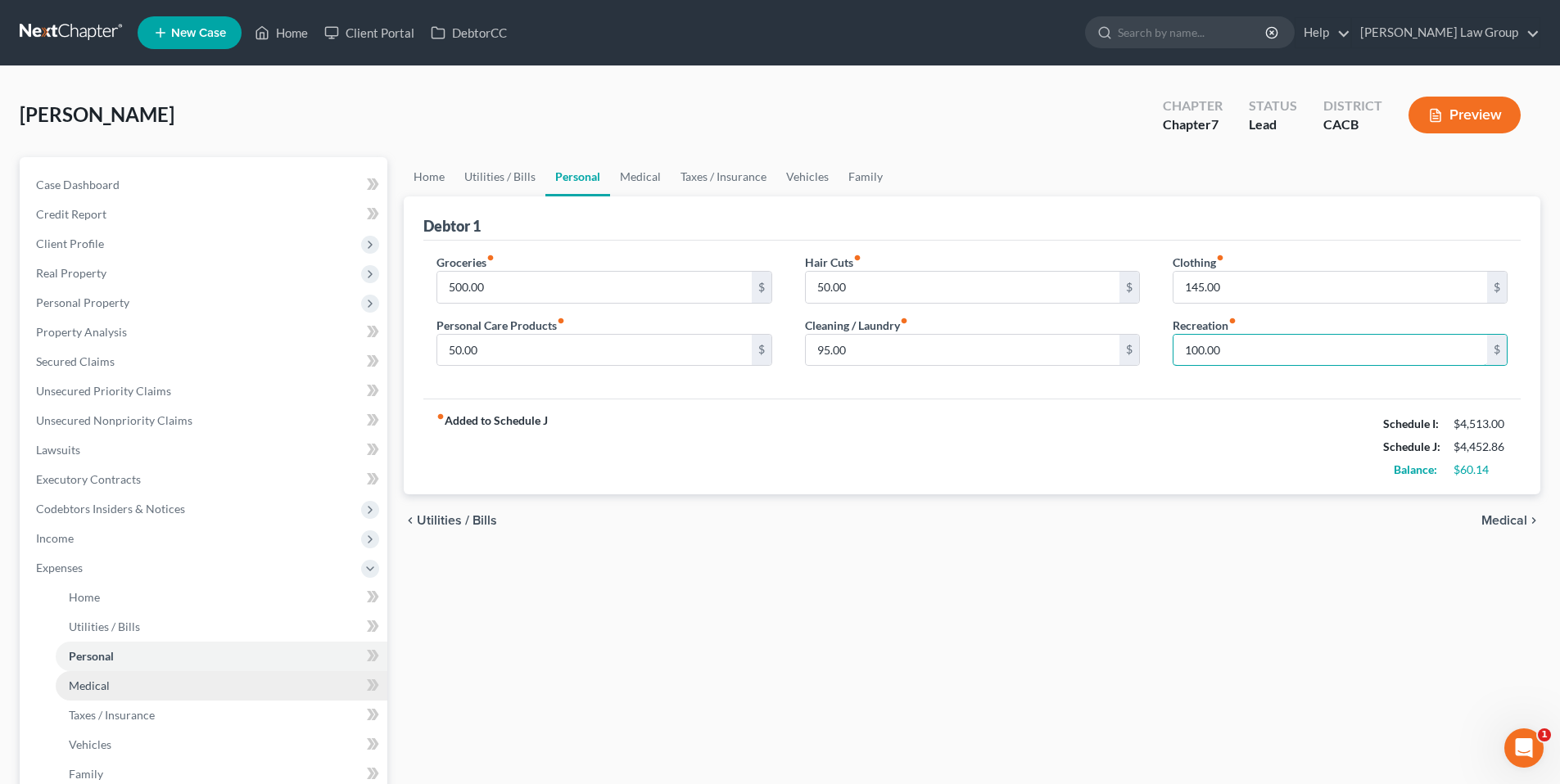
type input "100.00"
click at [168, 681] on link "Medical" at bounding box center [221, 686] width 332 height 30
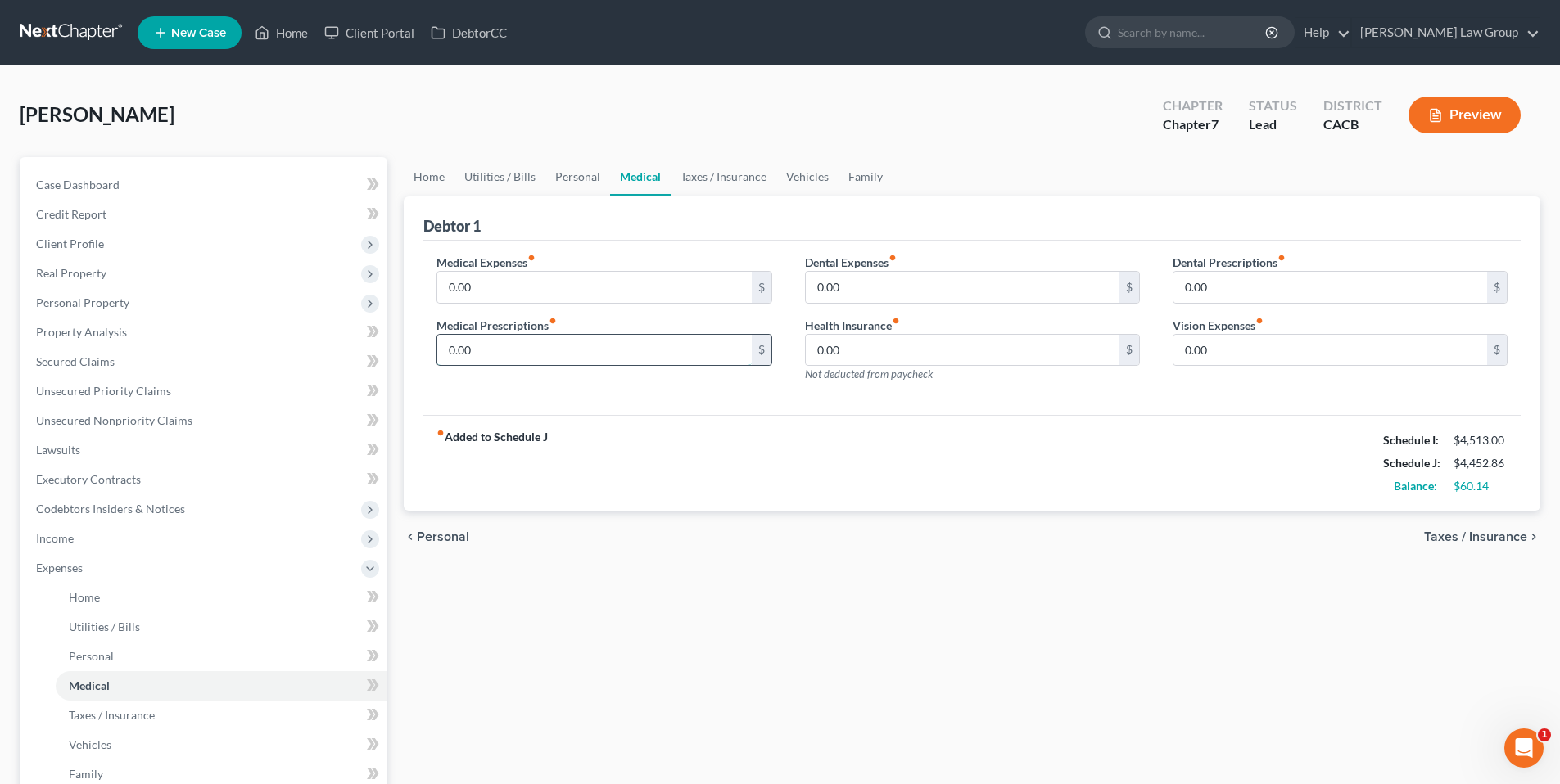
click at [515, 353] on input "0.00" at bounding box center [593, 350] width 314 height 31
type input "25.00"
click at [1229, 355] on input "0.00" at bounding box center [1330, 350] width 314 height 31
type input "25.00"
click at [131, 716] on span "Taxes / Insurance" at bounding box center [111, 715] width 86 height 14
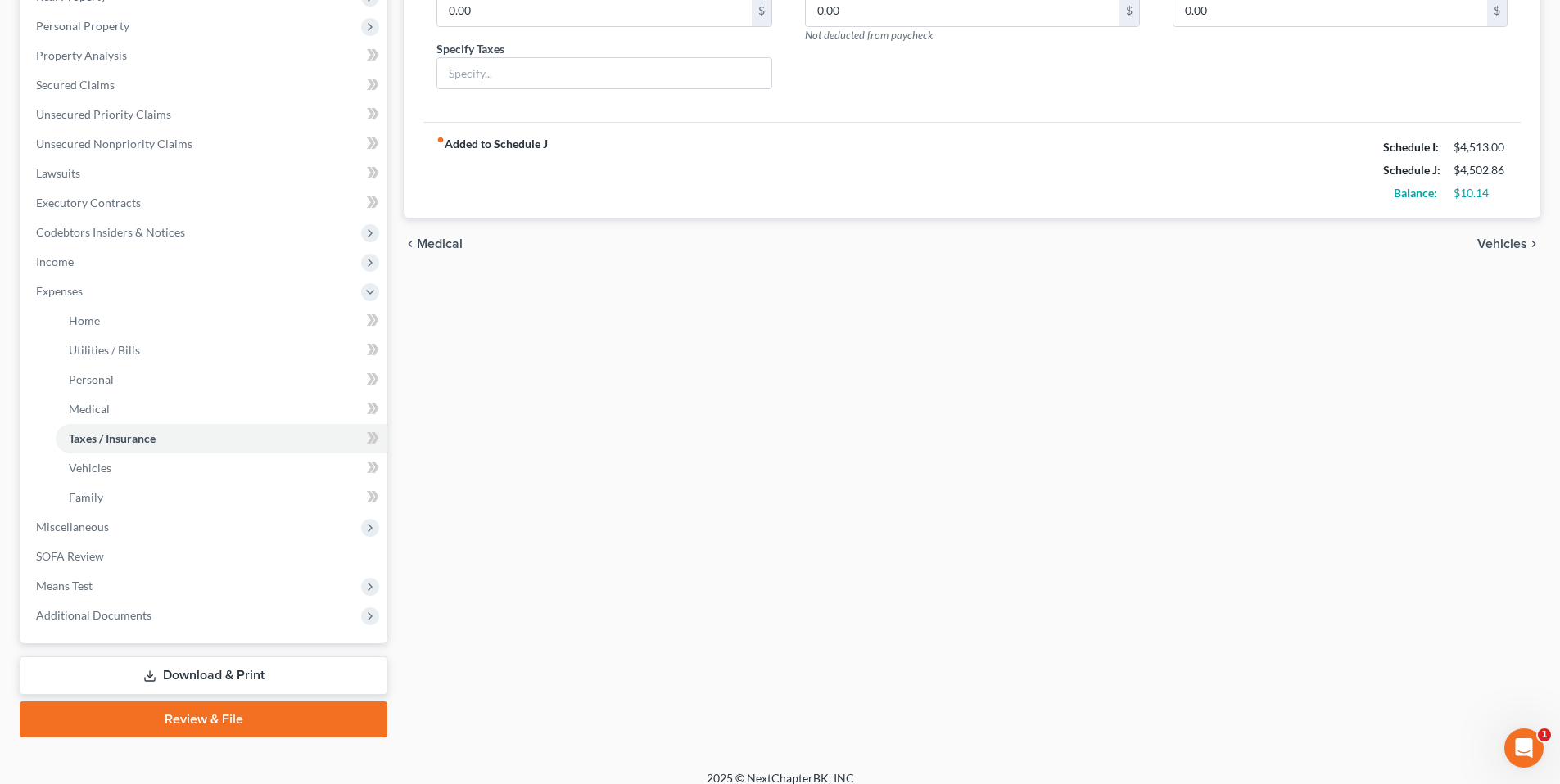
scroll to position [278, 0]
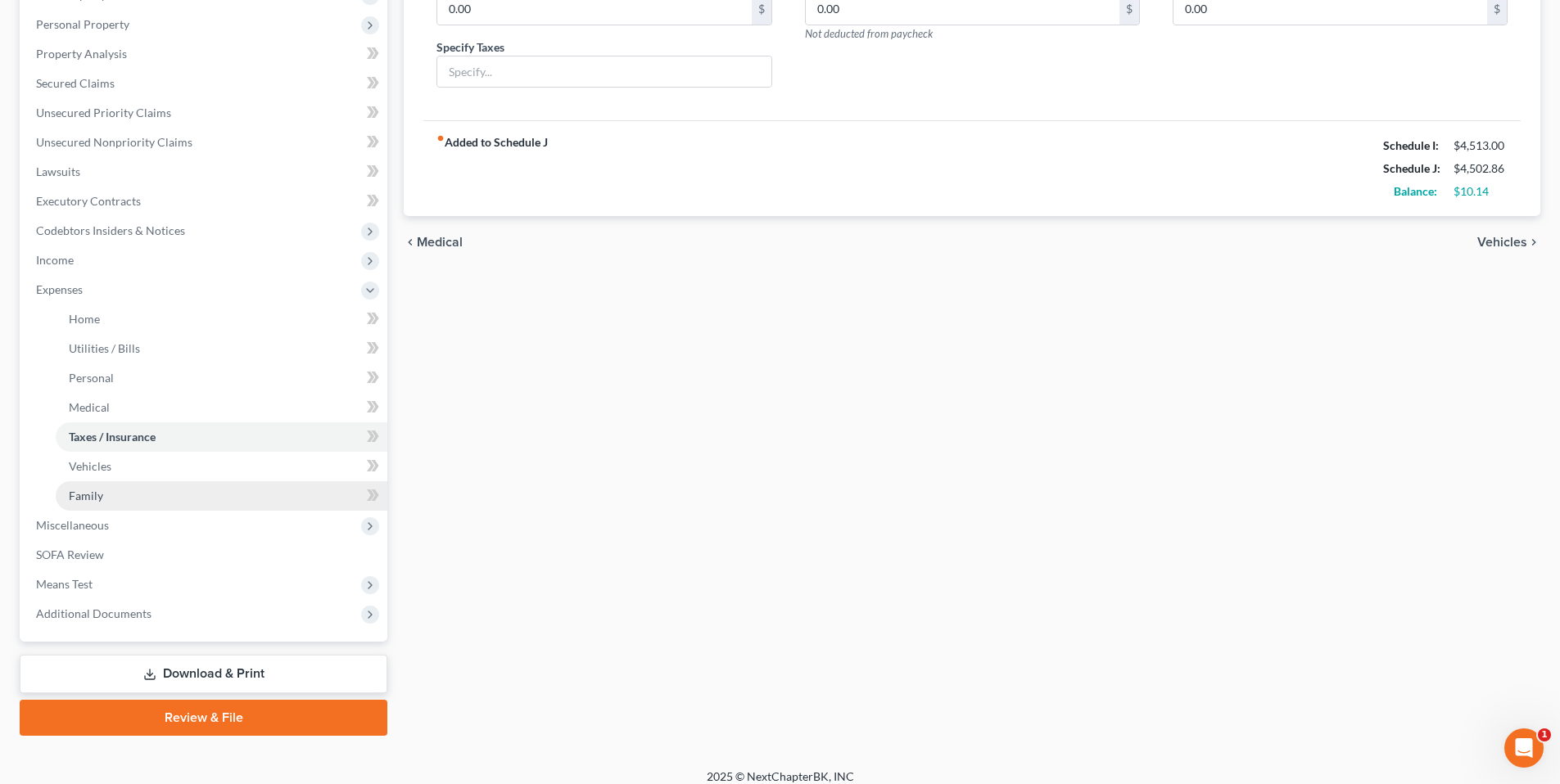
click at [95, 489] on span "Family" at bounding box center [86, 496] width 34 height 14
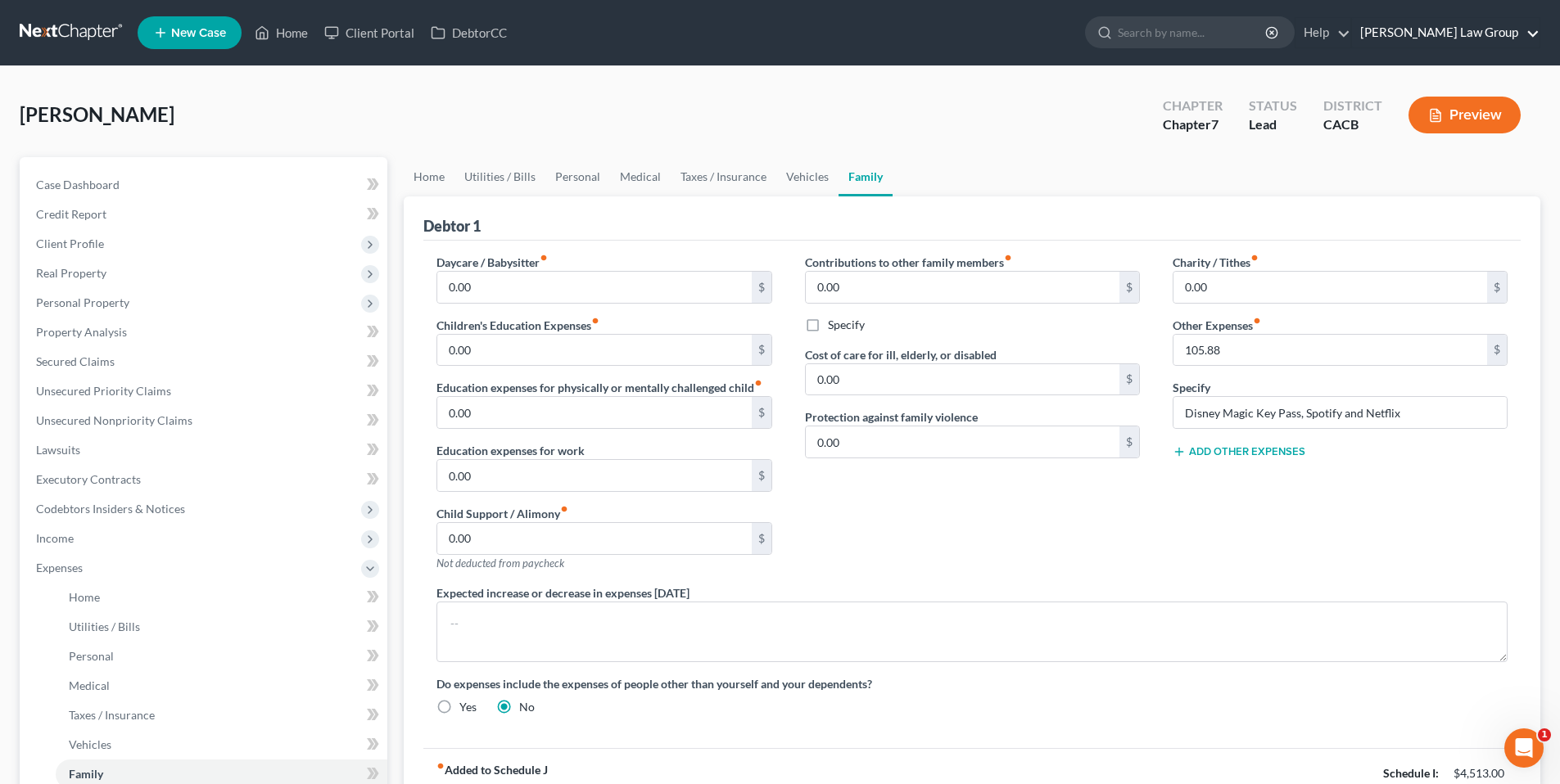
click at [1483, 35] on link "Goldbach Law Group" at bounding box center [1446, 32] width 188 height 30
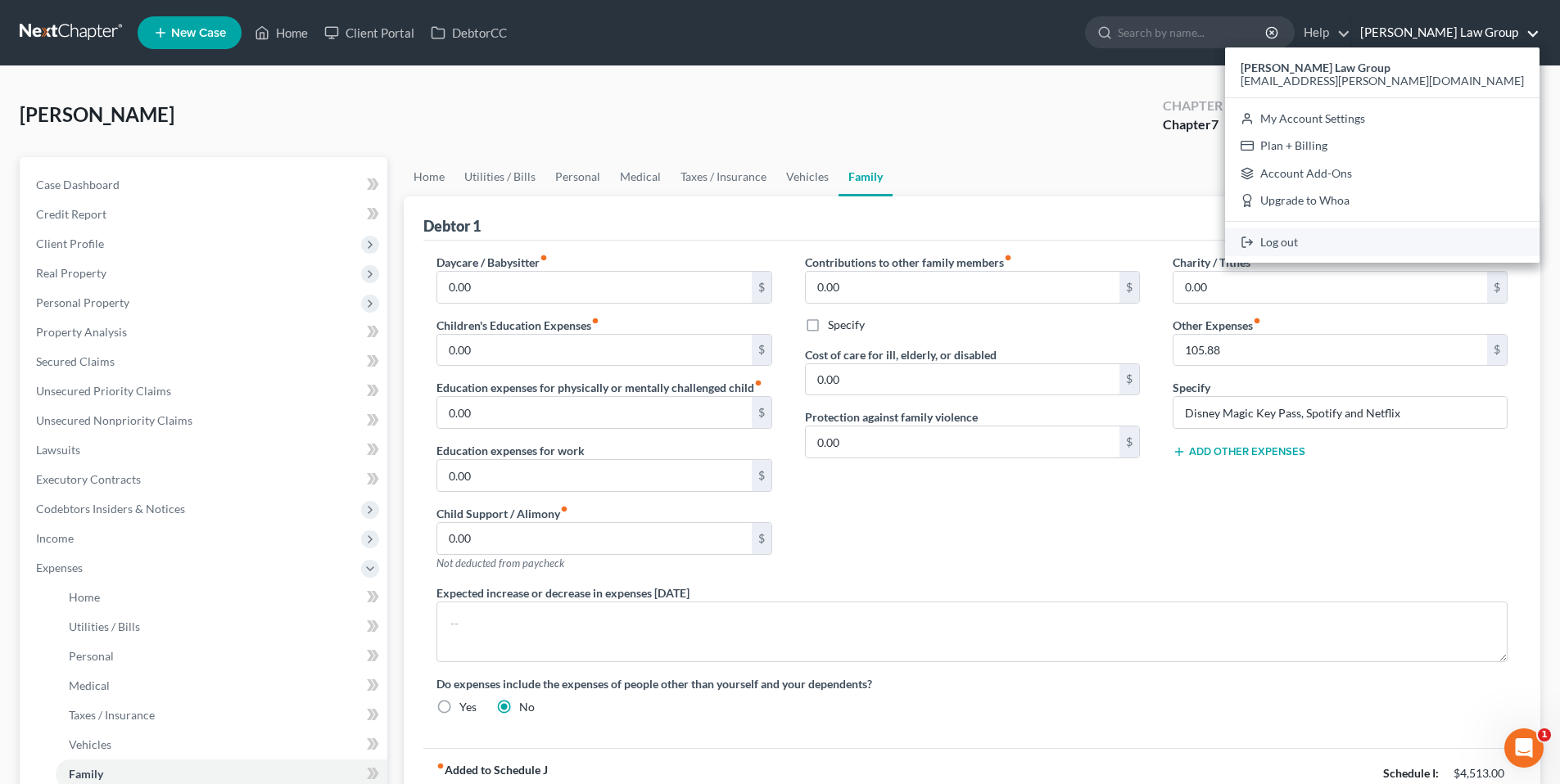
click at [1400, 249] on link "Log out" at bounding box center [1383, 242] width 315 height 28
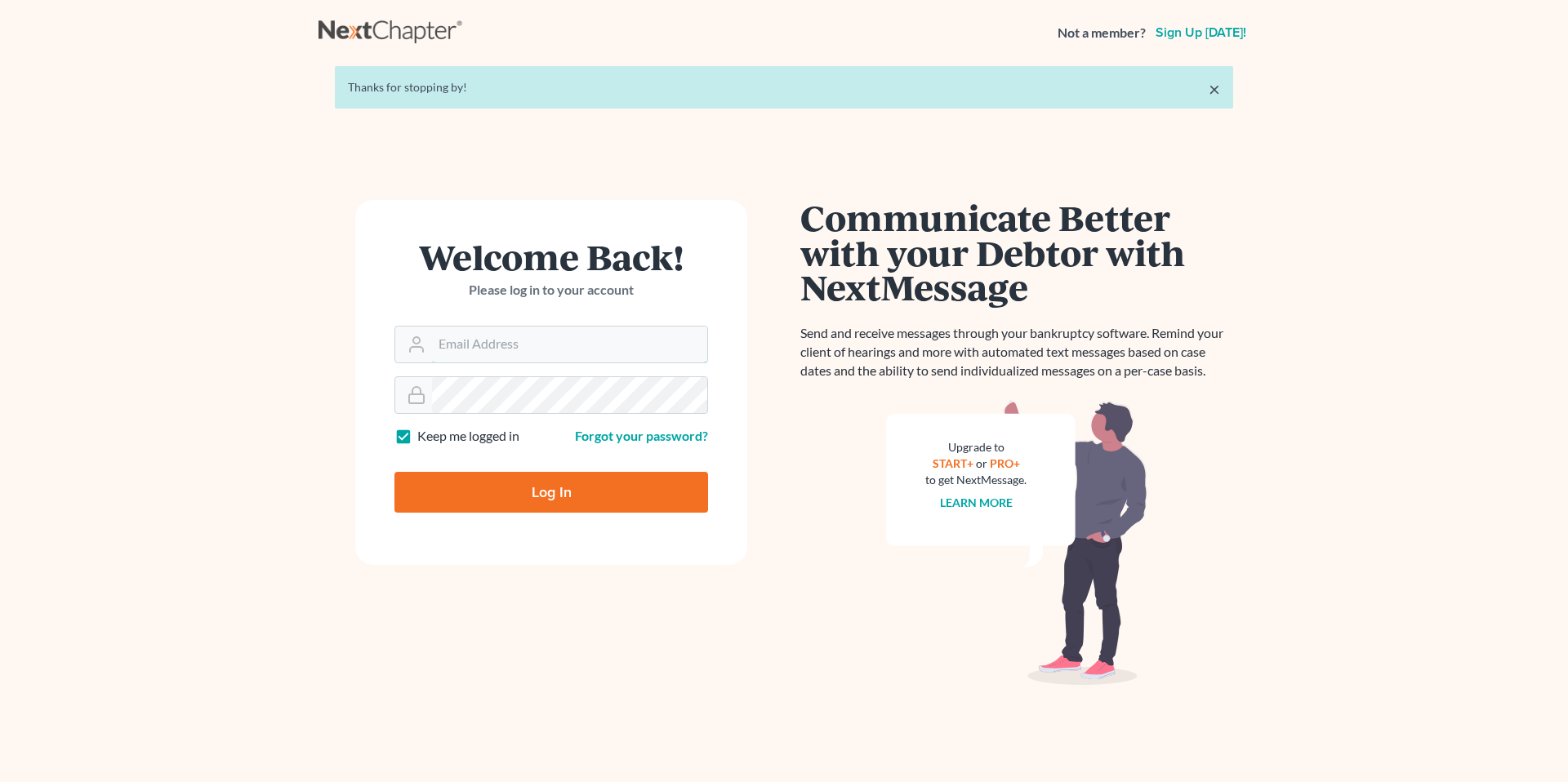
type input "[EMAIL_ADDRESS][PERSON_NAME][DOMAIN_NAME]"
